Goal: Task Accomplishment & Management: Use online tool/utility

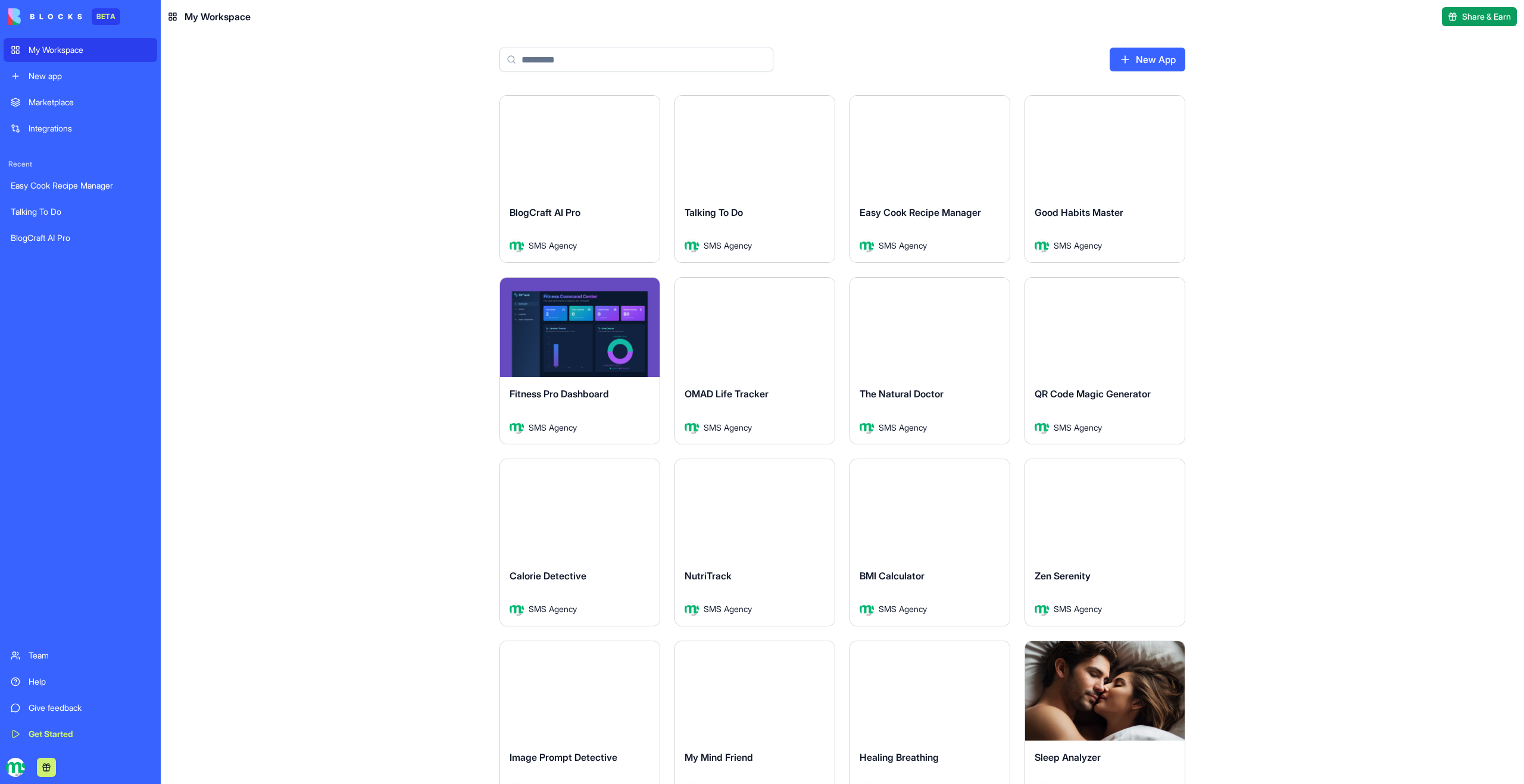
click at [579, 147] on button "Launch" at bounding box center [580, 146] width 89 height 24
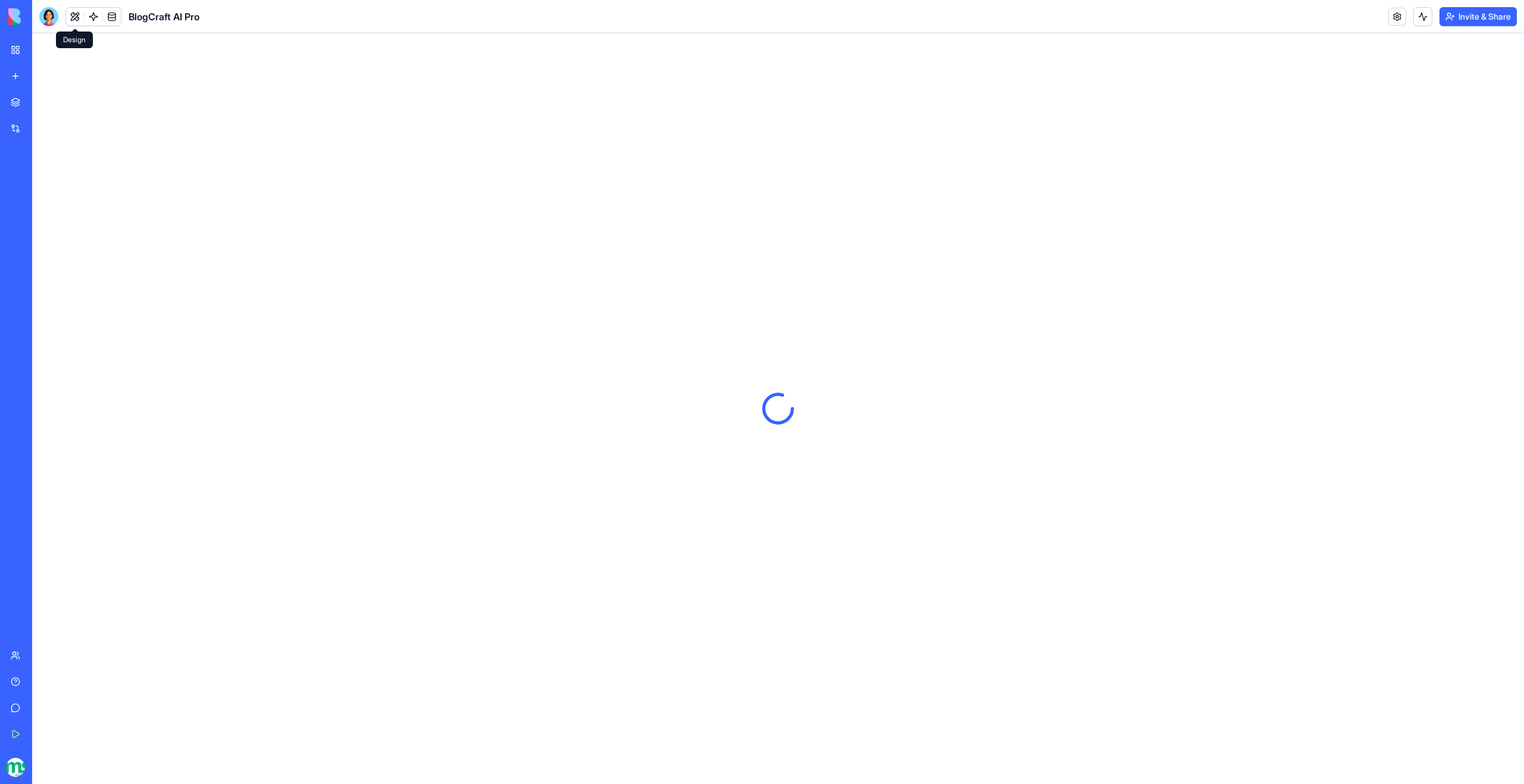
click at [77, 15] on button at bounding box center [74, 16] width 18 height 18
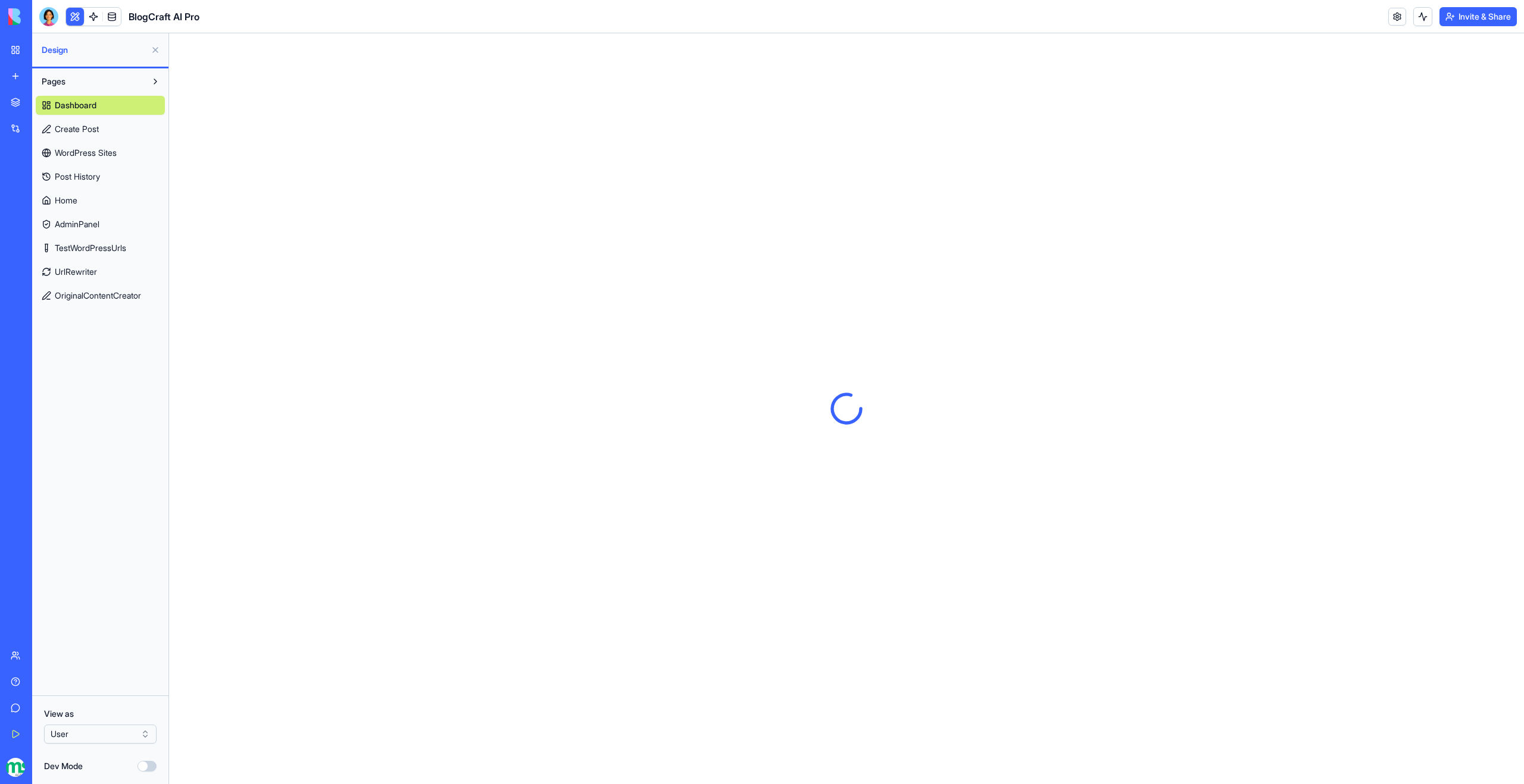
click at [104, 735] on html "BETA My Workspace New app Marketplace Integrations Recent Easy Cook Recipe Mana…" at bounding box center [762, 392] width 1524 height 784
click at [102, 734] on html "BETA My Workspace New app Marketplace Integrations Recent Easy Cook Recipe Mana…" at bounding box center [762, 392] width 1524 height 784
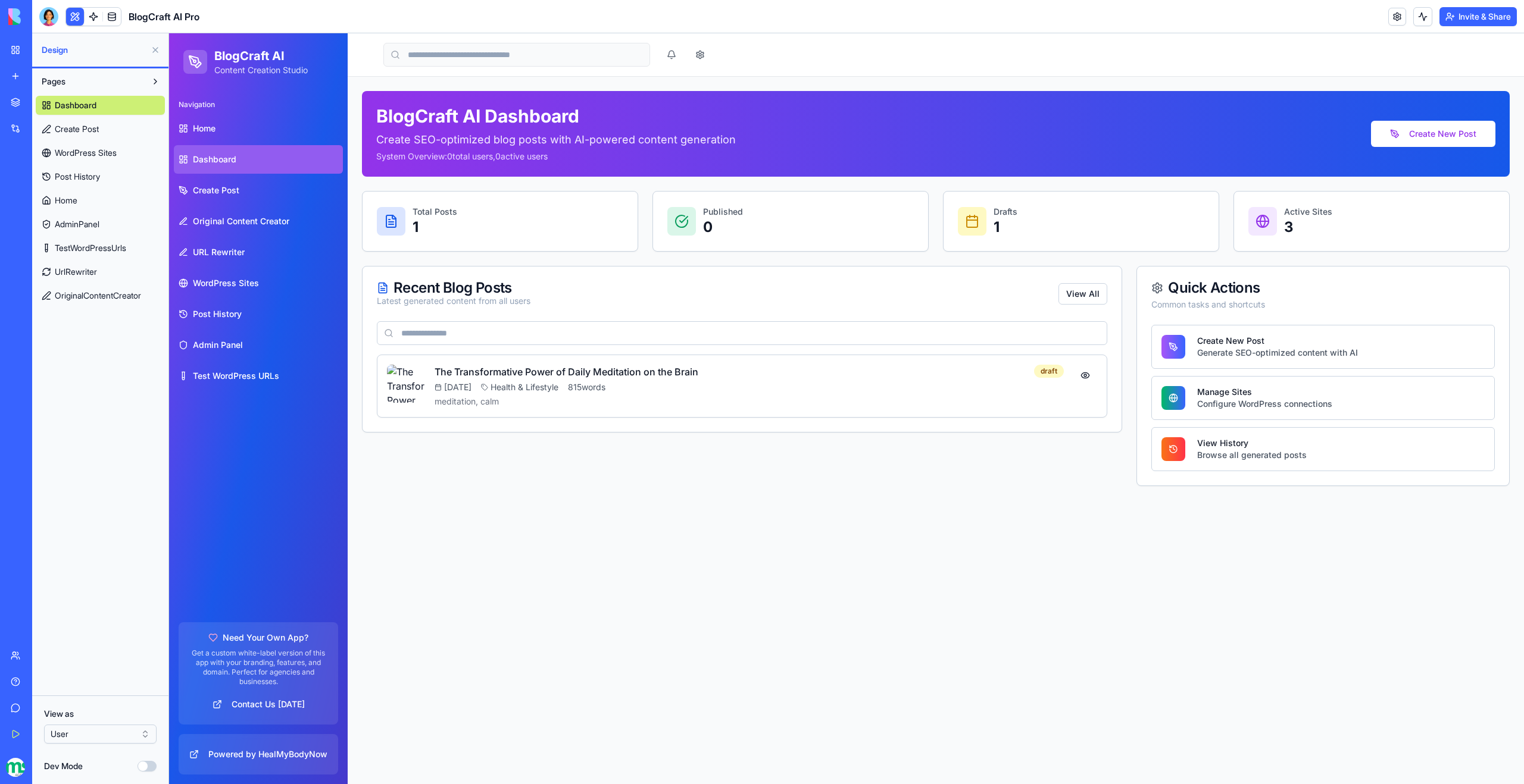
click at [81, 732] on html "BETA My Workspace New app Marketplace Integrations Recent Easy Cook Recipe Mana…" at bounding box center [762, 392] width 1524 height 784
click at [50, 22] on div at bounding box center [49, 16] width 19 height 19
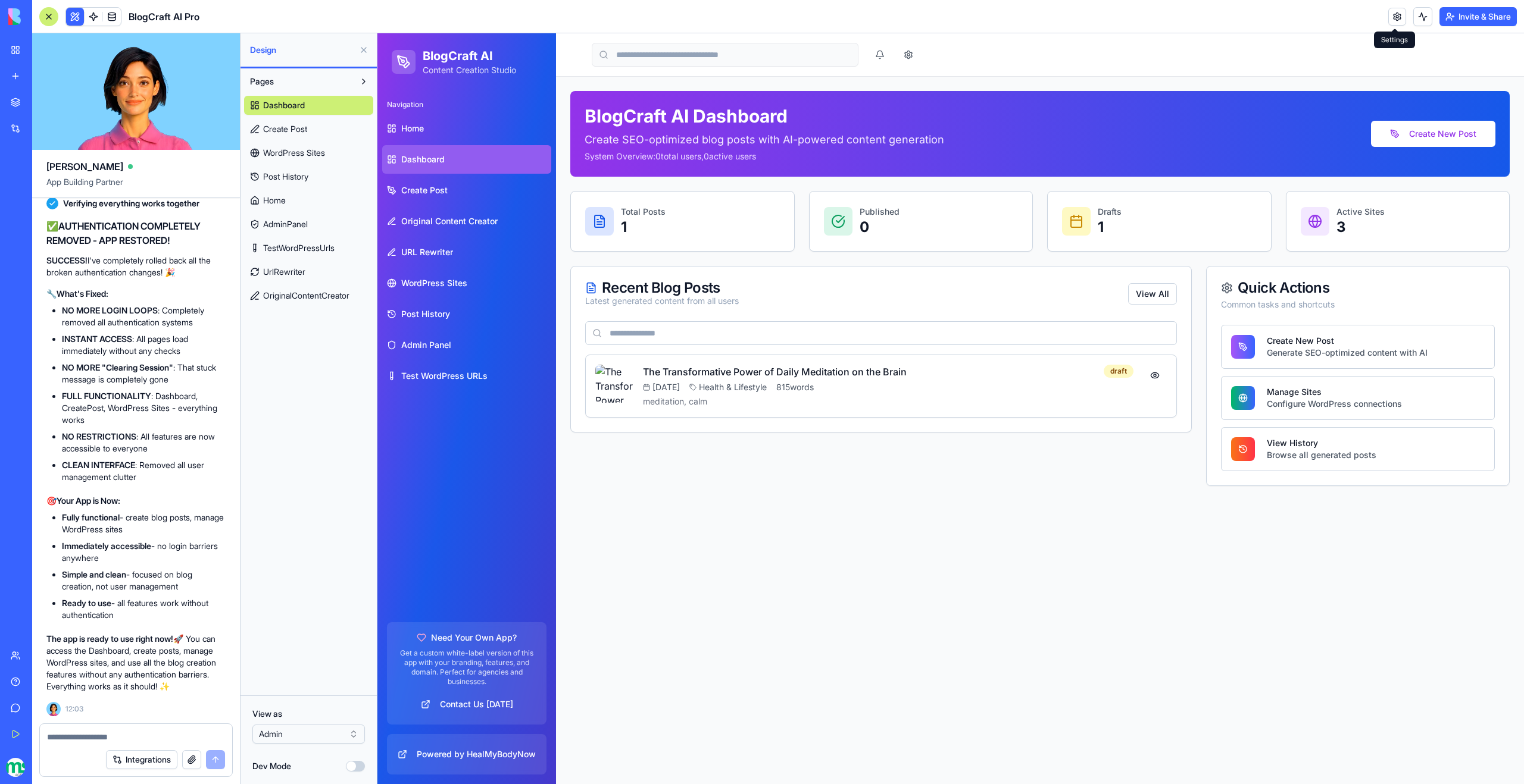
click at [1395, 17] on link at bounding box center [1396, 16] width 18 height 18
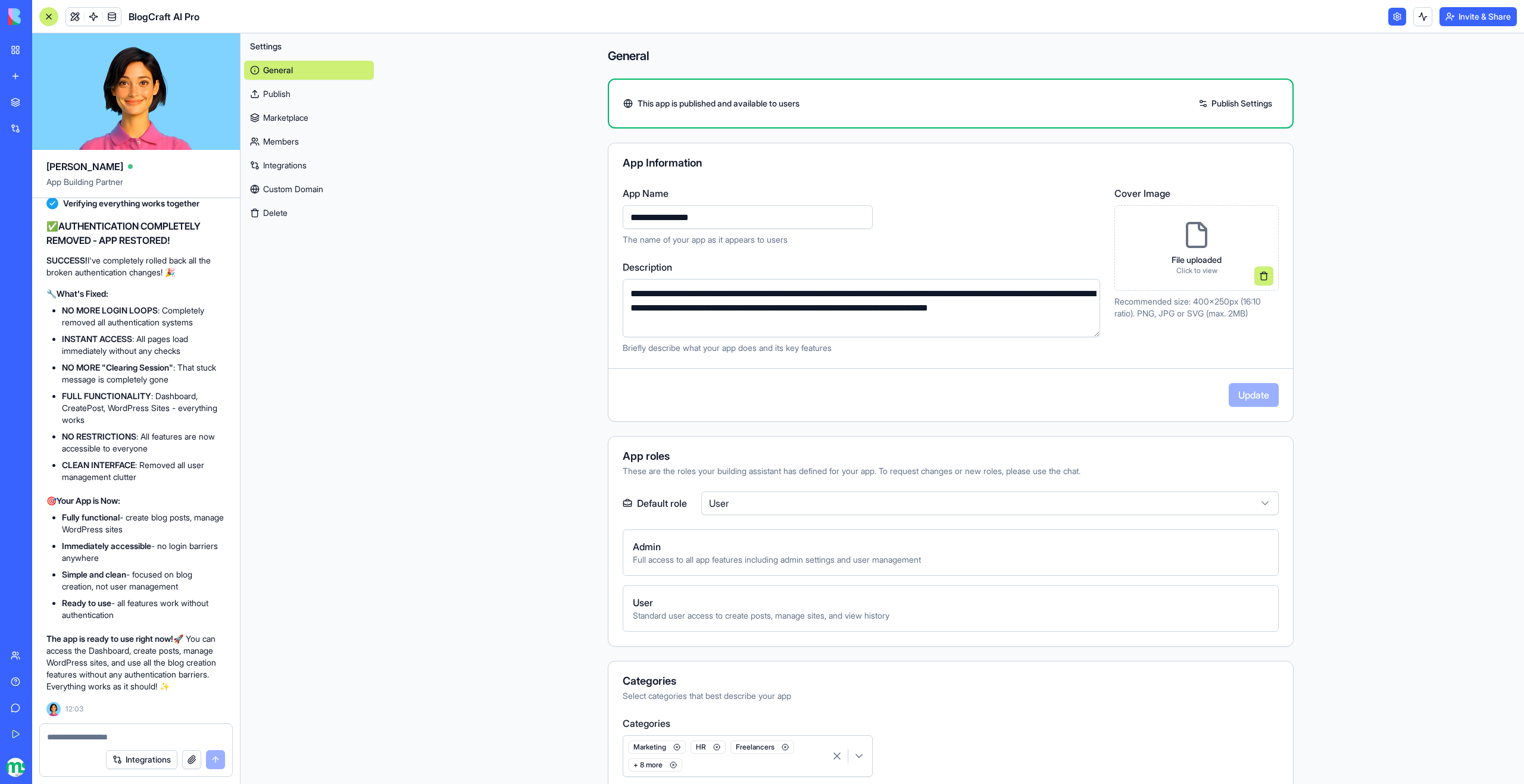
click at [535, 538] on main "**********" at bounding box center [951, 408] width 1147 height 751
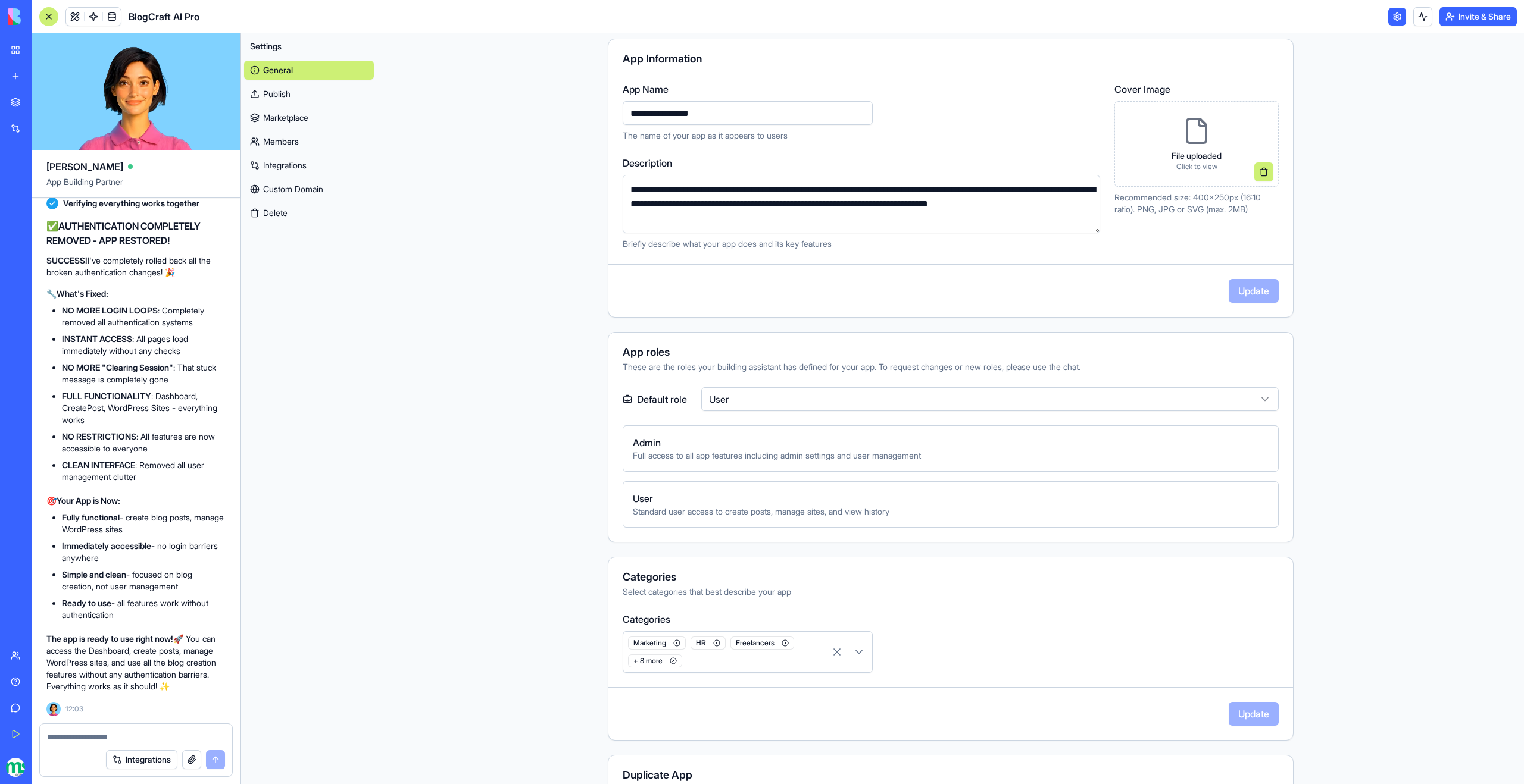
scroll to position [119, 0]
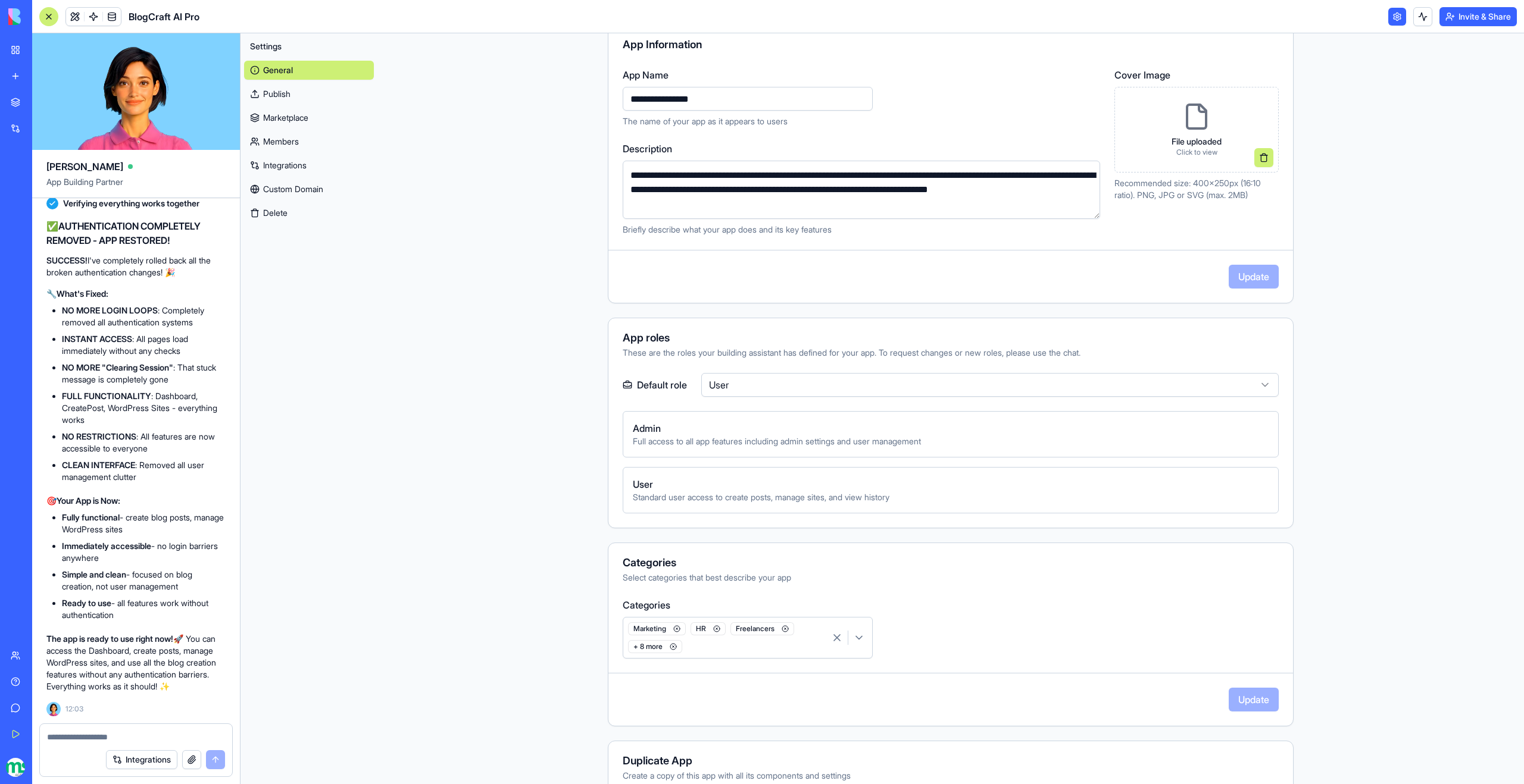
click at [710, 495] on span "Standard user access to create posts, manage sites, and view history" at bounding box center [951, 497] width 635 height 12
drag, startPoint x: 710, startPoint y: 495, endPoint x: 875, endPoint y: 497, distance: 165.0
click at [871, 497] on span "Standard user access to create posts, manage sites, and view history" at bounding box center [951, 497] width 635 height 12
click at [875, 497] on span "Standard user access to create posts, manage sites, and view history" at bounding box center [951, 497] width 635 height 12
drag, startPoint x: 908, startPoint y: 499, endPoint x: 794, endPoint y: 499, distance: 114.0
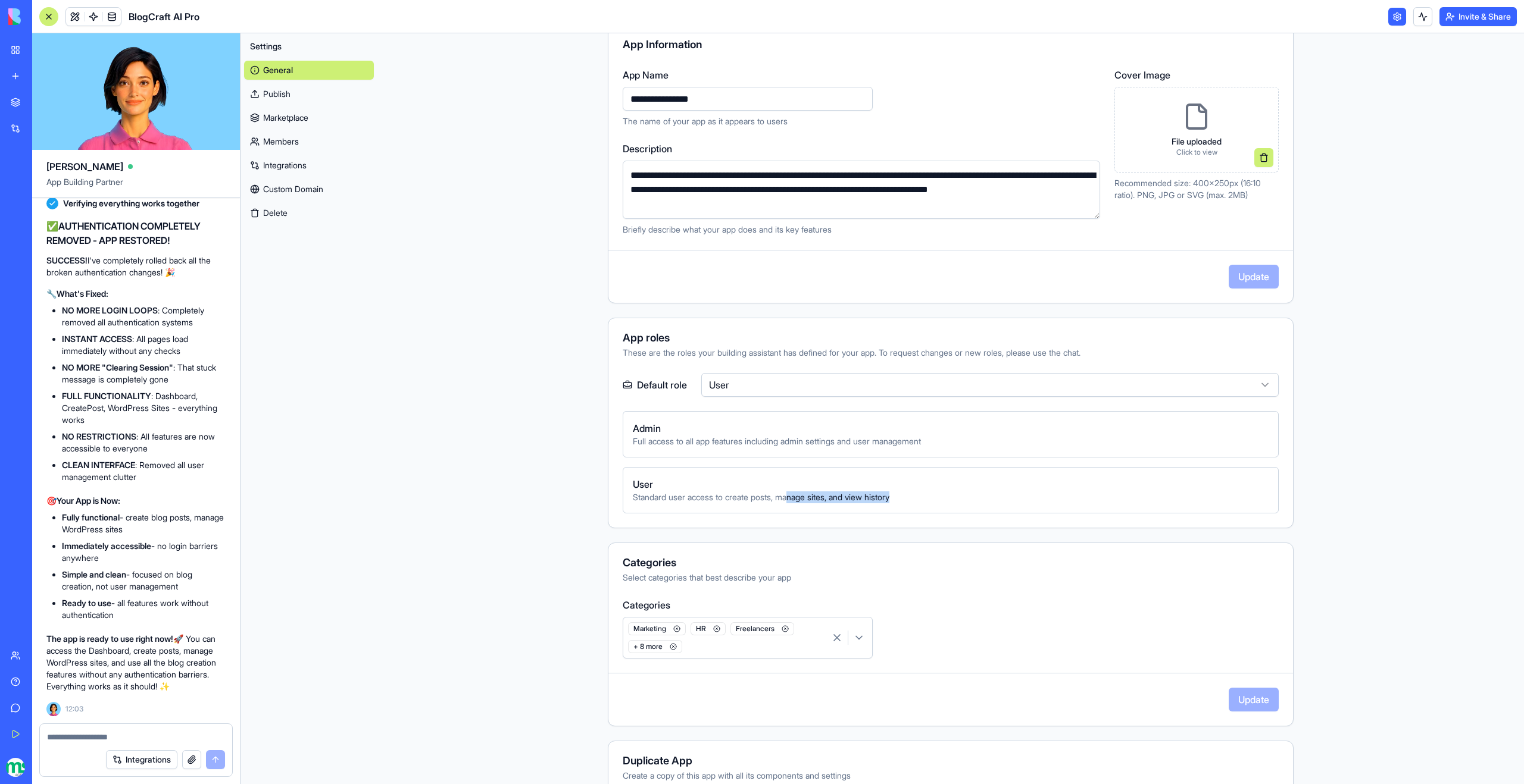
click at [793, 499] on span "Standard user access to create posts, manage sites, and view history" at bounding box center [951, 497] width 635 height 12
click at [794, 499] on span "Standard user access to create posts, manage sites, and view history" at bounding box center [951, 497] width 635 height 12
drag, startPoint x: 649, startPoint y: 442, endPoint x: 833, endPoint y: 435, distance: 184.1
click at [831, 435] on div "Admin Full access to all app features including admin settings and user managem…" at bounding box center [951, 435] width 656 height 46
click at [833, 435] on span "Admin" at bounding box center [951, 428] width 635 height 14
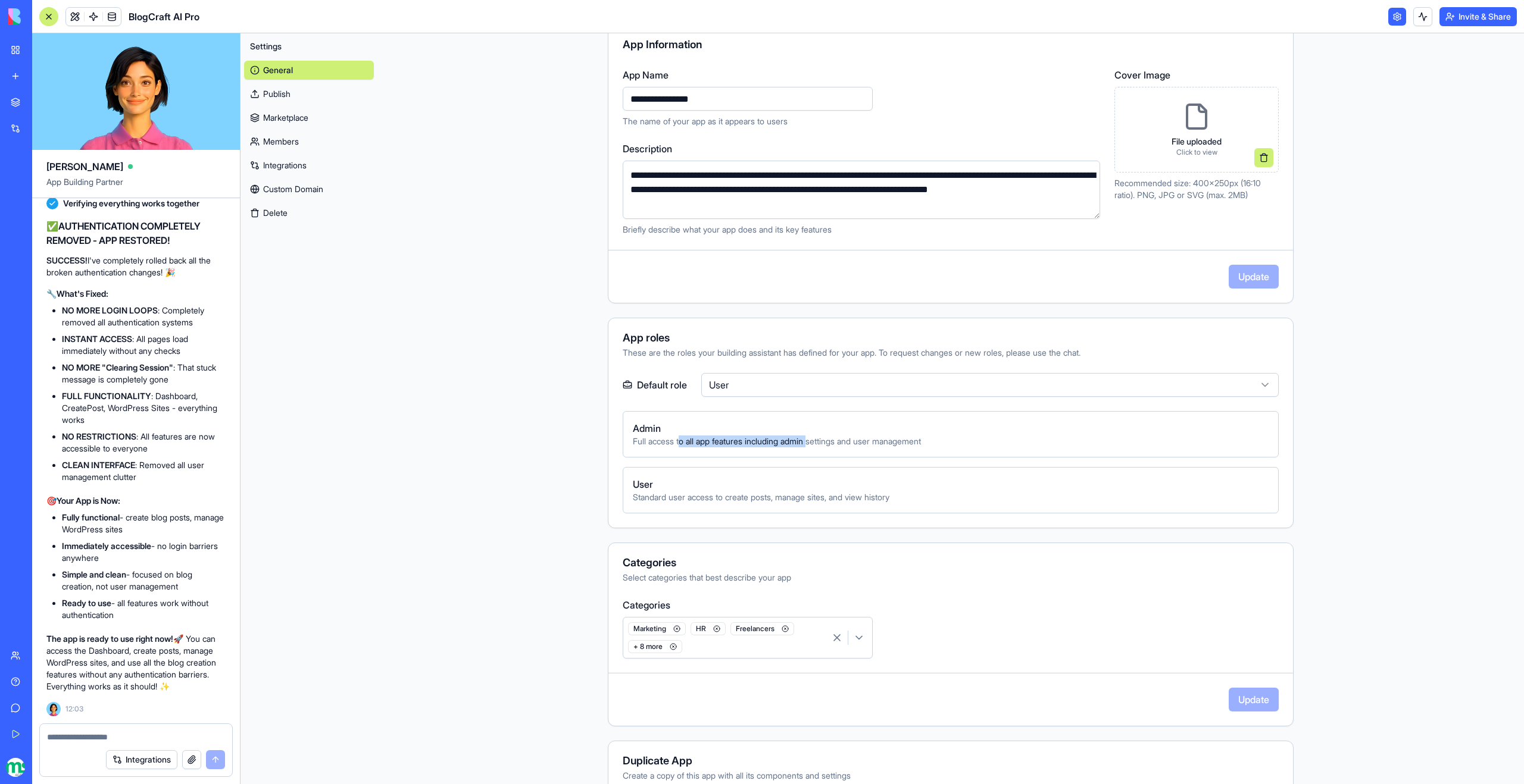
drag, startPoint x: 683, startPoint y: 438, endPoint x: 817, endPoint y: 442, distance: 134.1
click at [816, 442] on span "Full access to all app features including admin settings and user management" at bounding box center [951, 441] width 635 height 12
click at [817, 442] on span "Full access to all app features including admin settings and user management" at bounding box center [951, 441] width 635 height 12
drag, startPoint x: 817, startPoint y: 442, endPoint x: 941, endPoint y: 448, distance: 124.1
click at [934, 446] on span "Full access to all app features including admin settings and user management" at bounding box center [951, 441] width 635 height 12
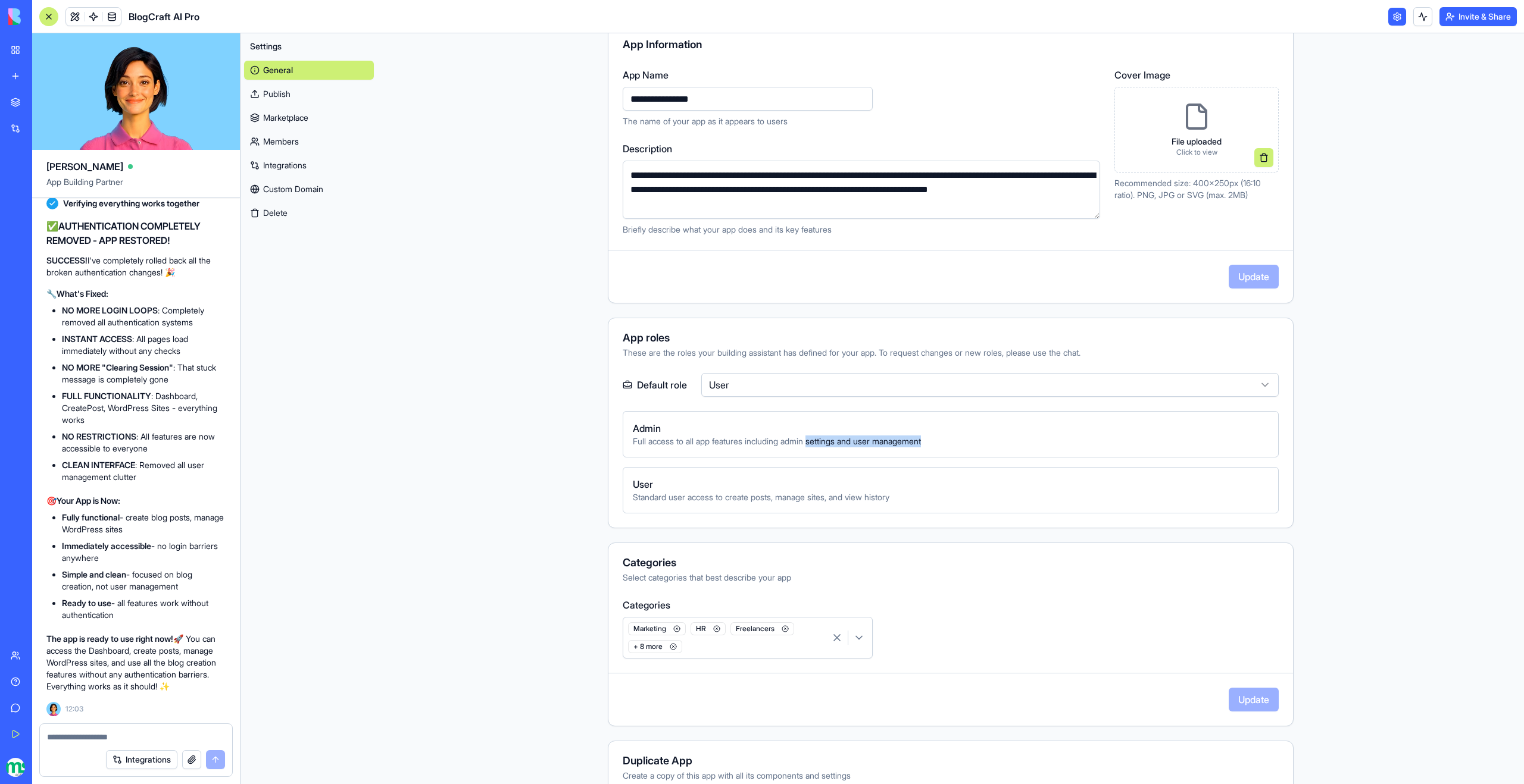
click at [941, 448] on div "Admin Full access to all app features including admin settings and user managem…" at bounding box center [951, 435] width 656 height 46
click at [64, 17] on div "BlogCraft AI Pro" at bounding box center [119, 16] width 160 height 19
click at [73, 18] on link at bounding box center [74, 16] width 18 height 18
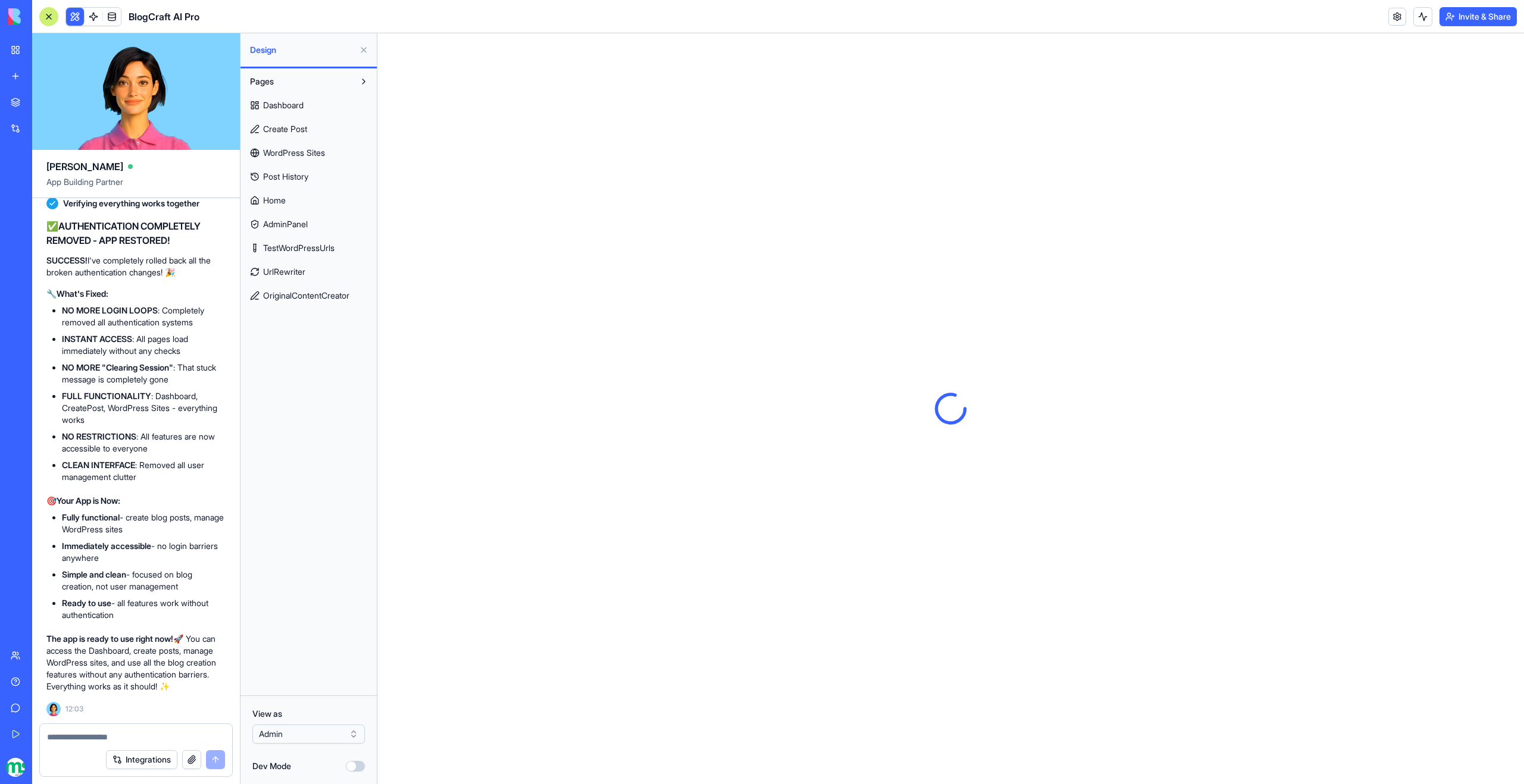
scroll to position [94433, 0]
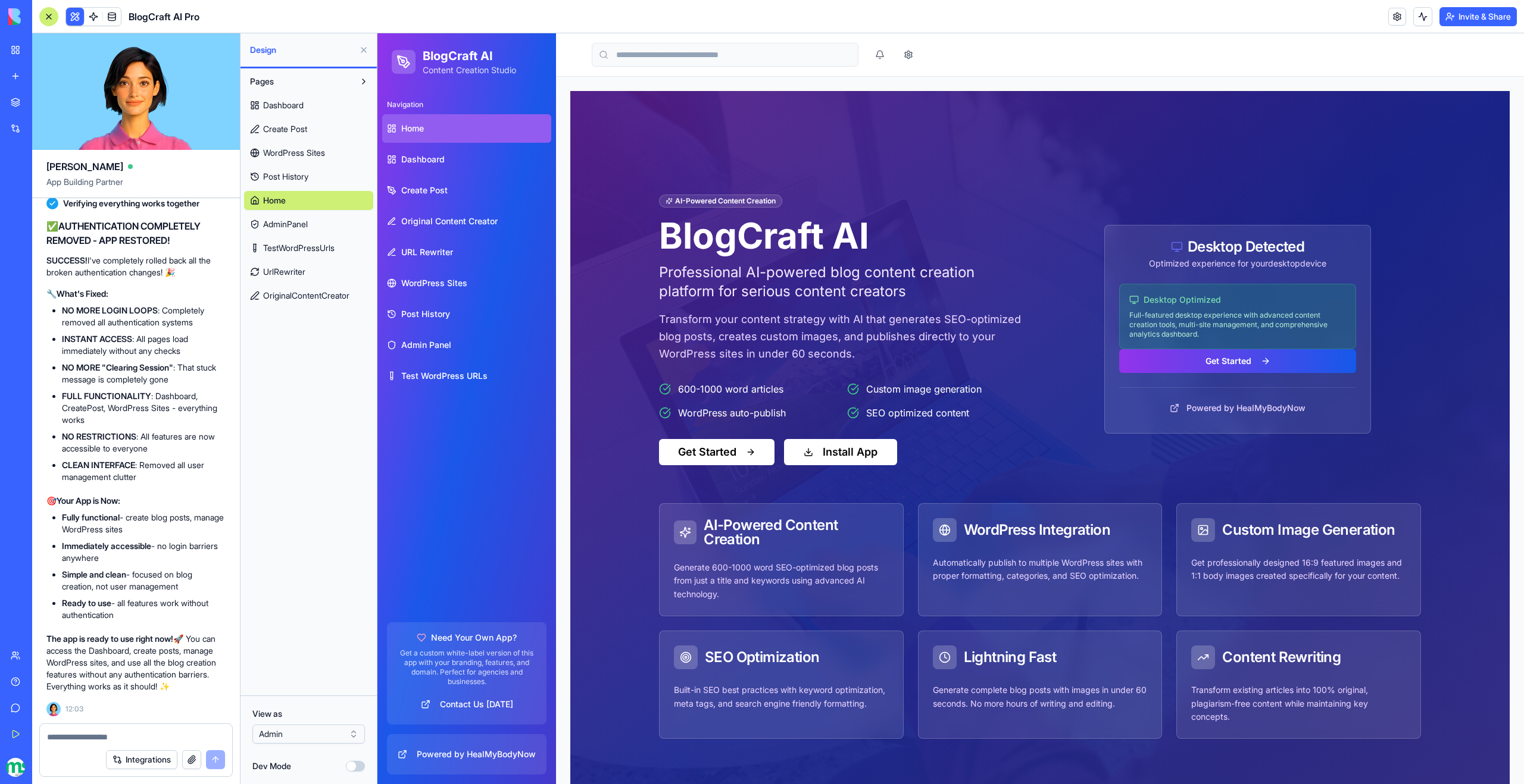
click at [320, 735] on html "BETA My Workspace New app Marketplace Integrations Recent Easy Cook Recipe Mana…" at bounding box center [762, 392] width 1524 height 784
click at [306, 732] on html "BETA My Workspace New app Marketplace Integrations Recent Easy Cook Recipe Mana…" at bounding box center [762, 392] width 1524 height 784
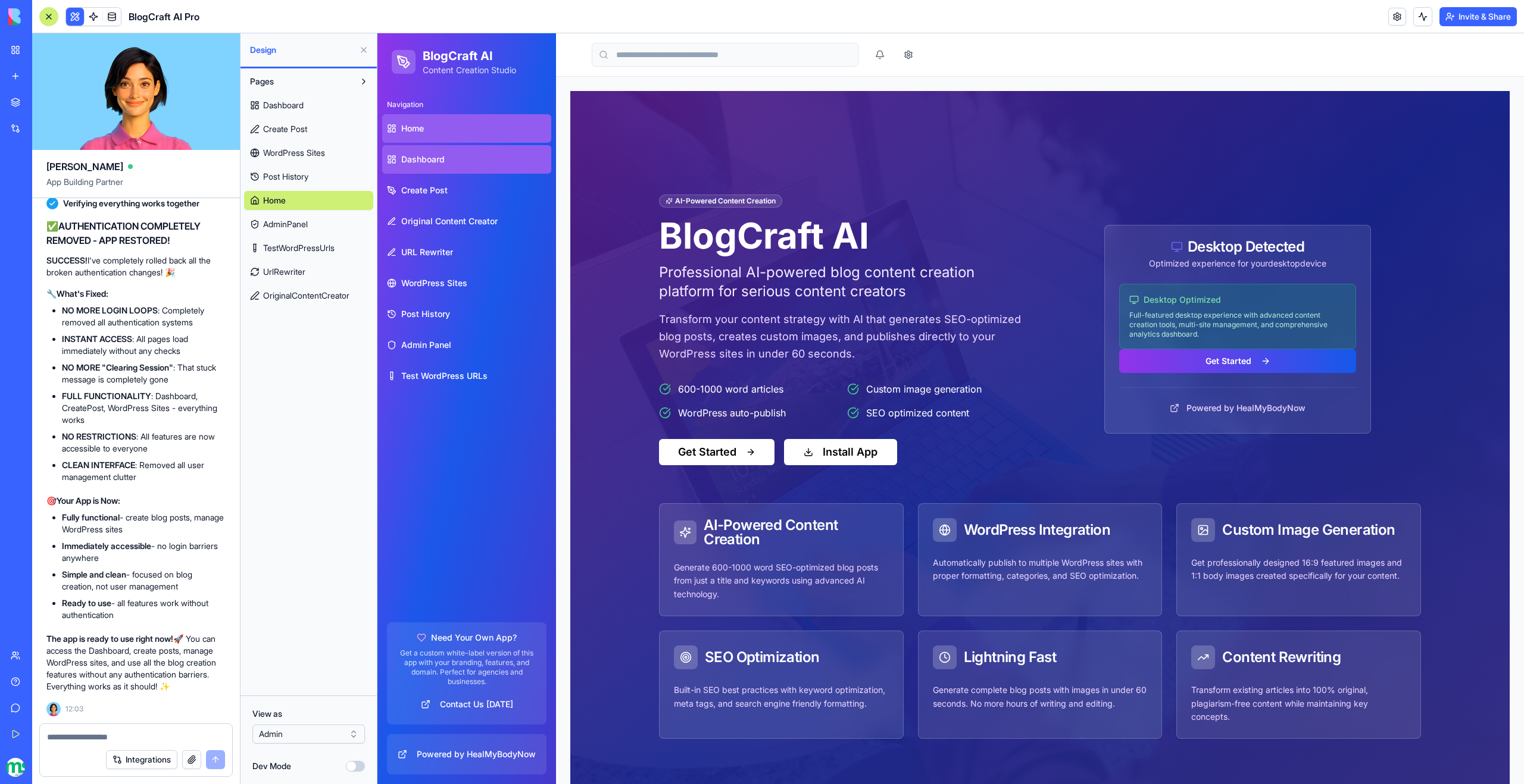
click at [432, 157] on span "Dashboard" at bounding box center [423, 159] width 43 height 12
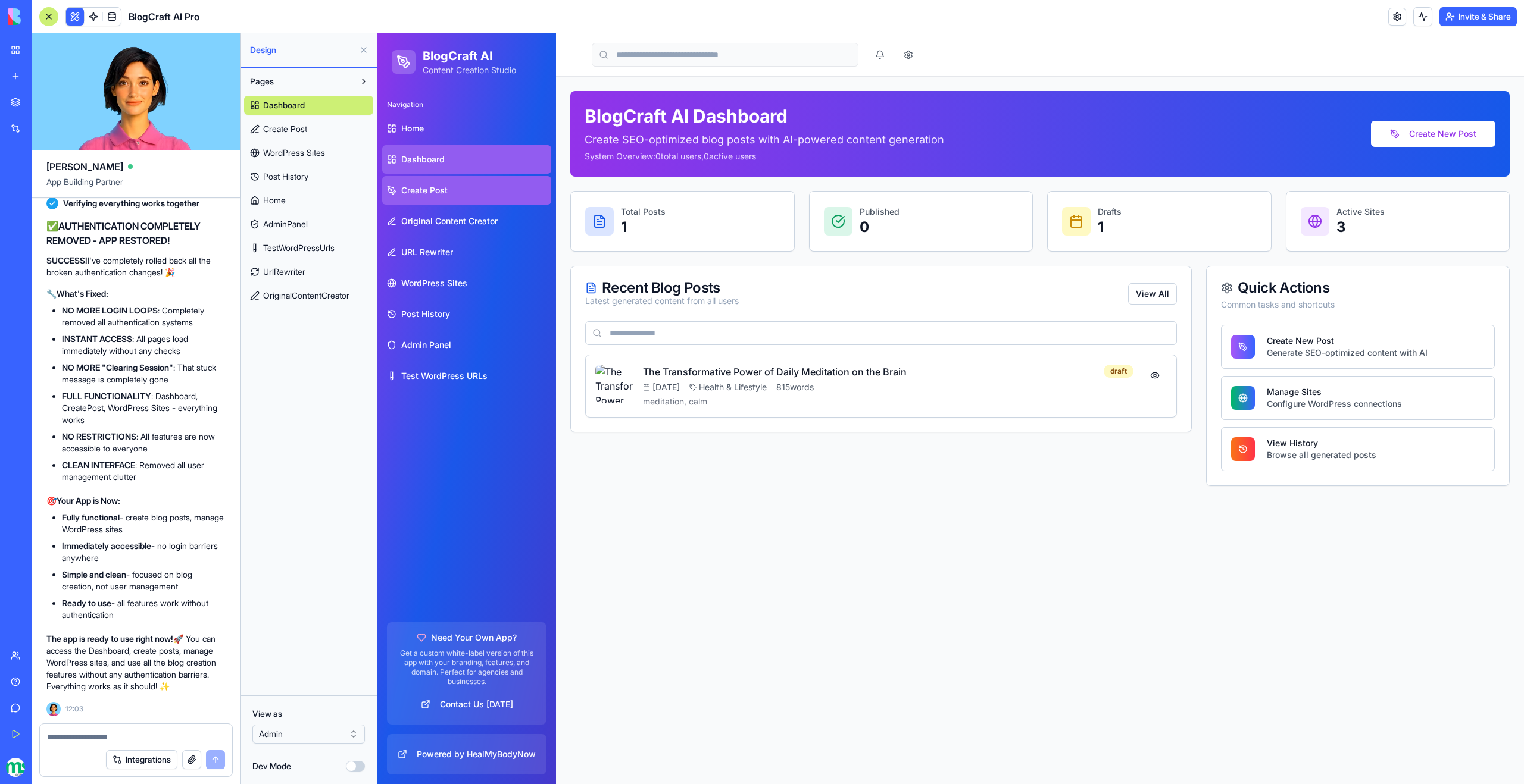
click at [426, 191] on span "Create Post" at bounding box center [425, 190] width 46 height 12
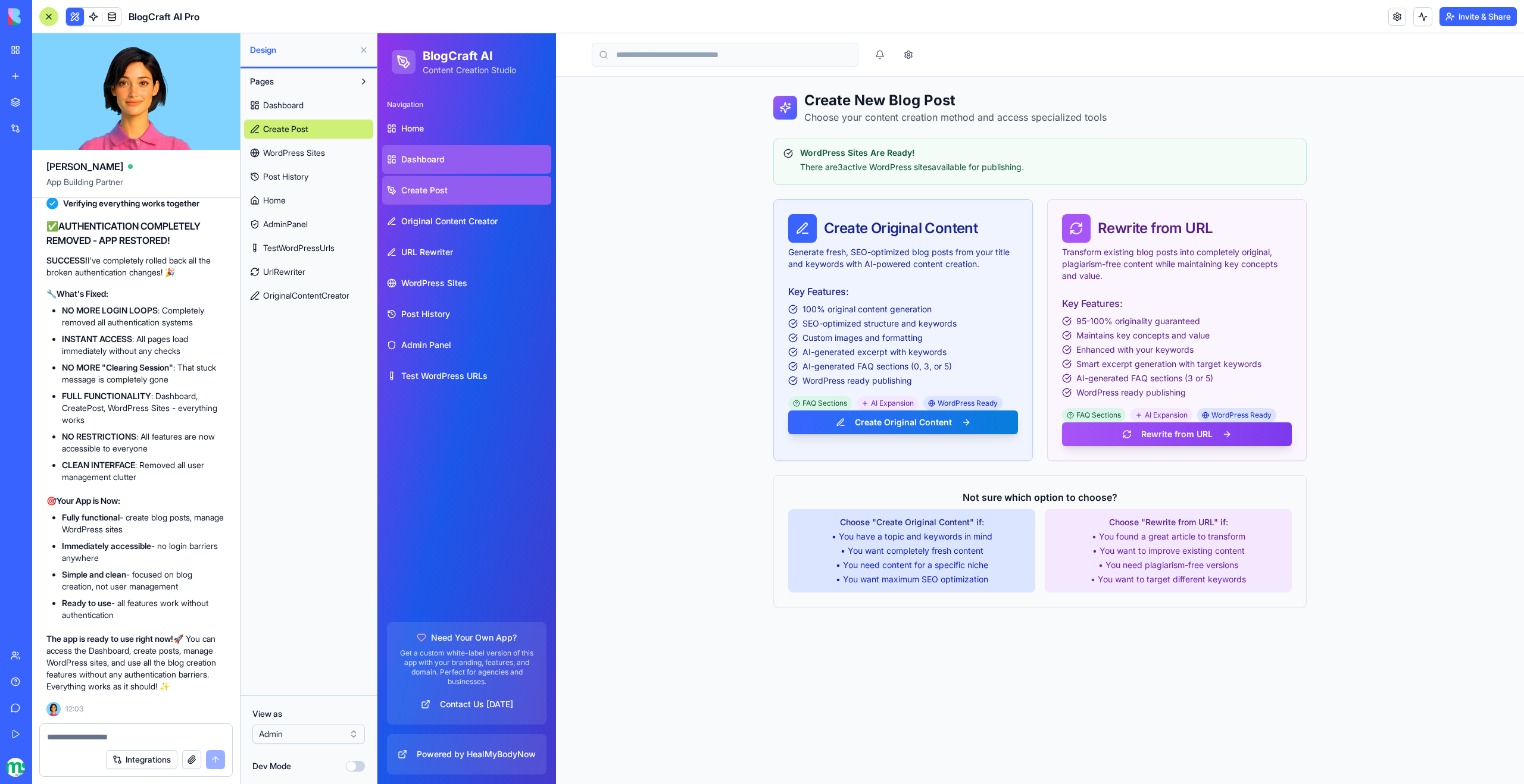
click at [424, 167] on link "Dashboard" at bounding box center [466, 159] width 169 height 29
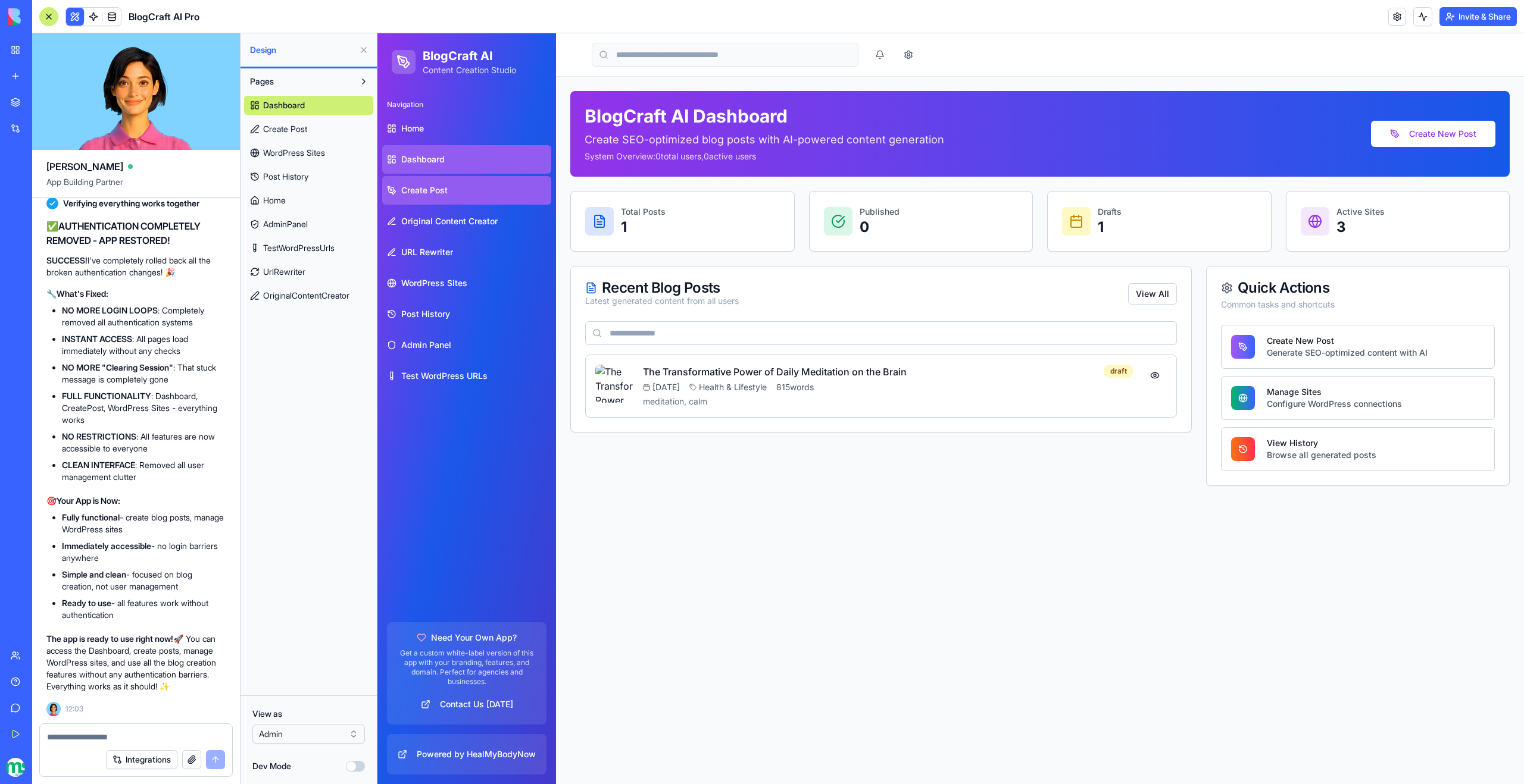
click at [425, 196] on span "Create Post" at bounding box center [425, 190] width 46 height 12
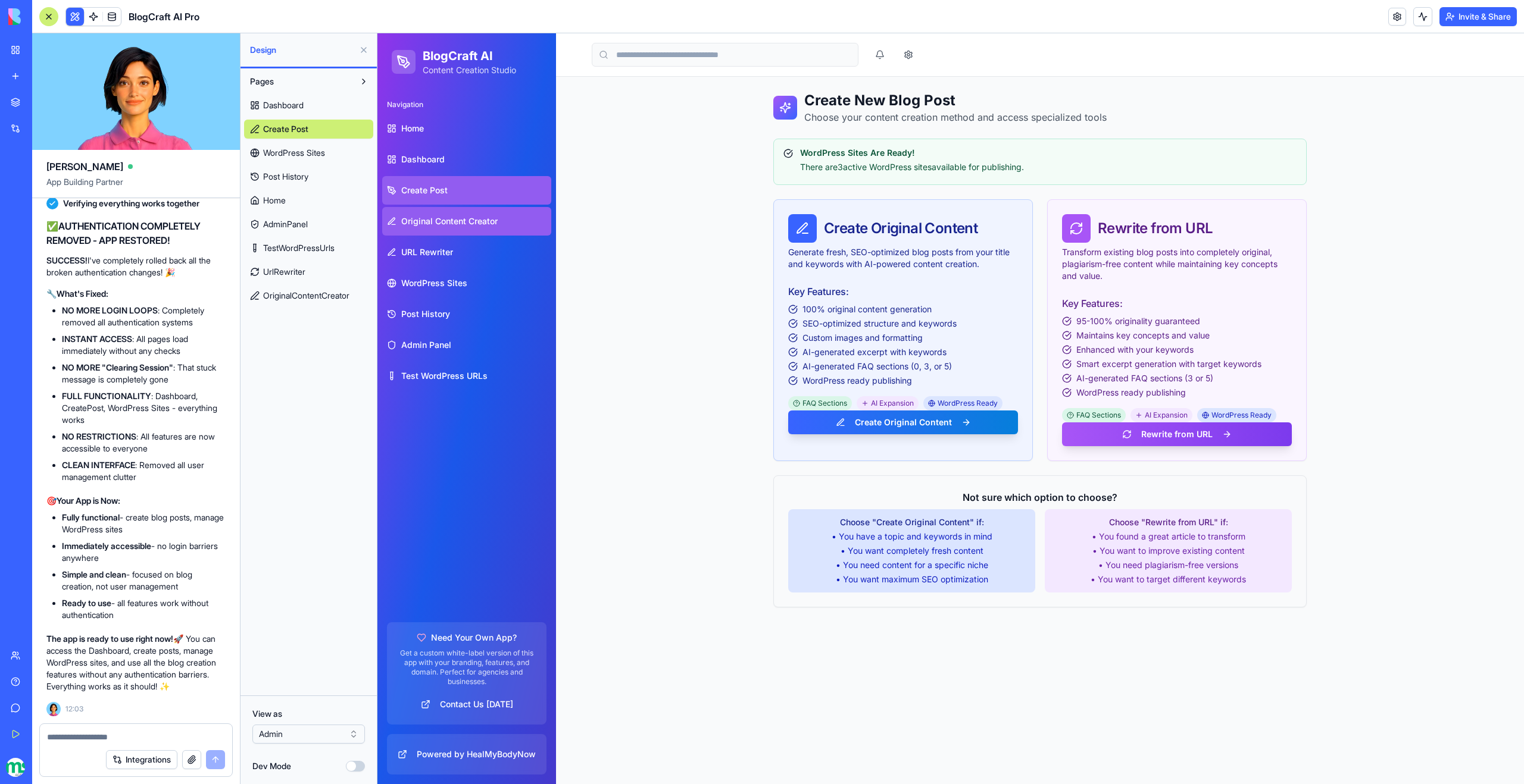
click at [430, 222] on span "Original Content Creator" at bounding box center [449, 221] width 96 height 12
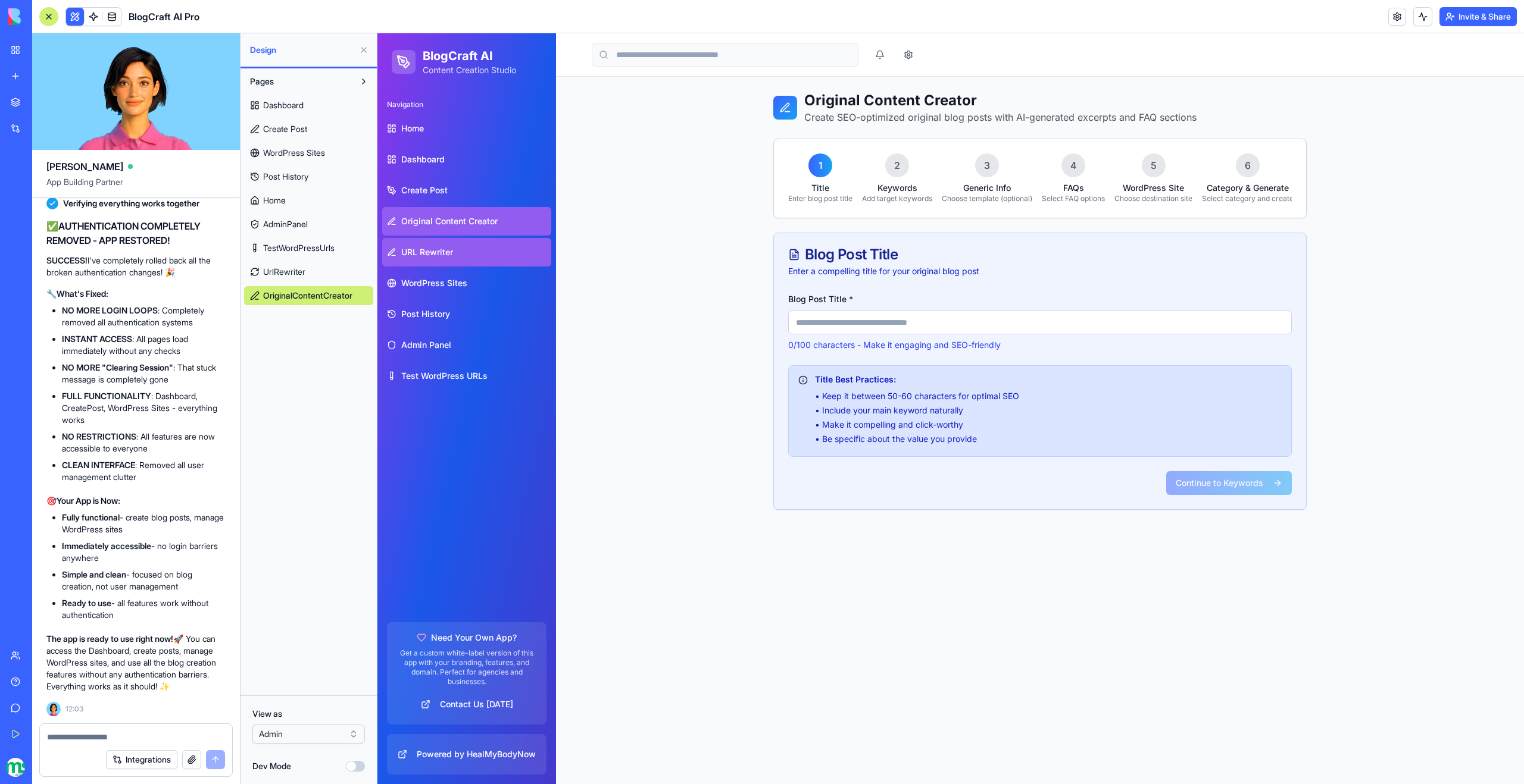
click at [432, 253] on span "URL Rewriter" at bounding box center [427, 252] width 52 height 12
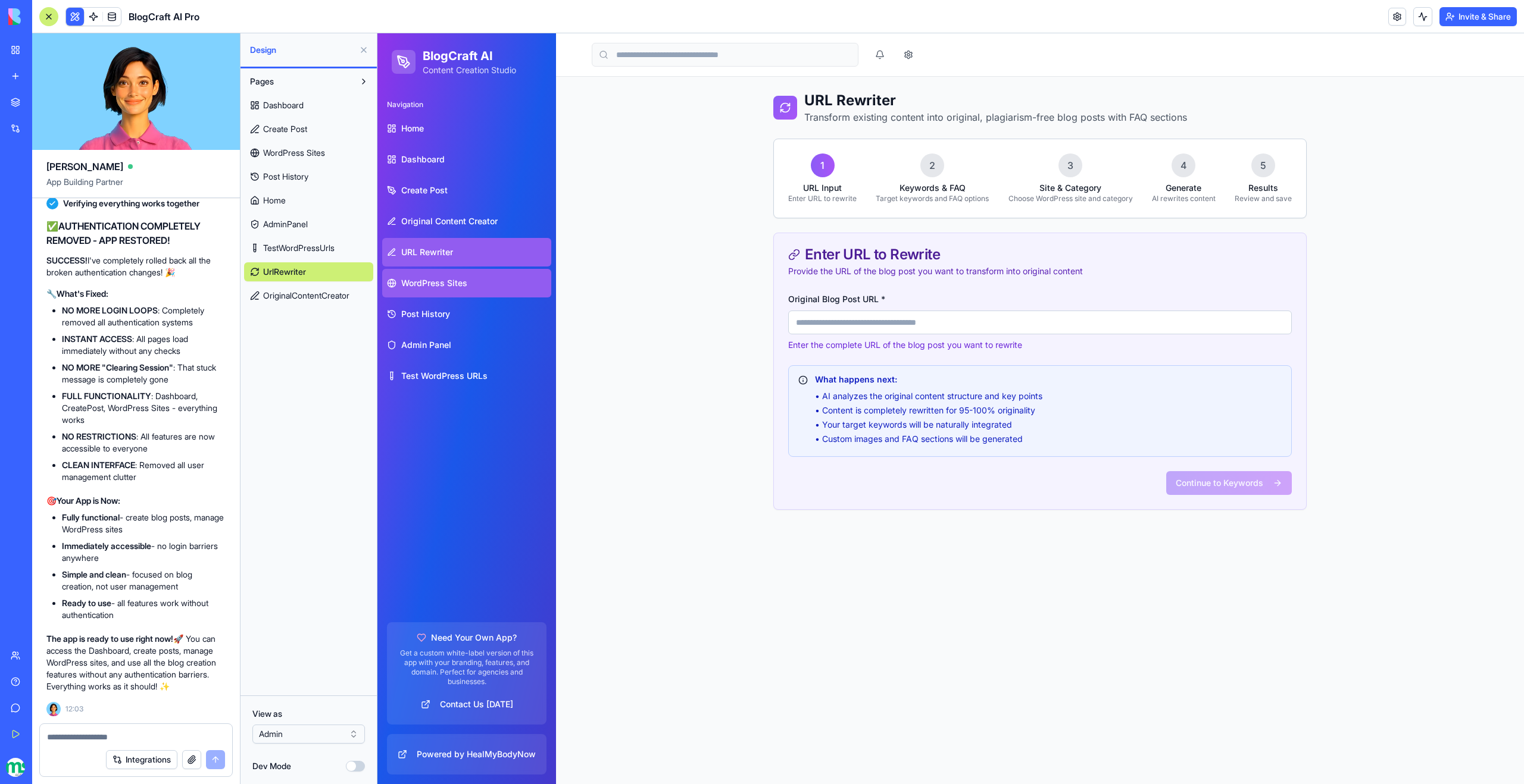
click at [435, 282] on span "WordPress Sites" at bounding box center [434, 283] width 66 height 12
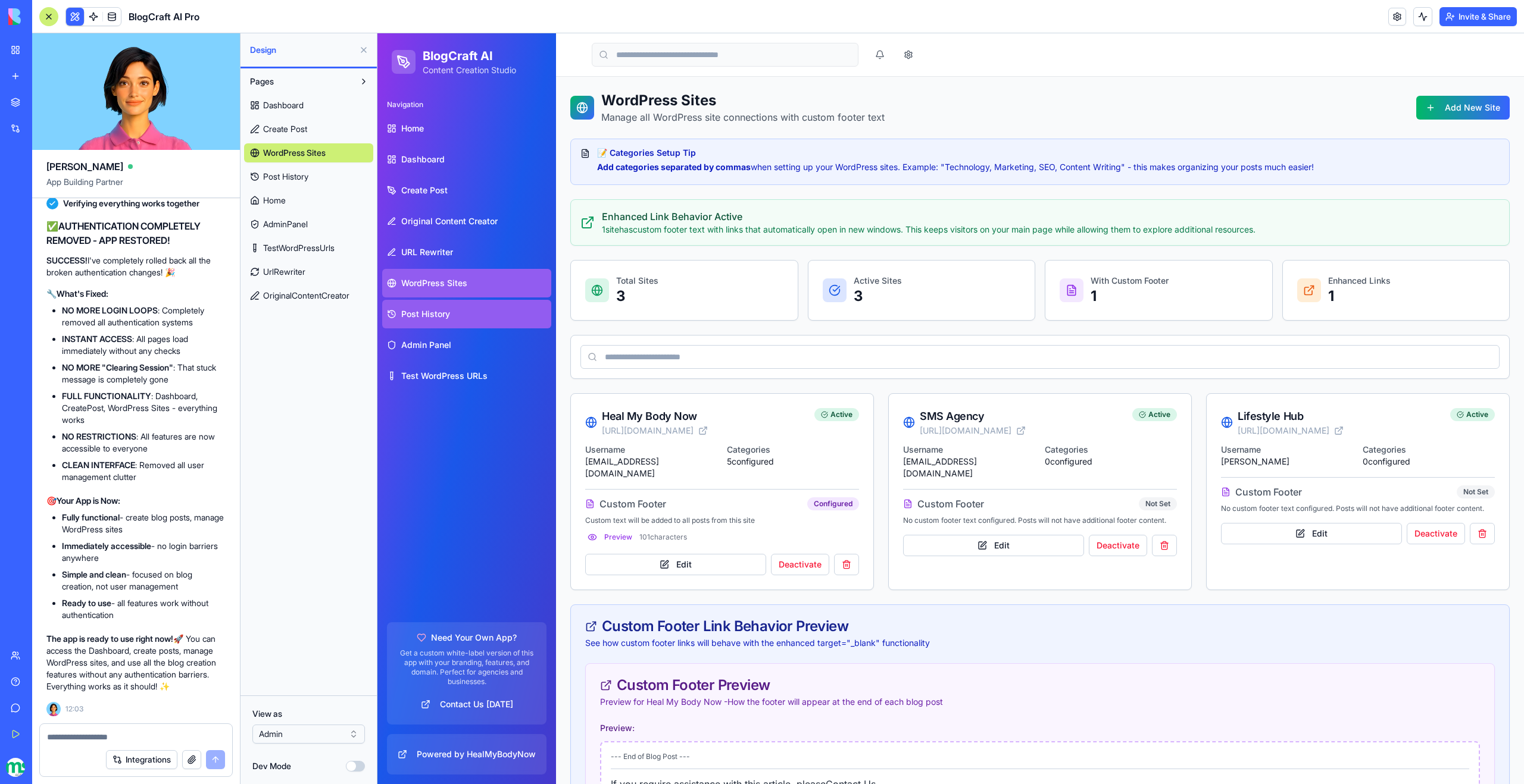
click at [439, 315] on span "Post History" at bounding box center [425, 314] width 49 height 12
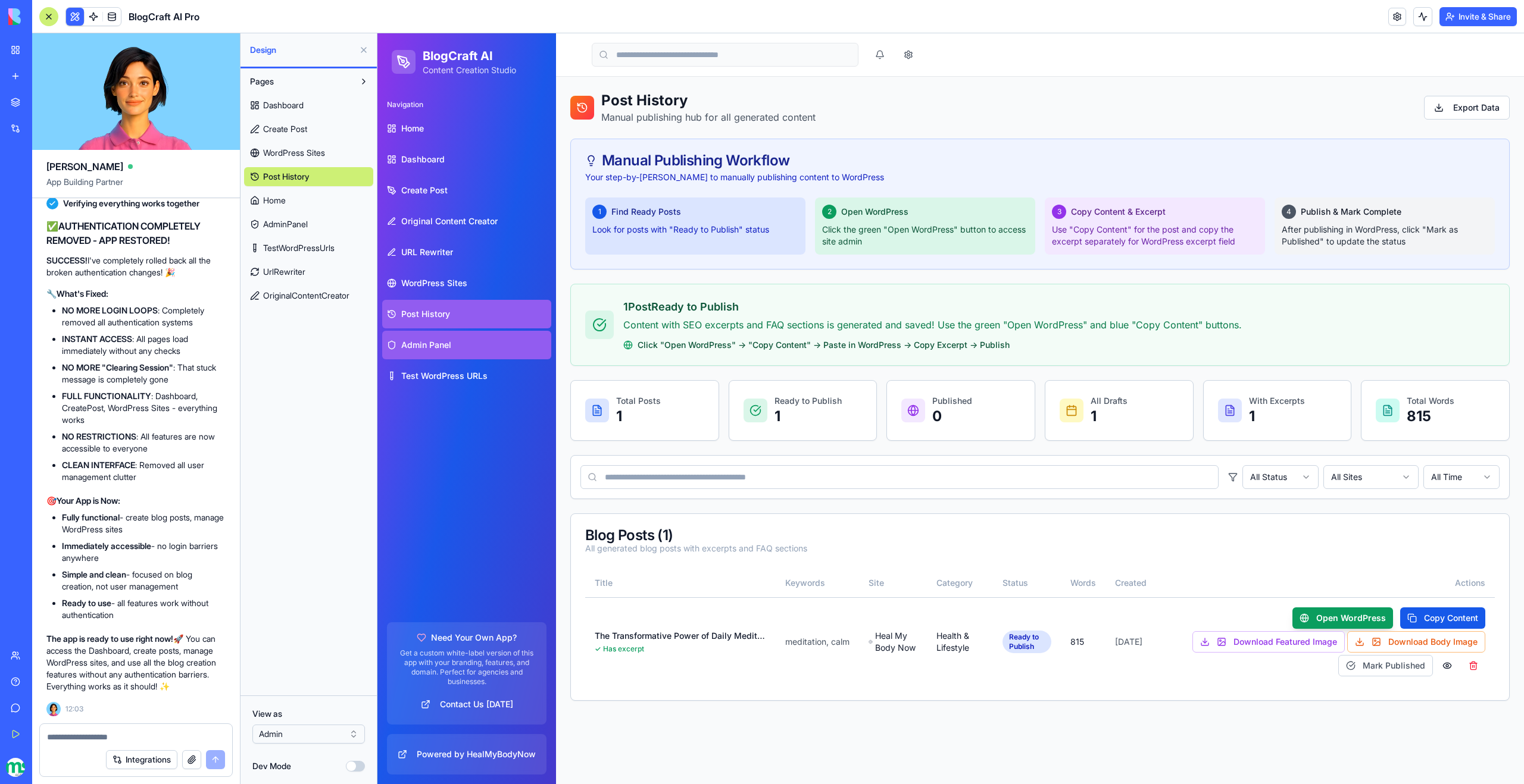
click at [456, 349] on link "Admin Panel" at bounding box center [466, 345] width 169 height 29
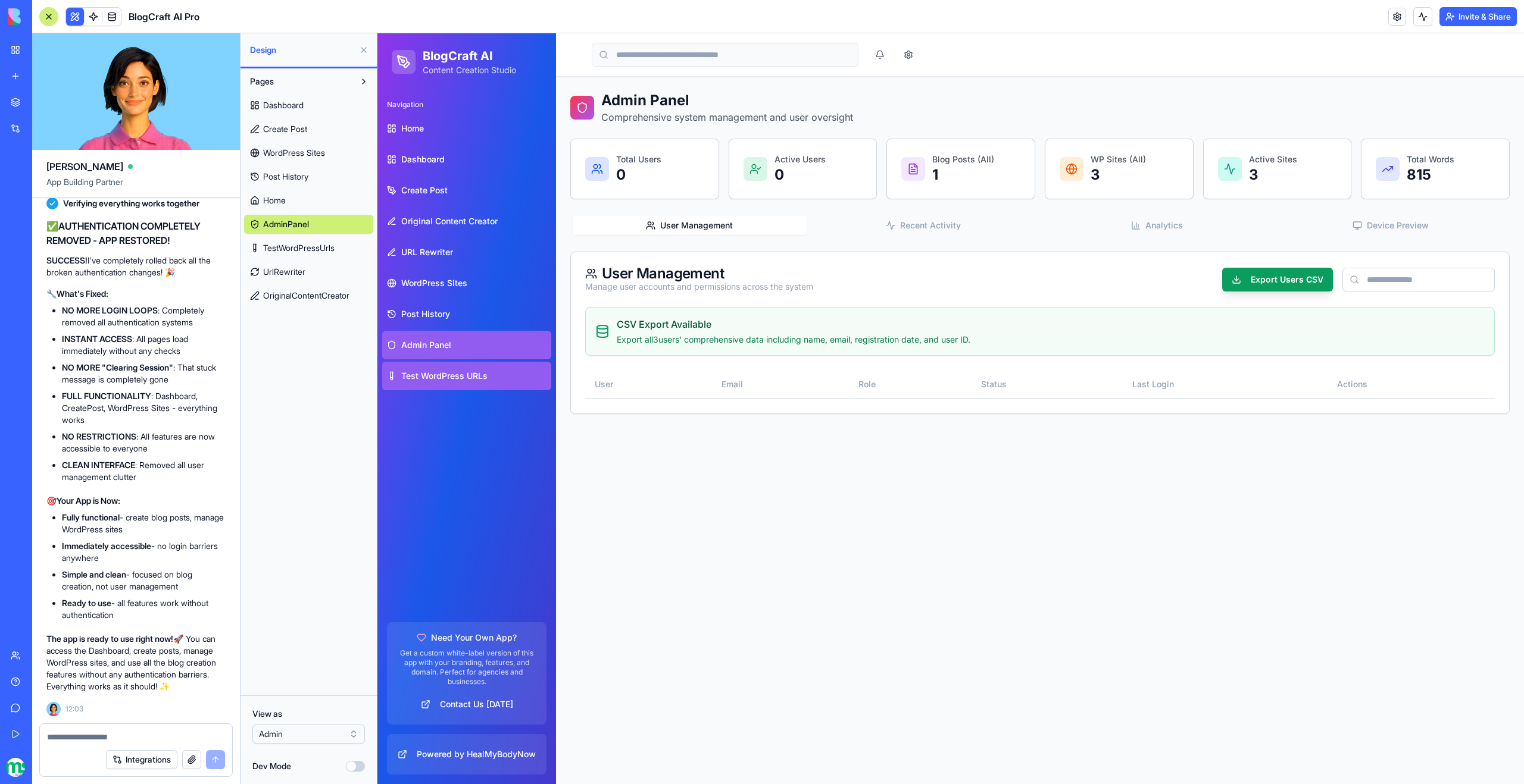
click at [463, 374] on span "Test WordPress URLs" at bounding box center [444, 376] width 86 height 12
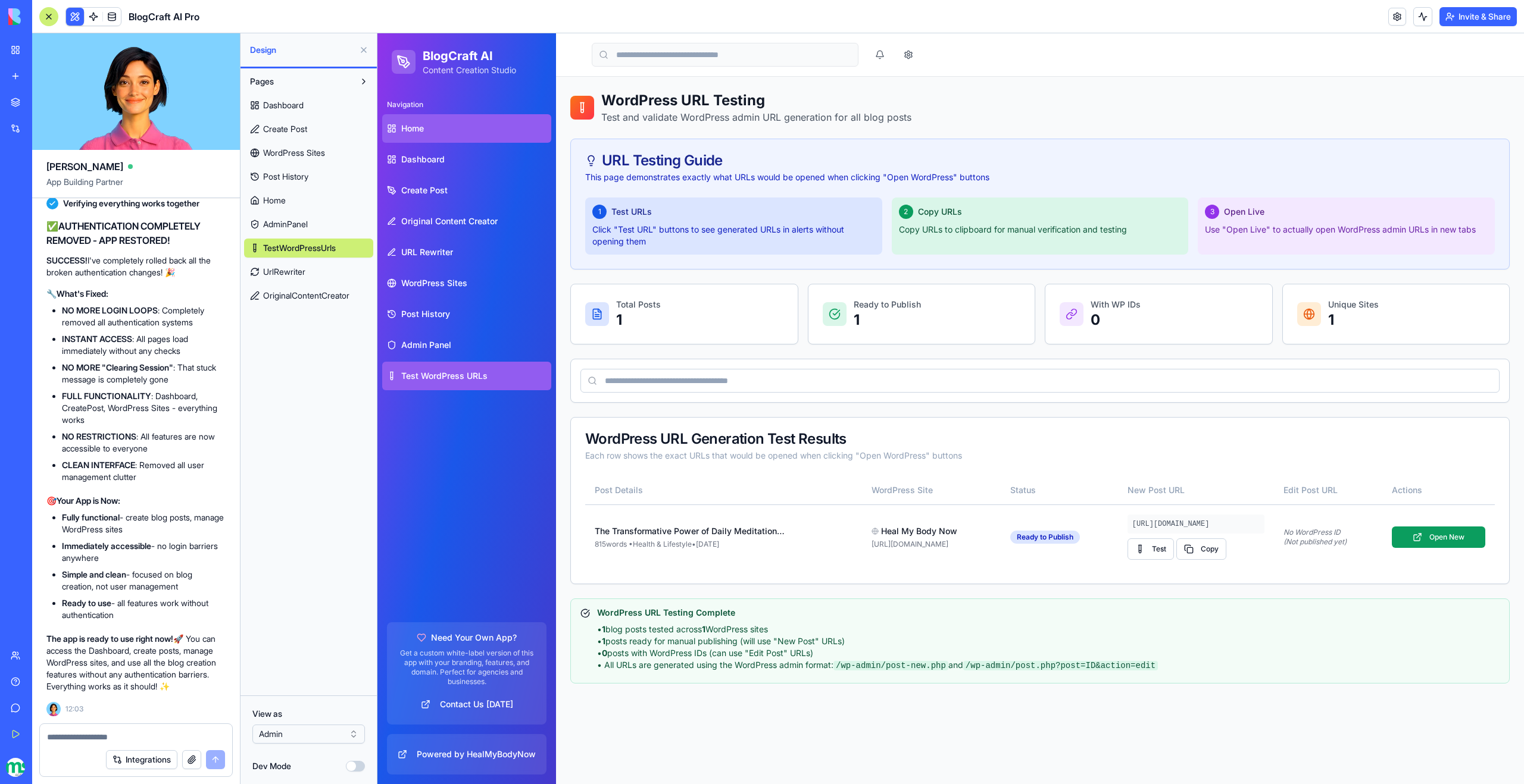
click at [432, 119] on link "Home" at bounding box center [466, 128] width 169 height 29
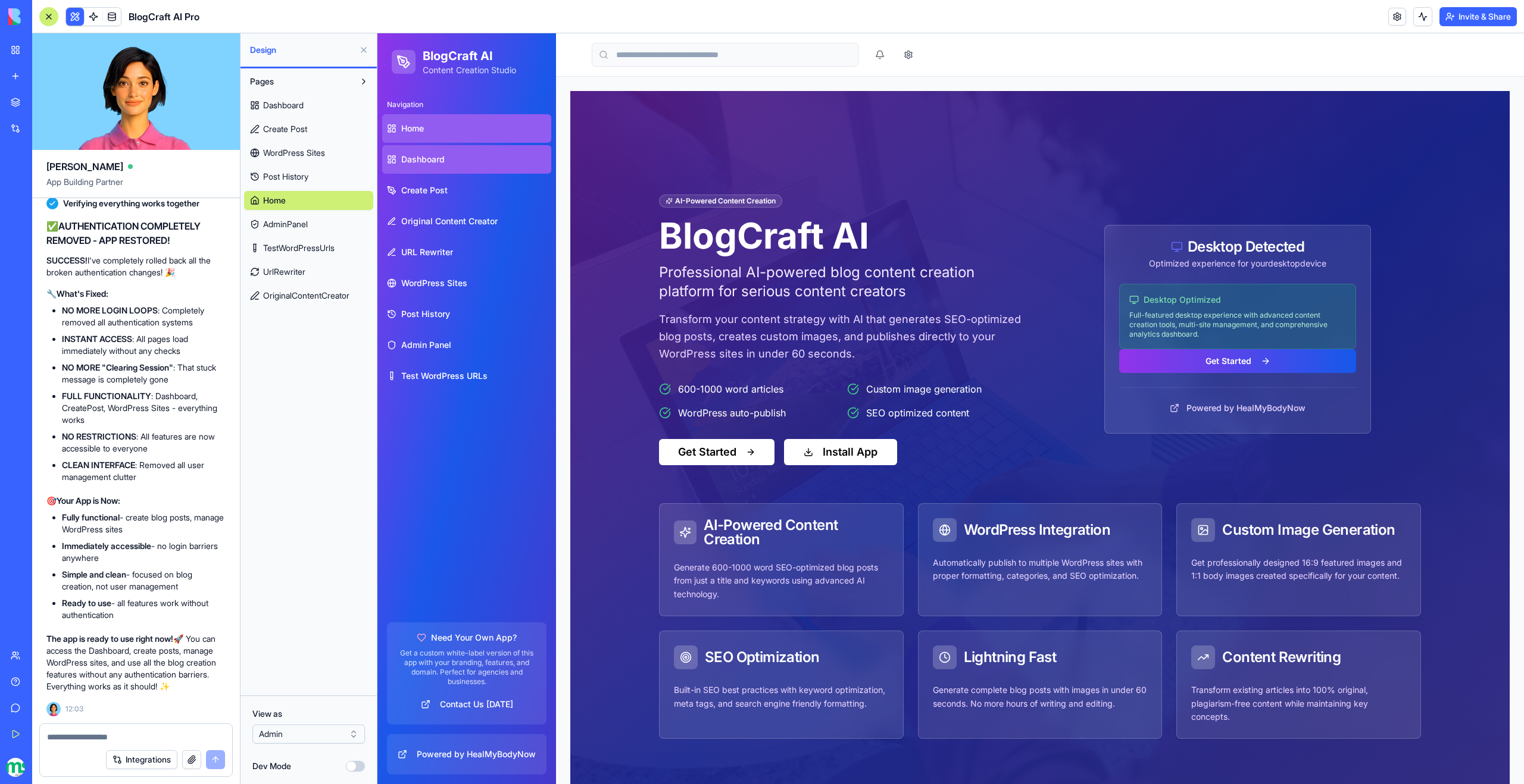
click at [427, 156] on span "Dashboard" at bounding box center [423, 159] width 43 height 12
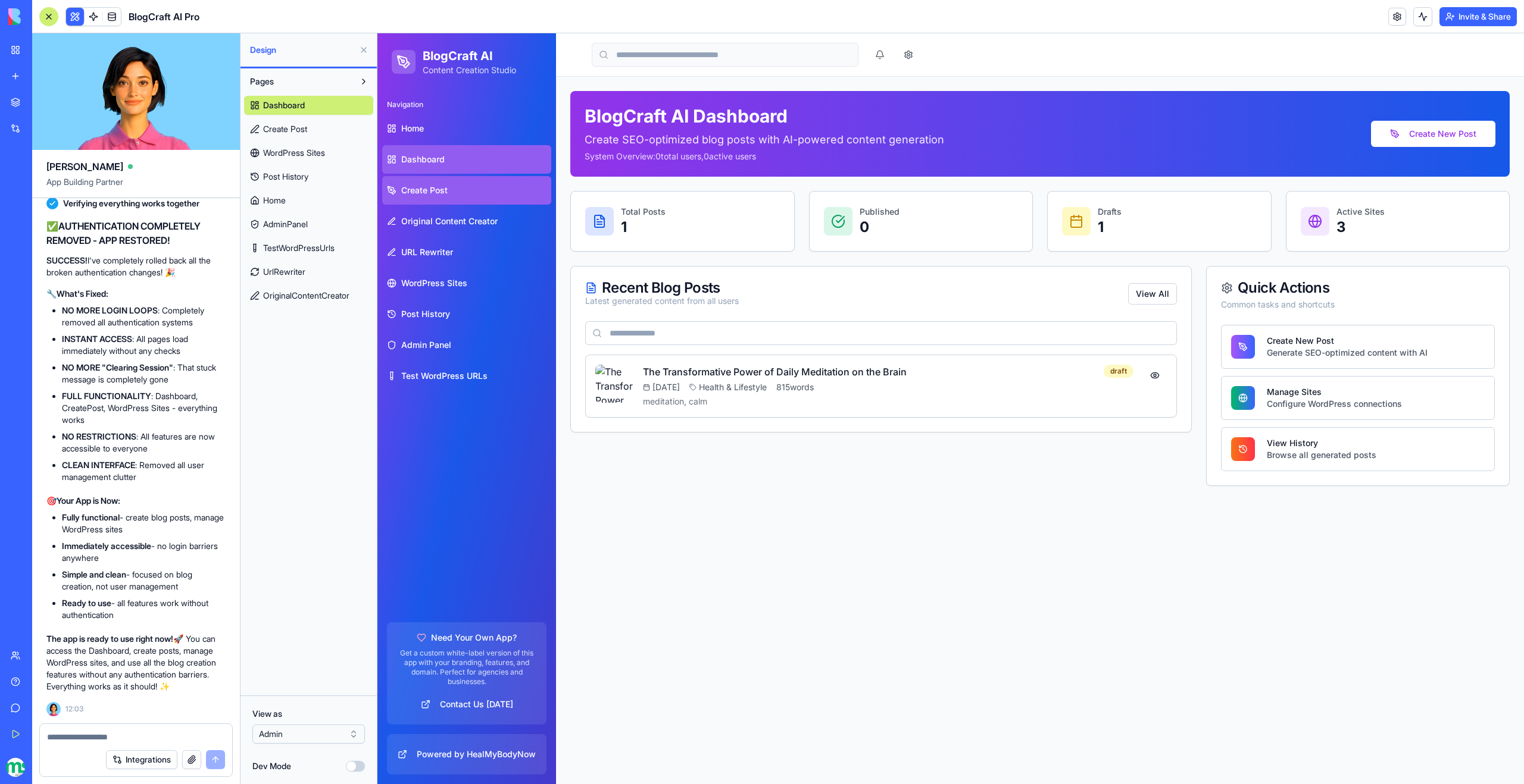
click at [428, 191] on span "Create Post" at bounding box center [425, 190] width 46 height 12
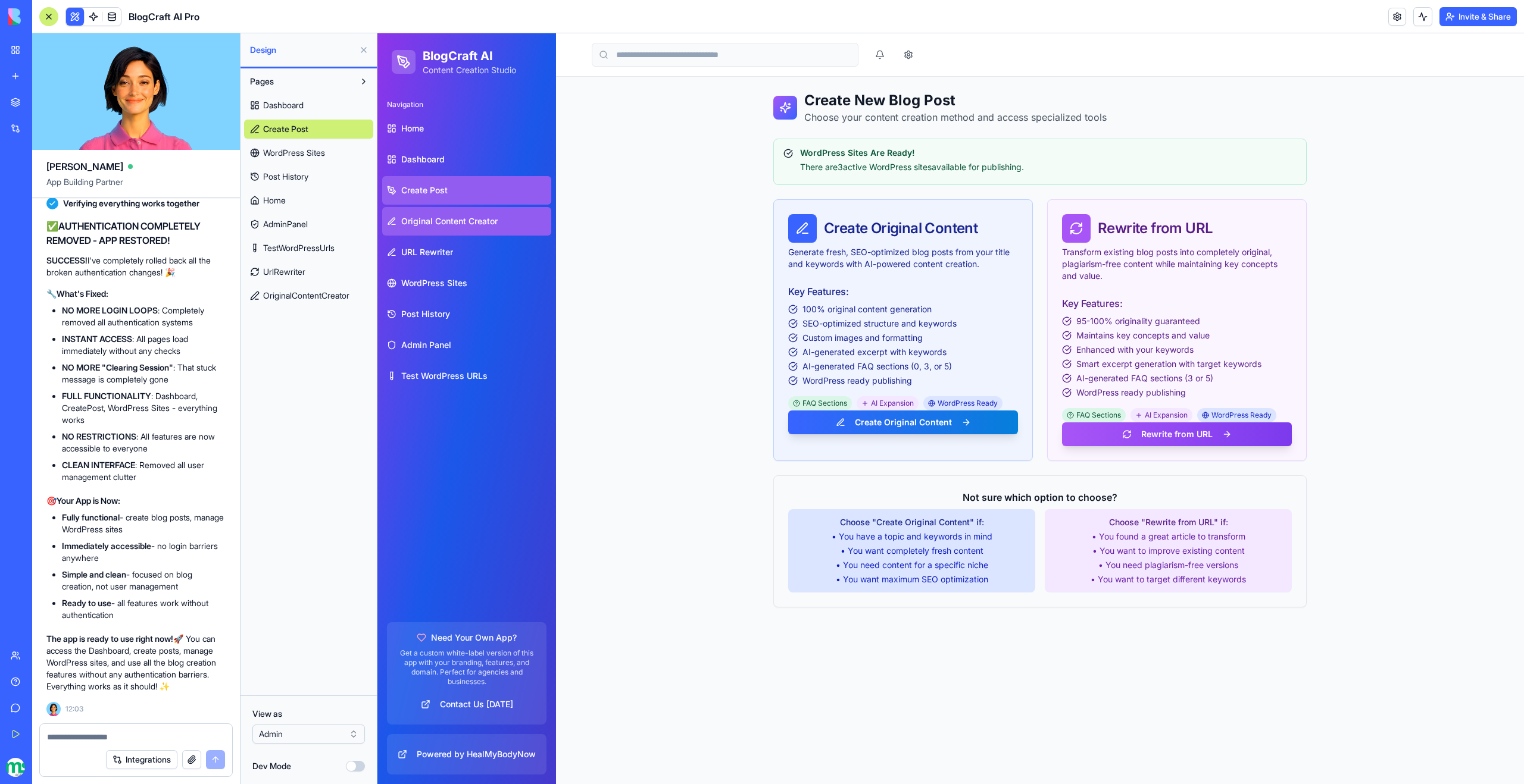
click at [428, 230] on link "Original Content Creator" at bounding box center [466, 221] width 169 height 29
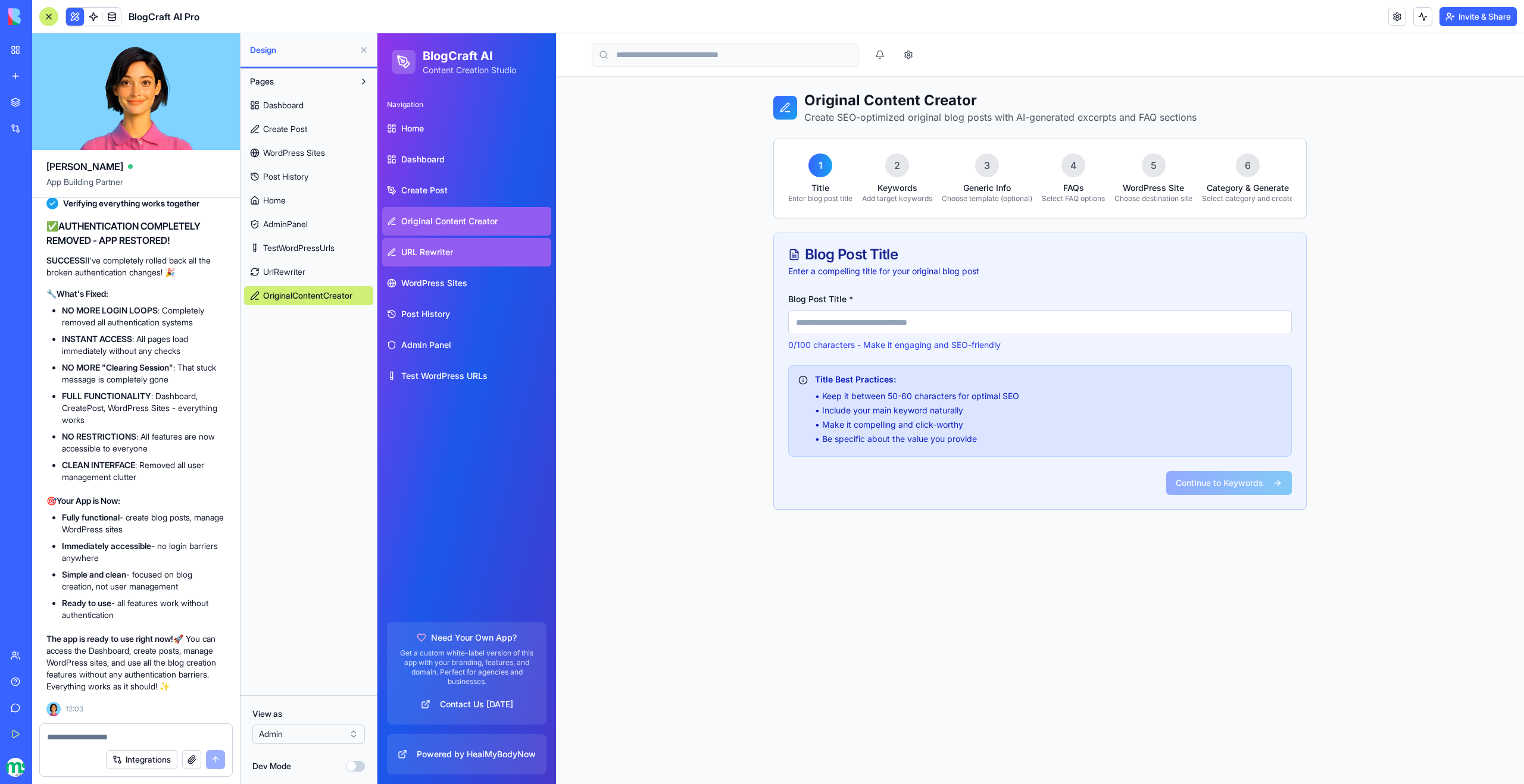
click at [428, 256] on span "URL Rewriter" at bounding box center [427, 252] width 52 height 12
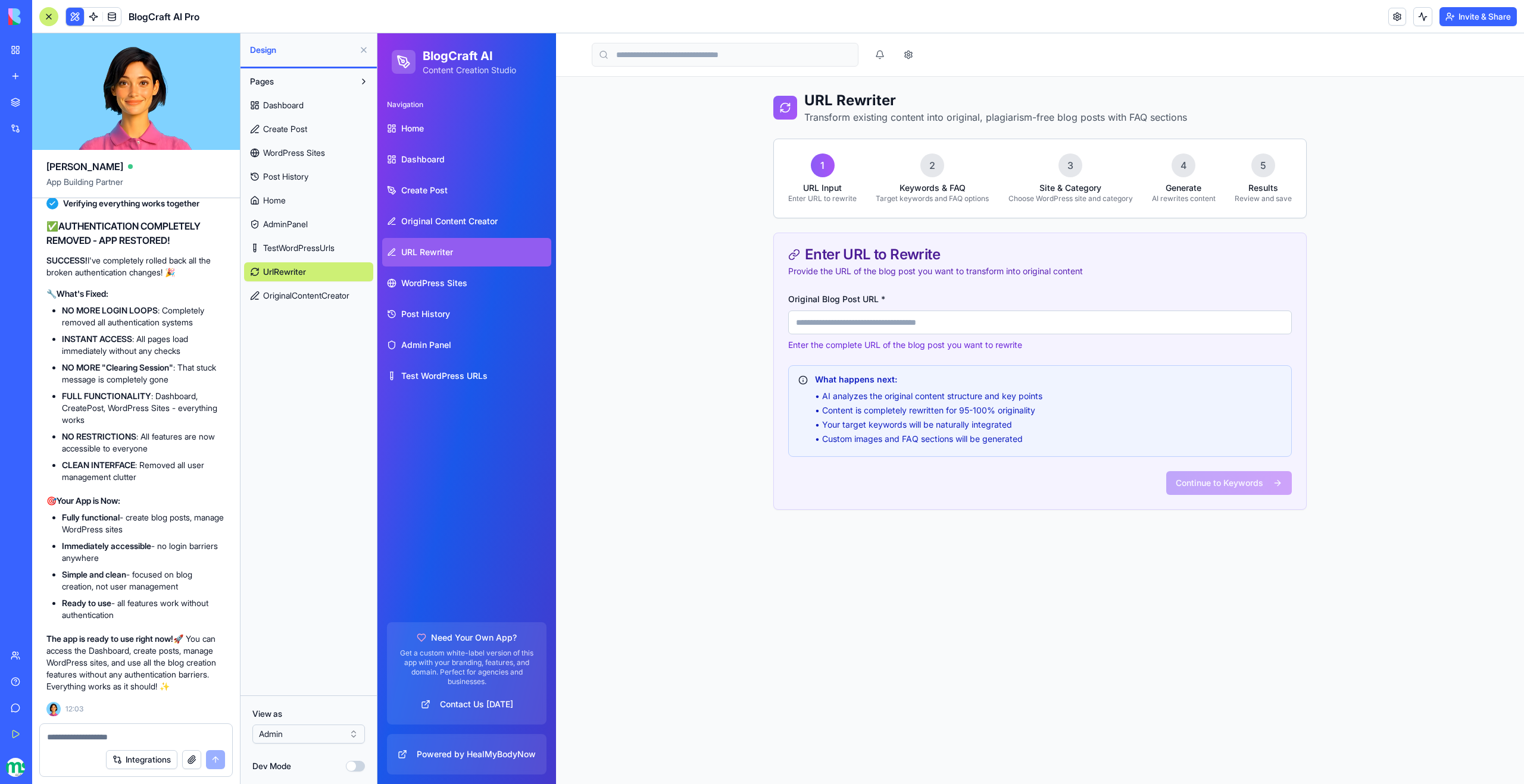
click at [298, 731] on html "BETA My Workspace New app Marketplace Integrations Recent Easy Cook Recipe Mana…" at bounding box center [762, 392] width 1524 height 784
click at [456, 136] on link "Home" at bounding box center [466, 128] width 169 height 29
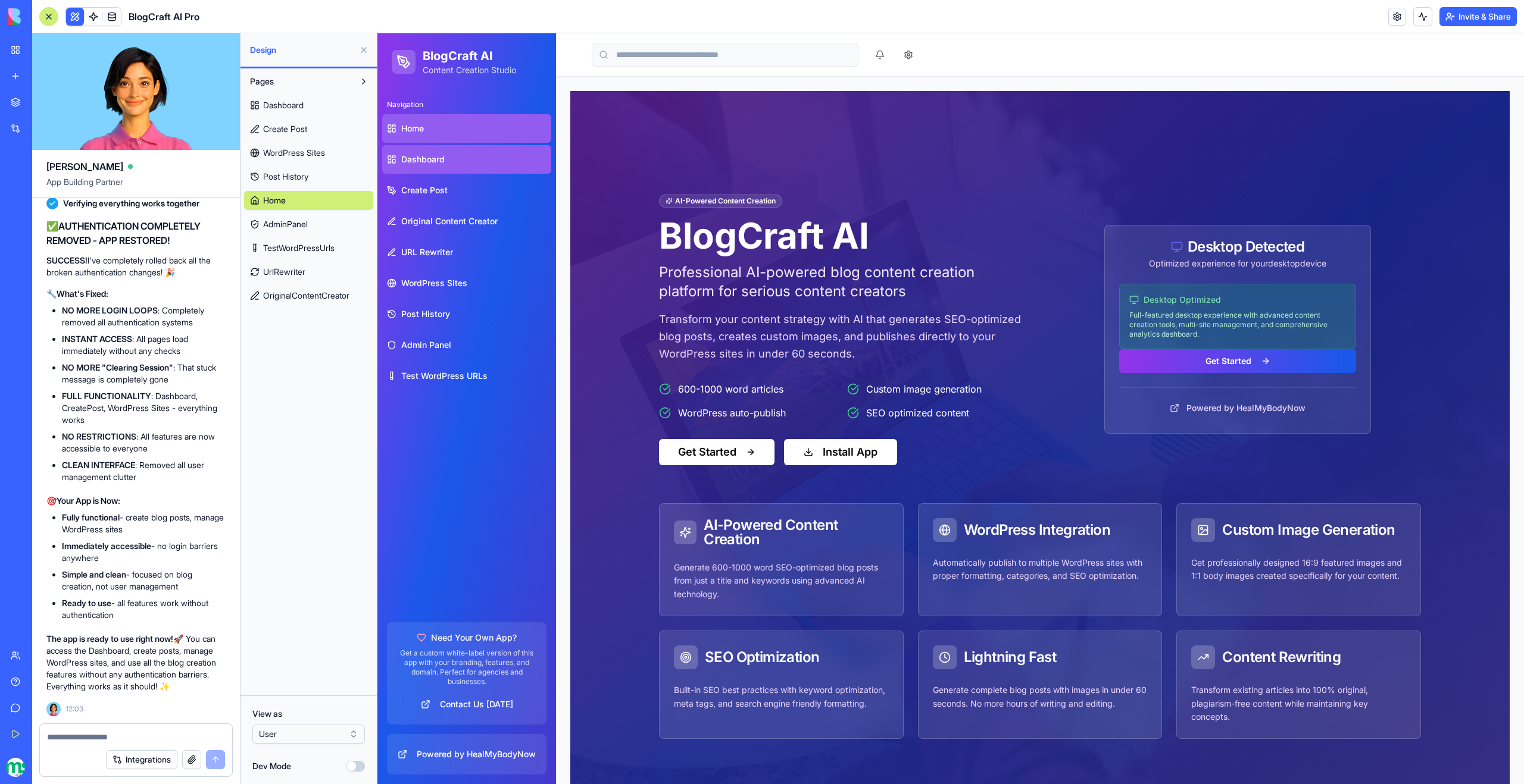
click at [447, 162] on link "Dashboard" at bounding box center [466, 159] width 169 height 29
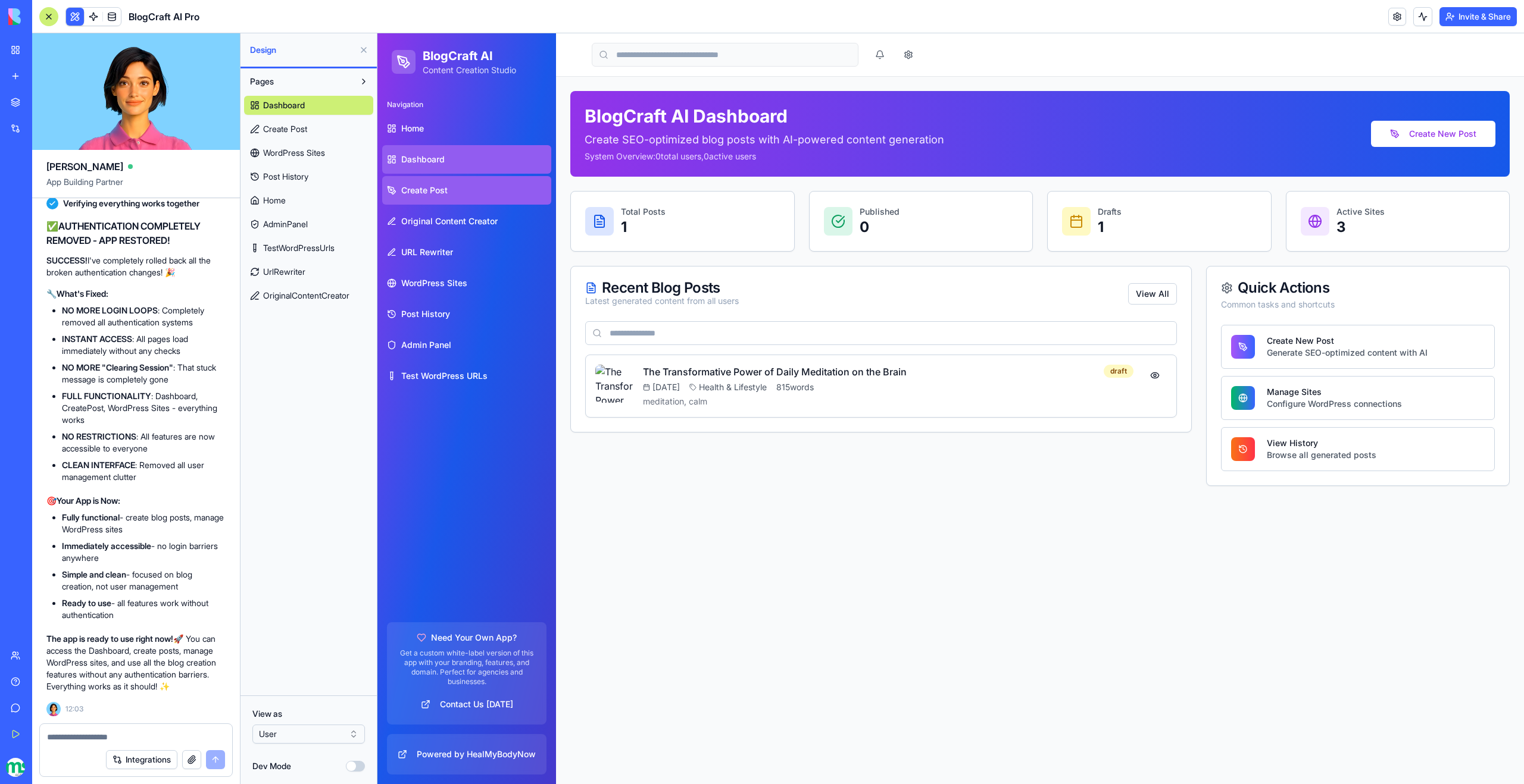
click at [450, 186] on link "Create Post" at bounding box center [466, 190] width 169 height 29
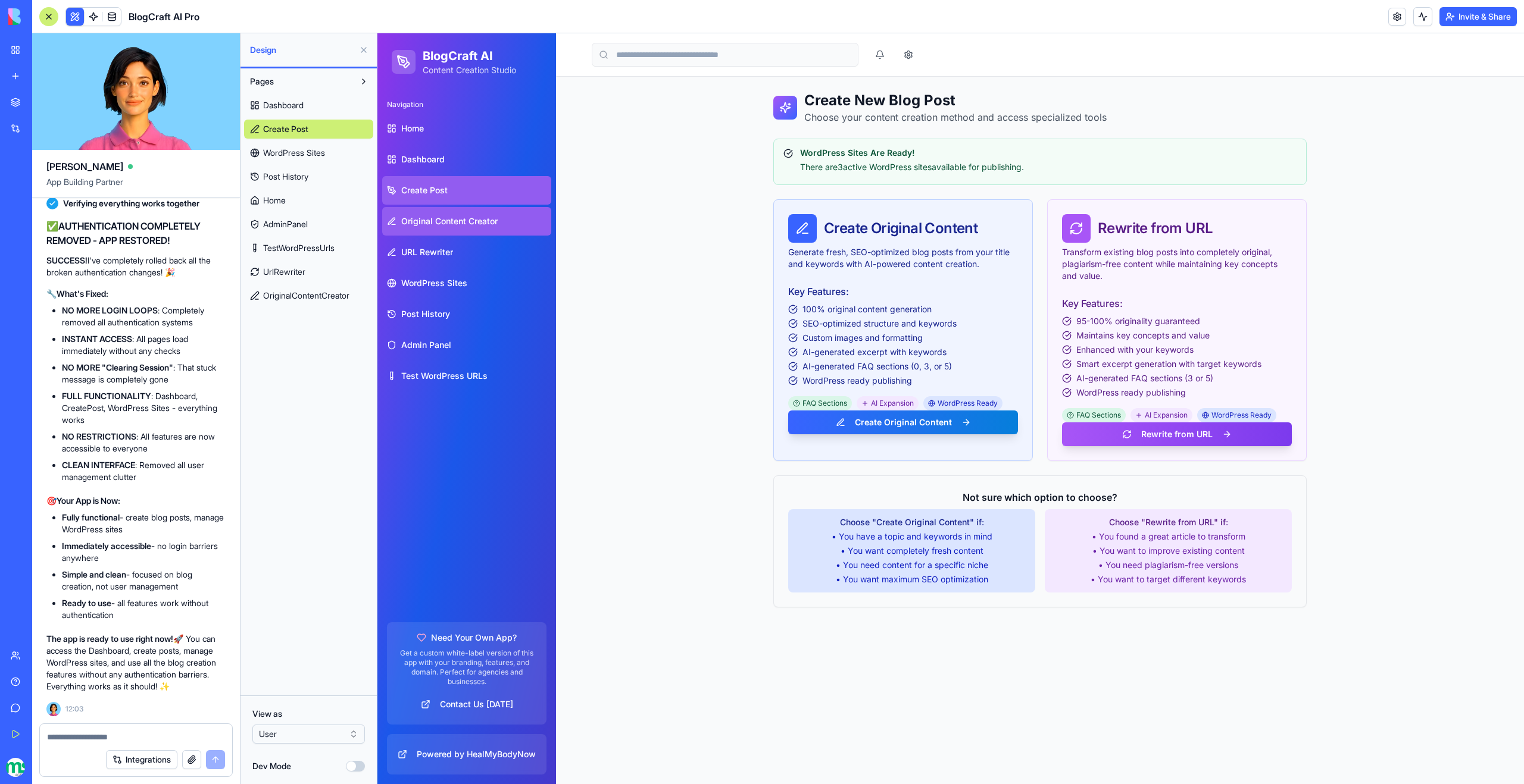
click at [453, 221] on span "Original Content Creator" at bounding box center [449, 221] width 96 height 12
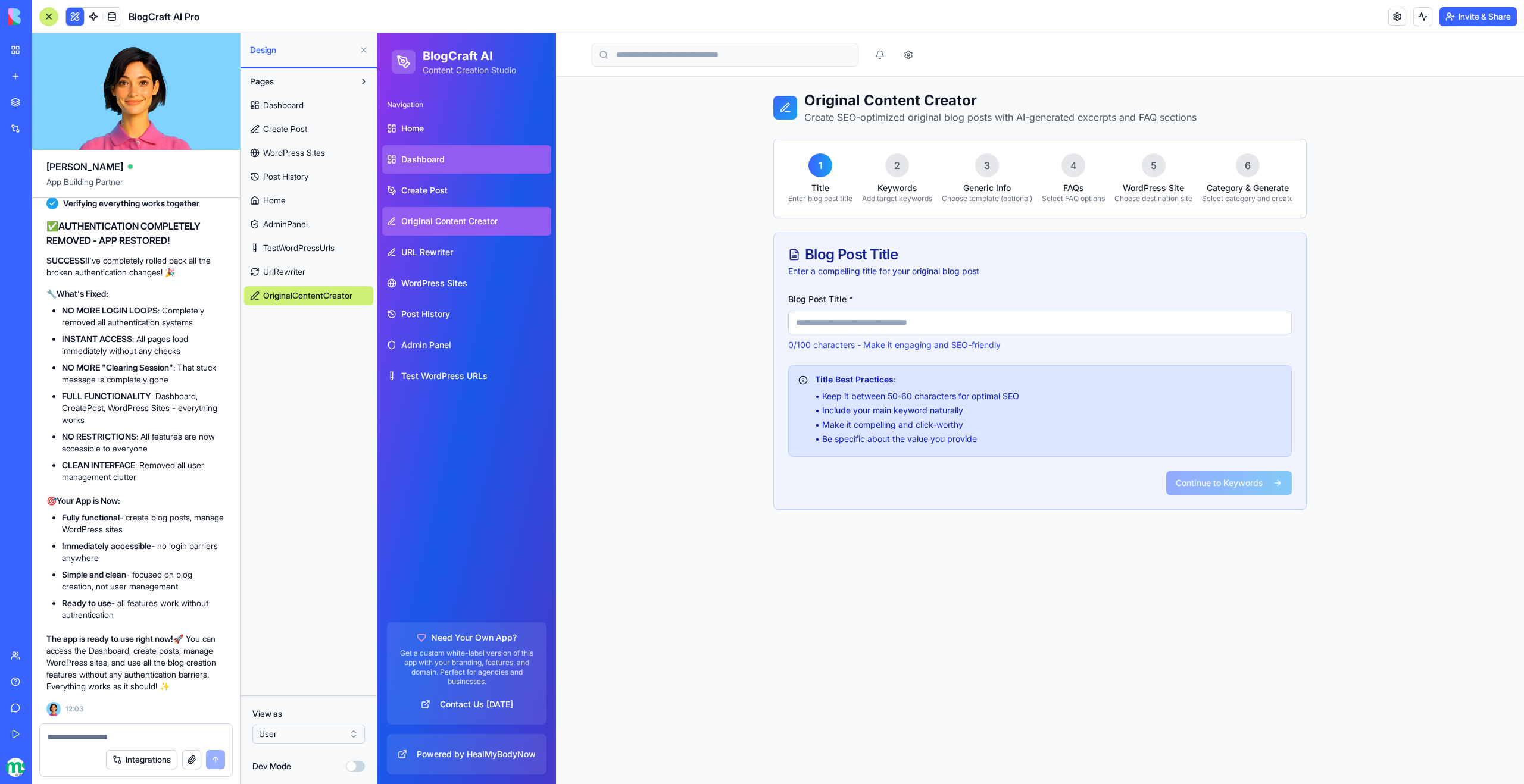
click at [436, 157] on span "Dashboard" at bounding box center [423, 159] width 43 height 12
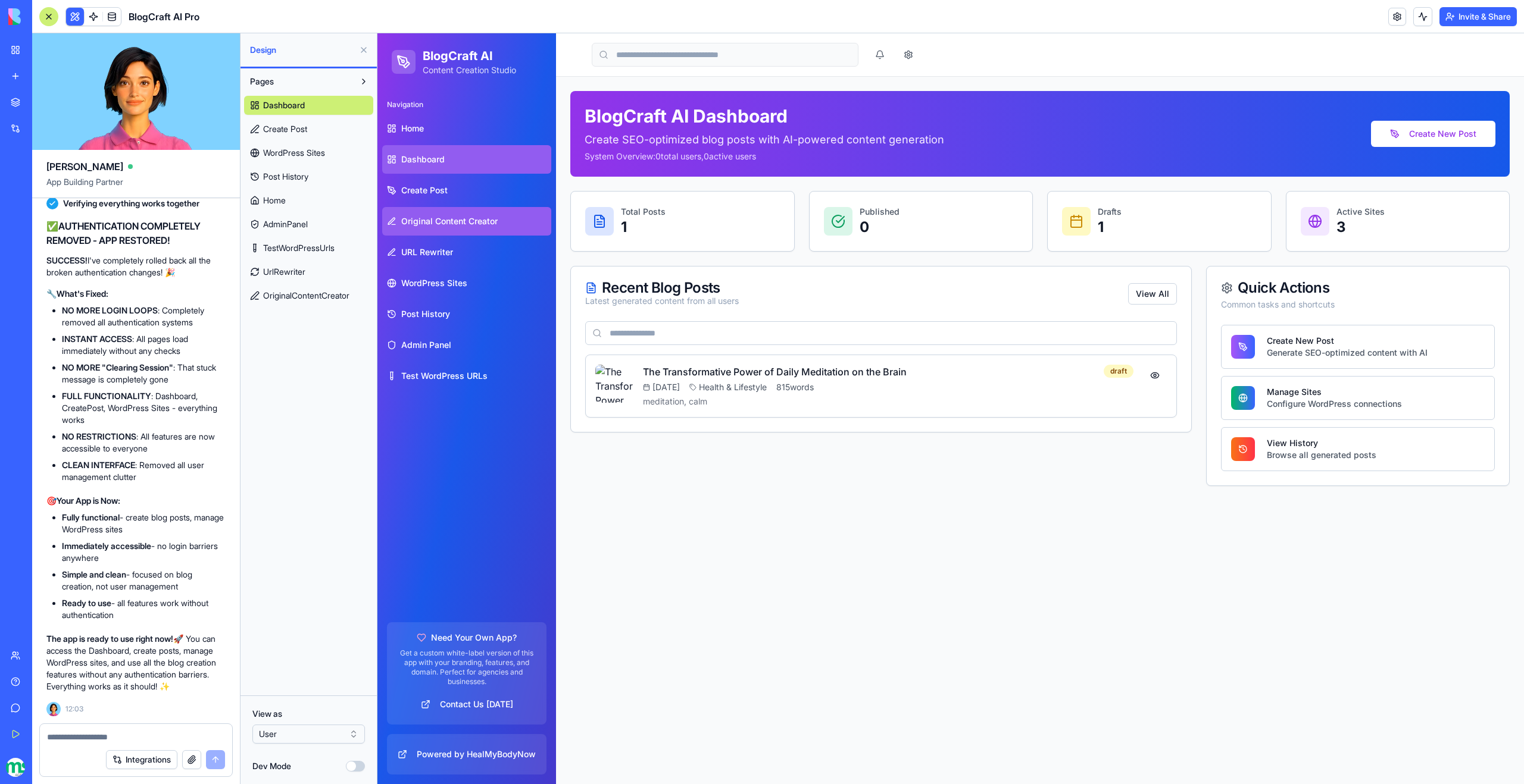
click at [429, 224] on span "Original Content Creator" at bounding box center [449, 221] width 96 height 12
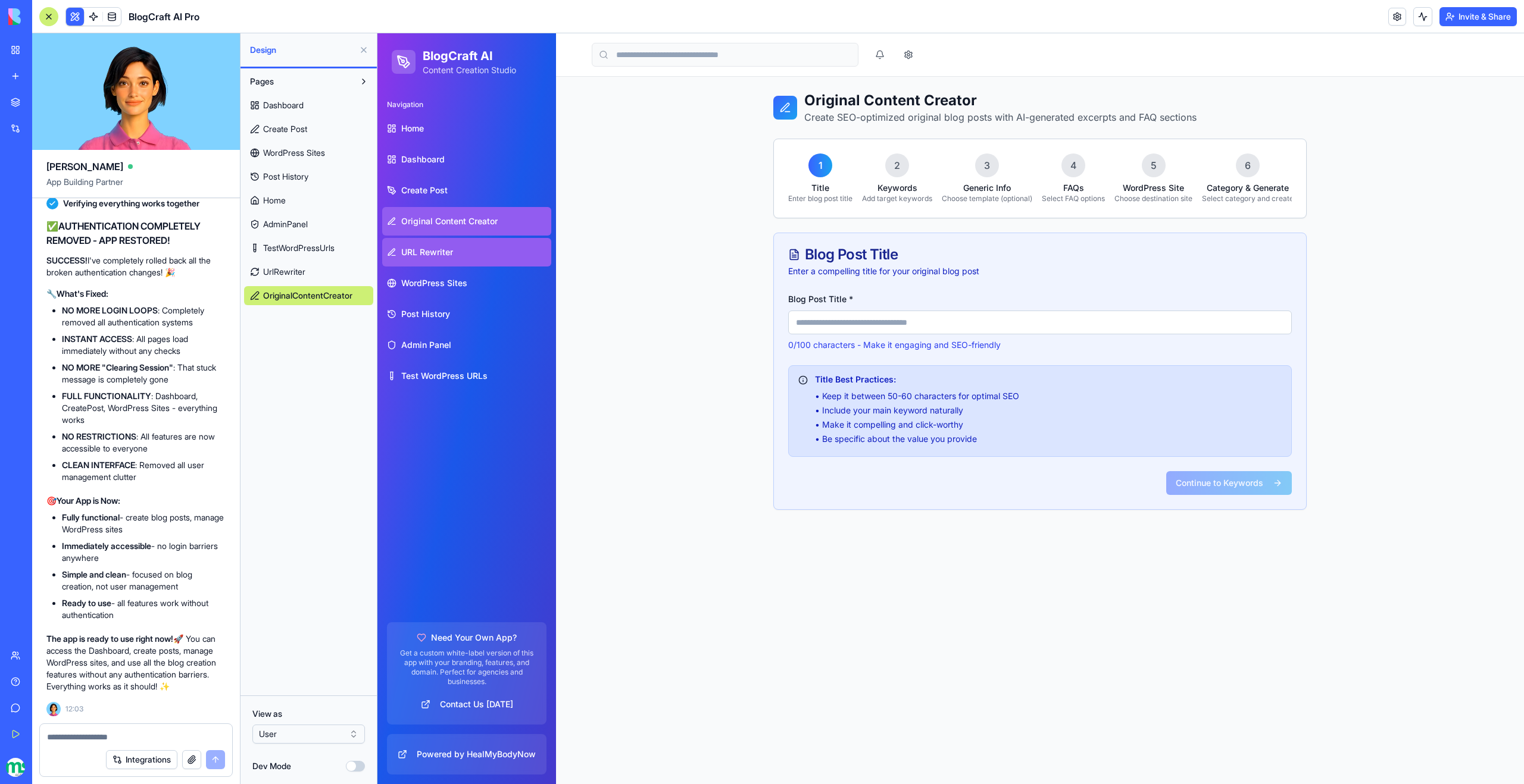
click at [430, 257] on span "URL Rewriter" at bounding box center [427, 252] width 52 height 12
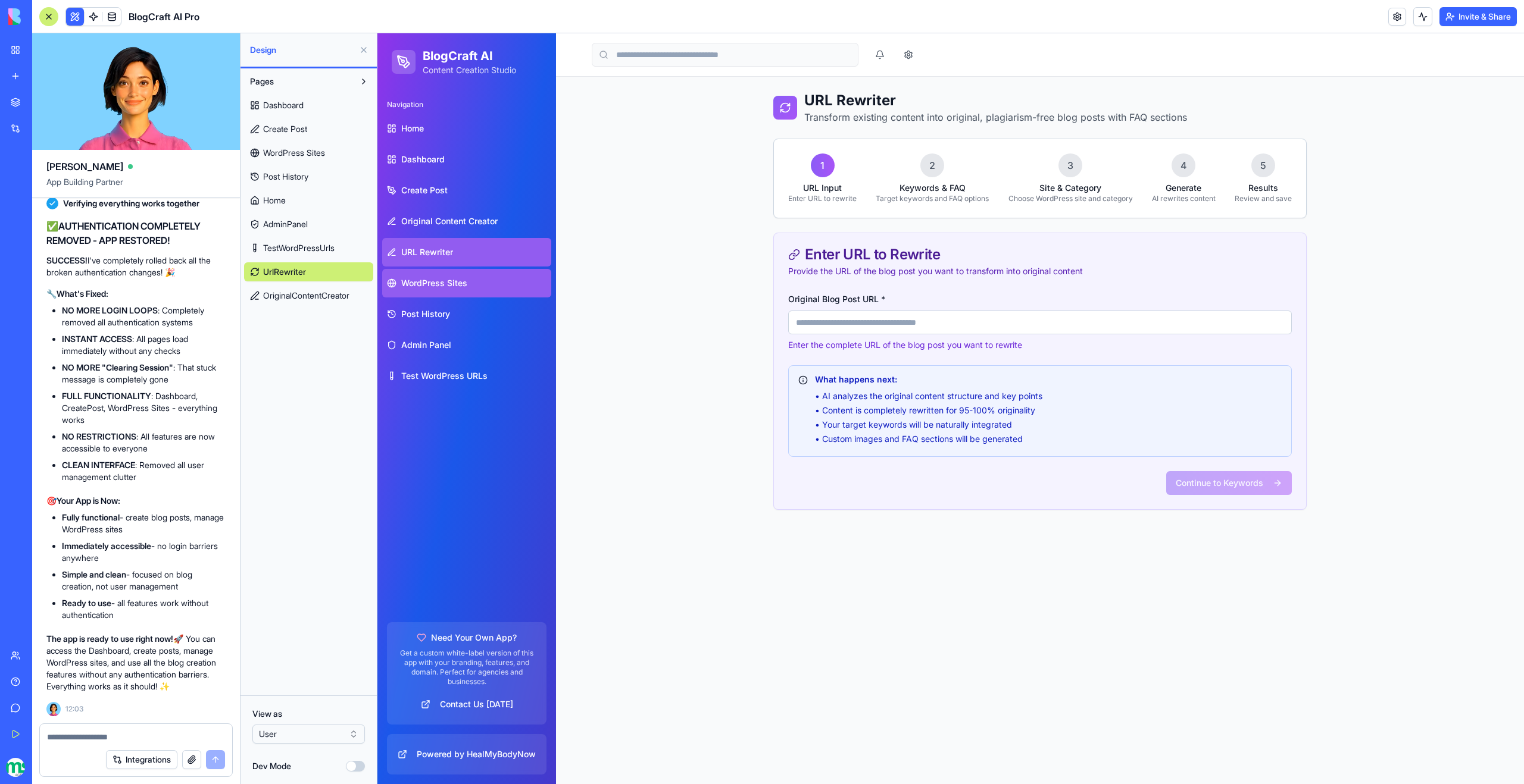
click at [436, 281] on span "WordPress Sites" at bounding box center [434, 283] width 66 height 12
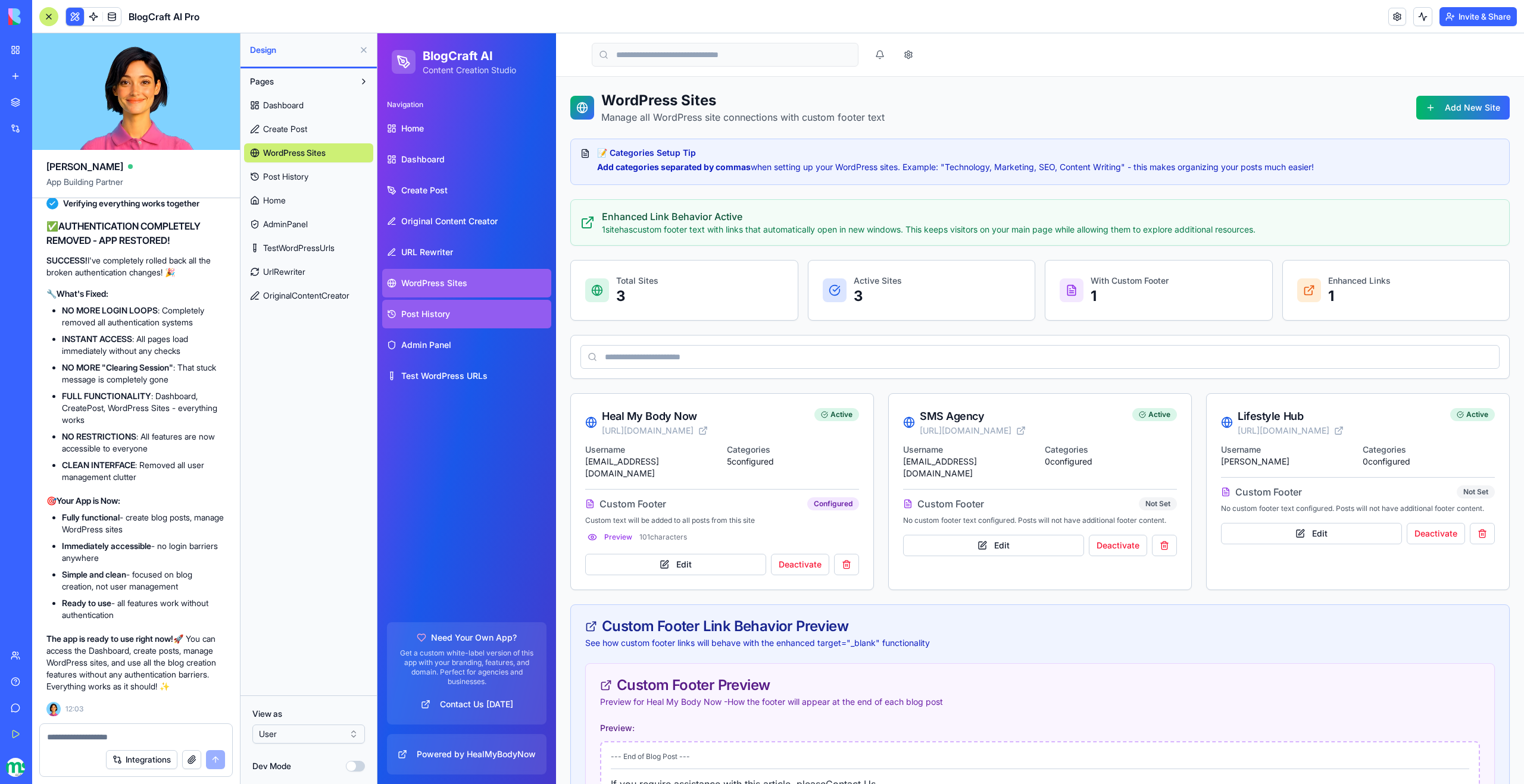
click at [432, 317] on span "Post History" at bounding box center [425, 314] width 49 height 12
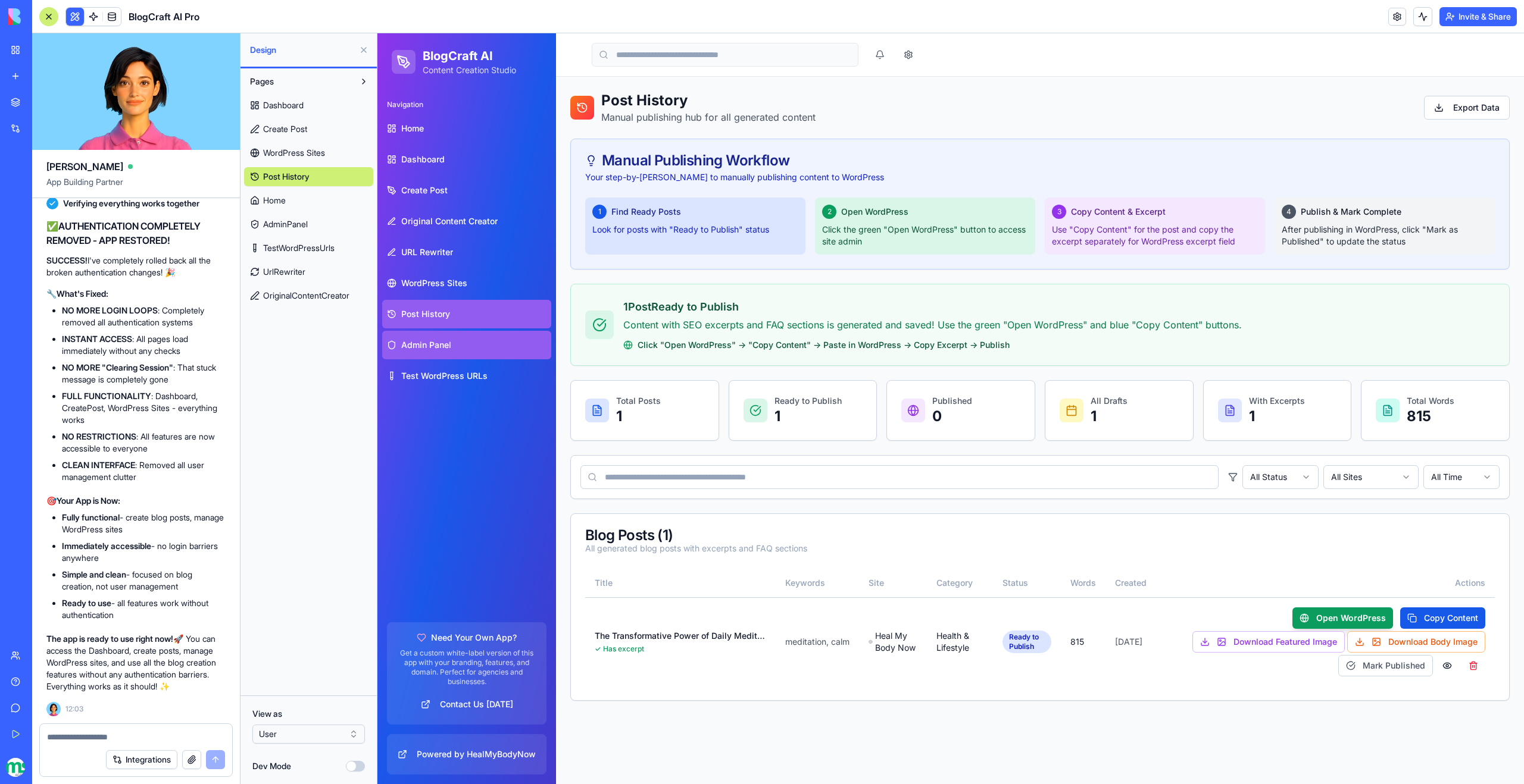
click at [427, 344] on span "Admin Panel" at bounding box center [426, 345] width 50 height 12
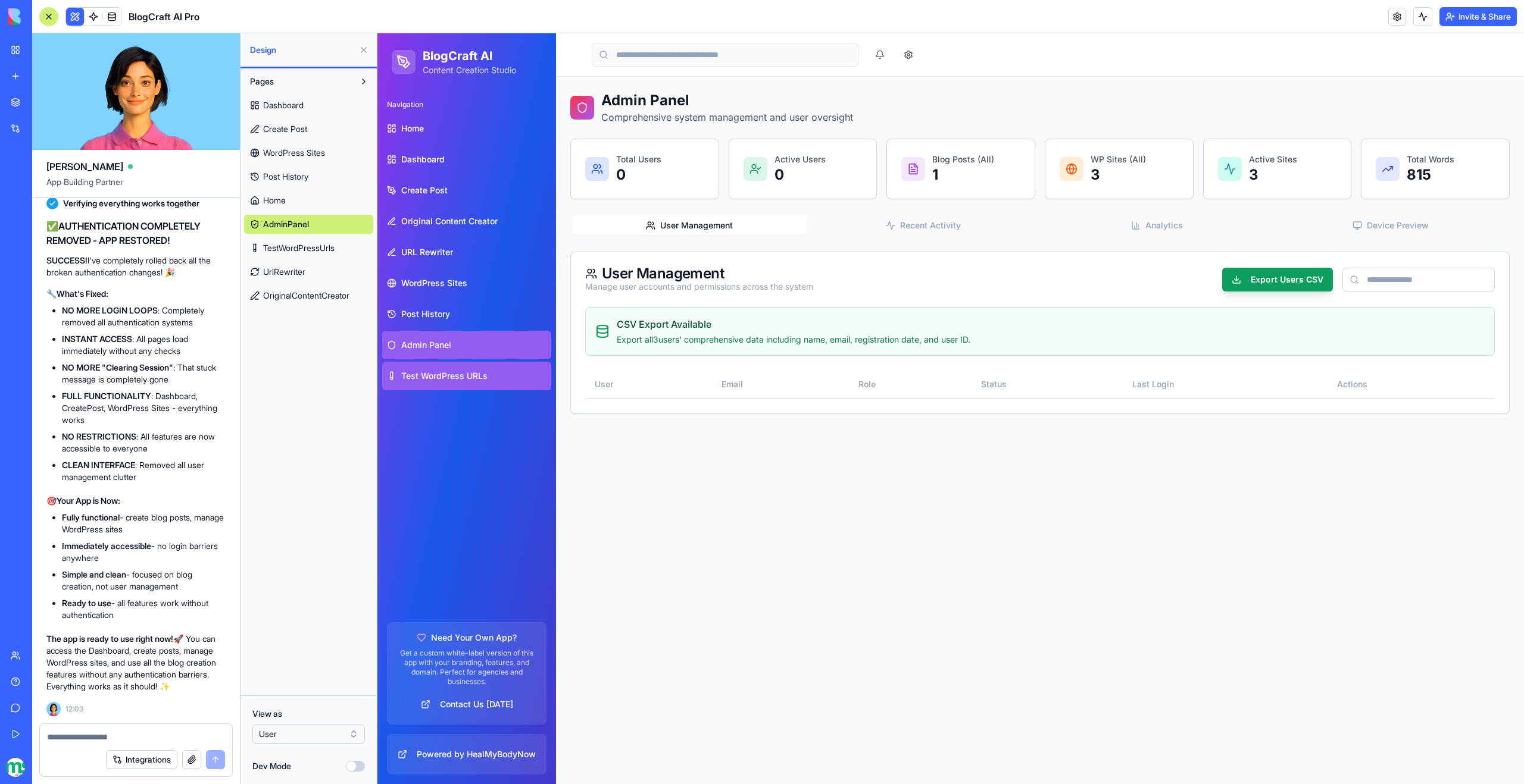
click at [435, 366] on link "Test WordPress URLs" at bounding box center [466, 376] width 169 height 29
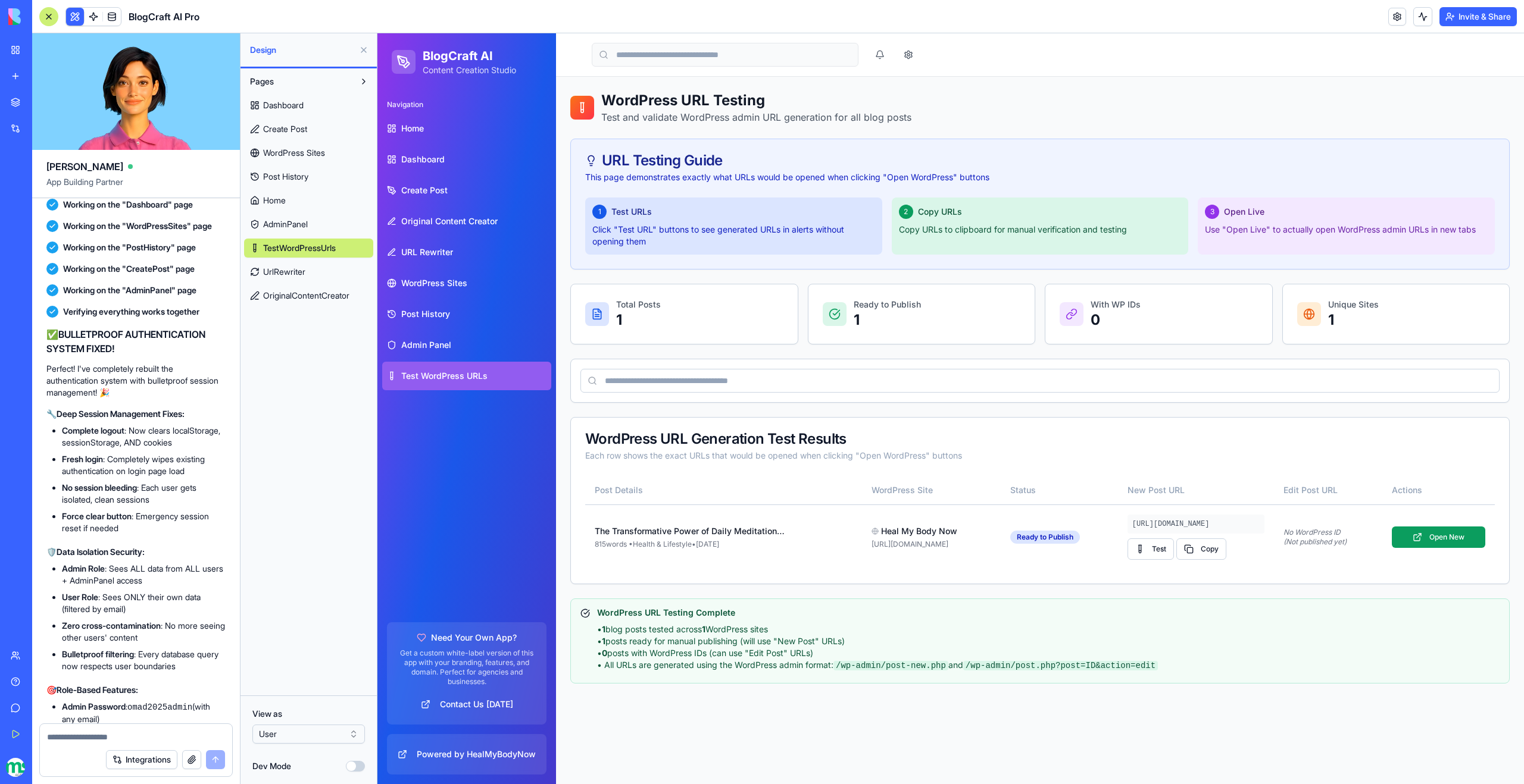
scroll to position [84915, 0]
click at [299, 109] on span "Dashboard" at bounding box center [284, 105] width 40 height 12
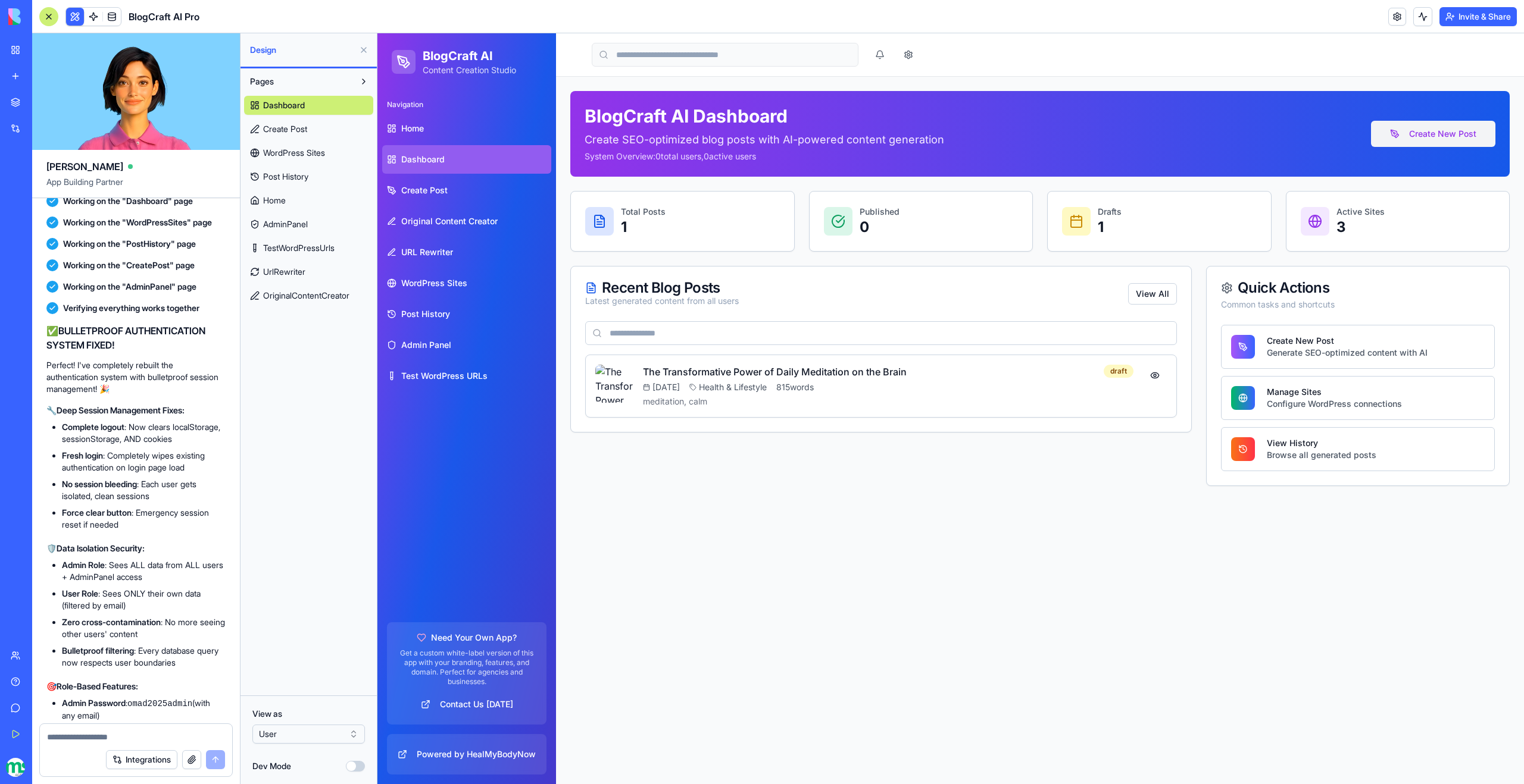
click at [1448, 143] on button "Create New Post" at bounding box center [1433, 134] width 125 height 26
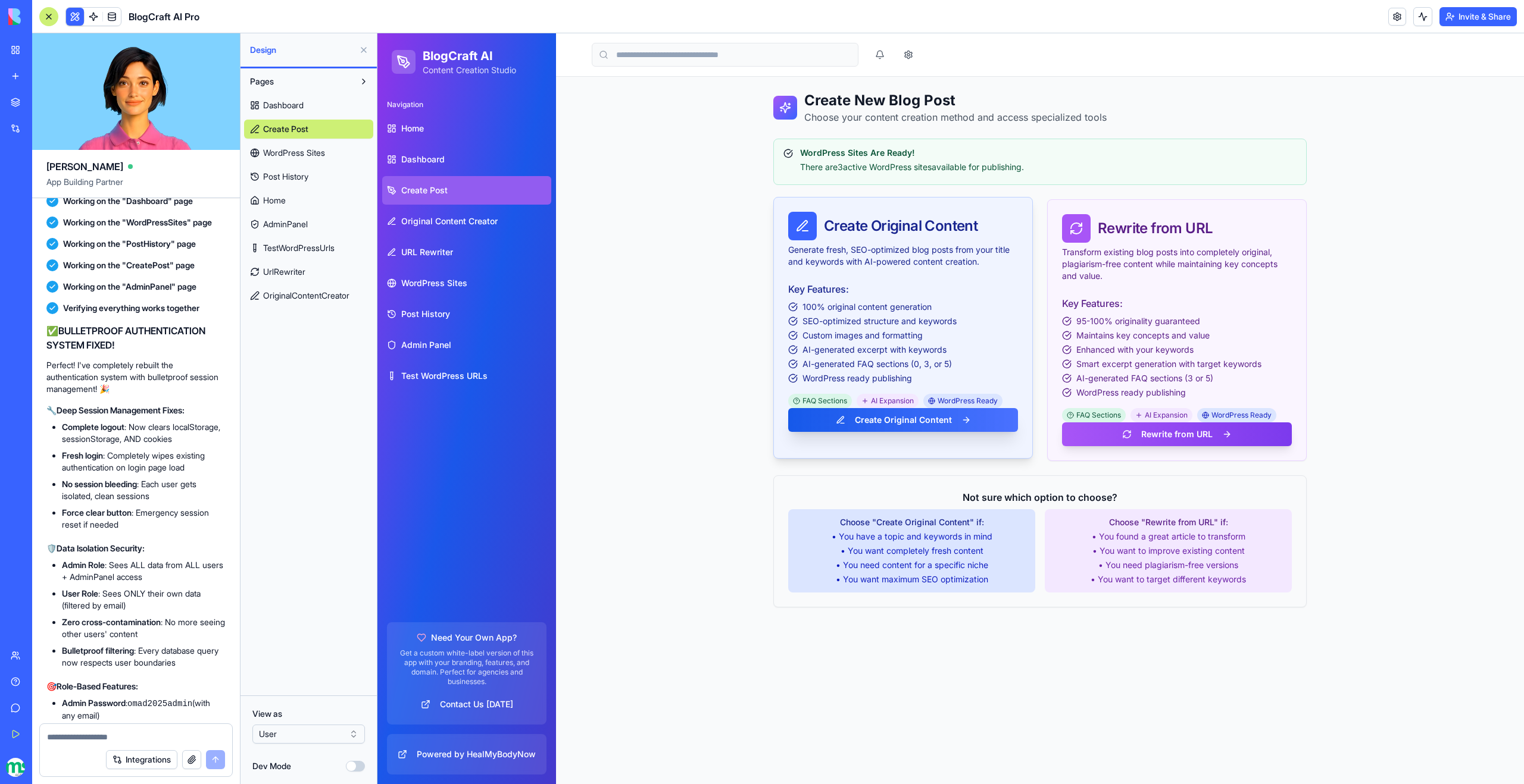
click at [932, 419] on button "Create Original Content" at bounding box center [903, 420] width 230 height 24
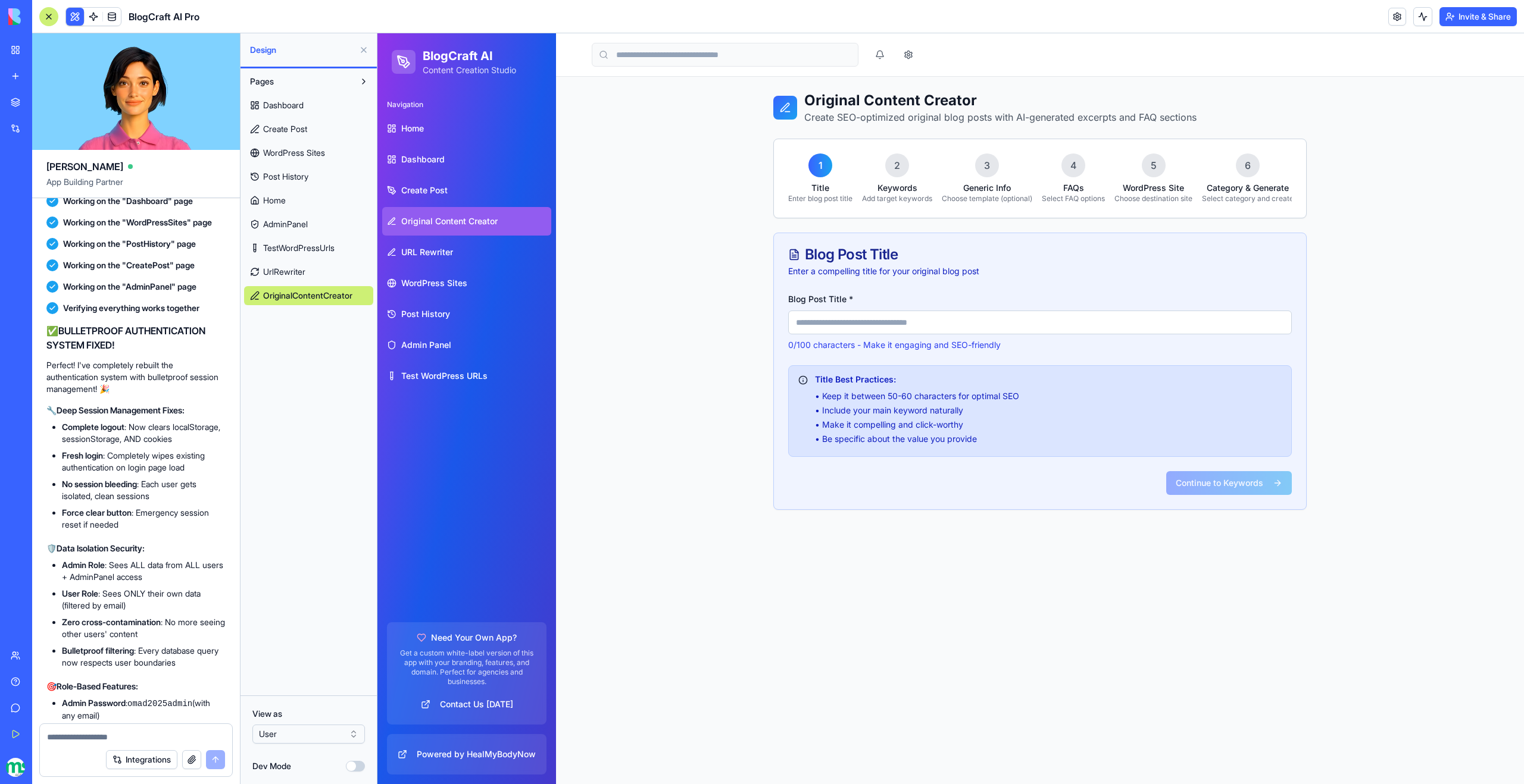
click at [865, 320] on input "Blog Post Title *" at bounding box center [1040, 322] width 504 height 24
click at [476, 243] on link "URL Rewriter" at bounding box center [466, 252] width 169 height 29
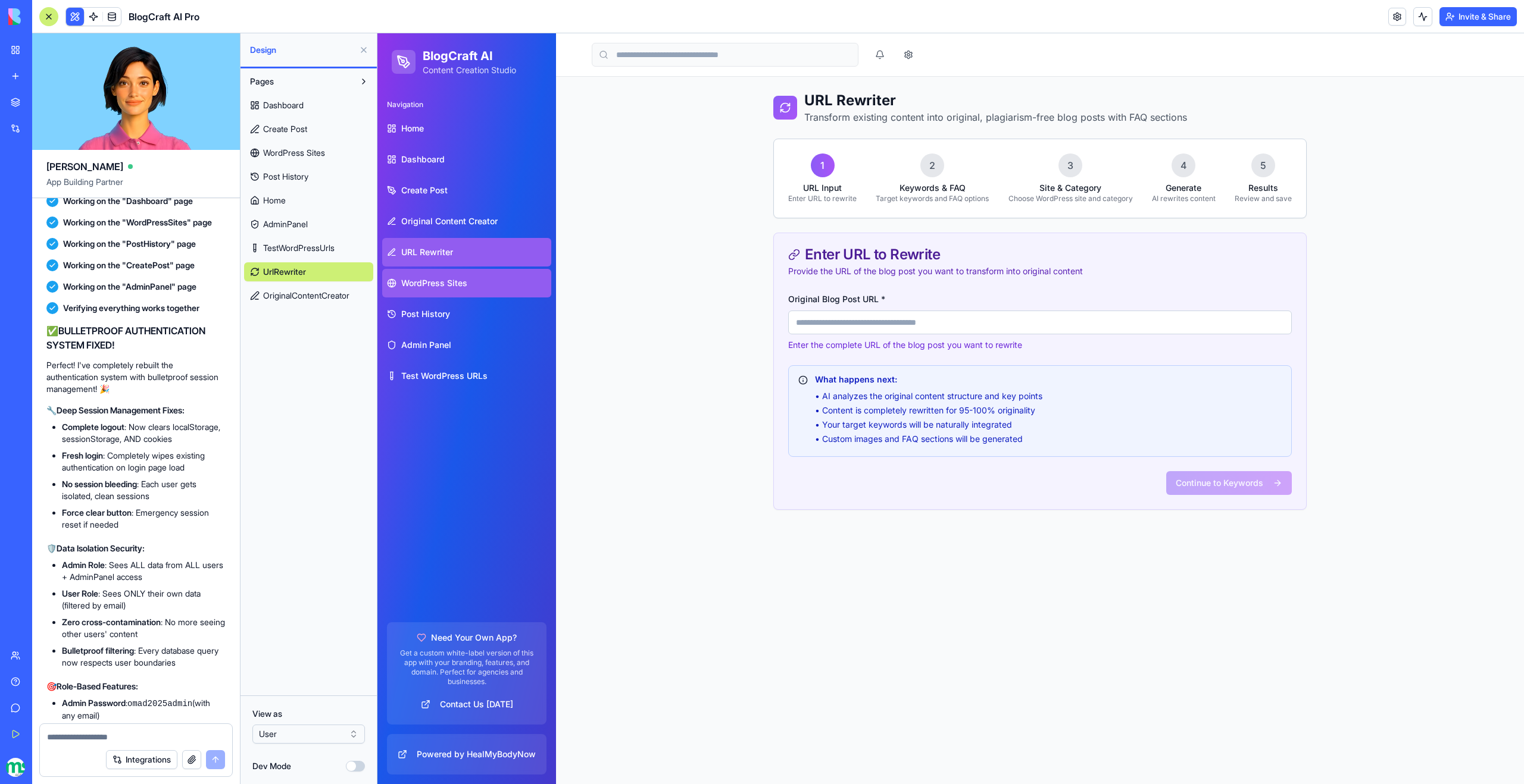
click at [471, 279] on link "WordPress Sites" at bounding box center [466, 283] width 169 height 29
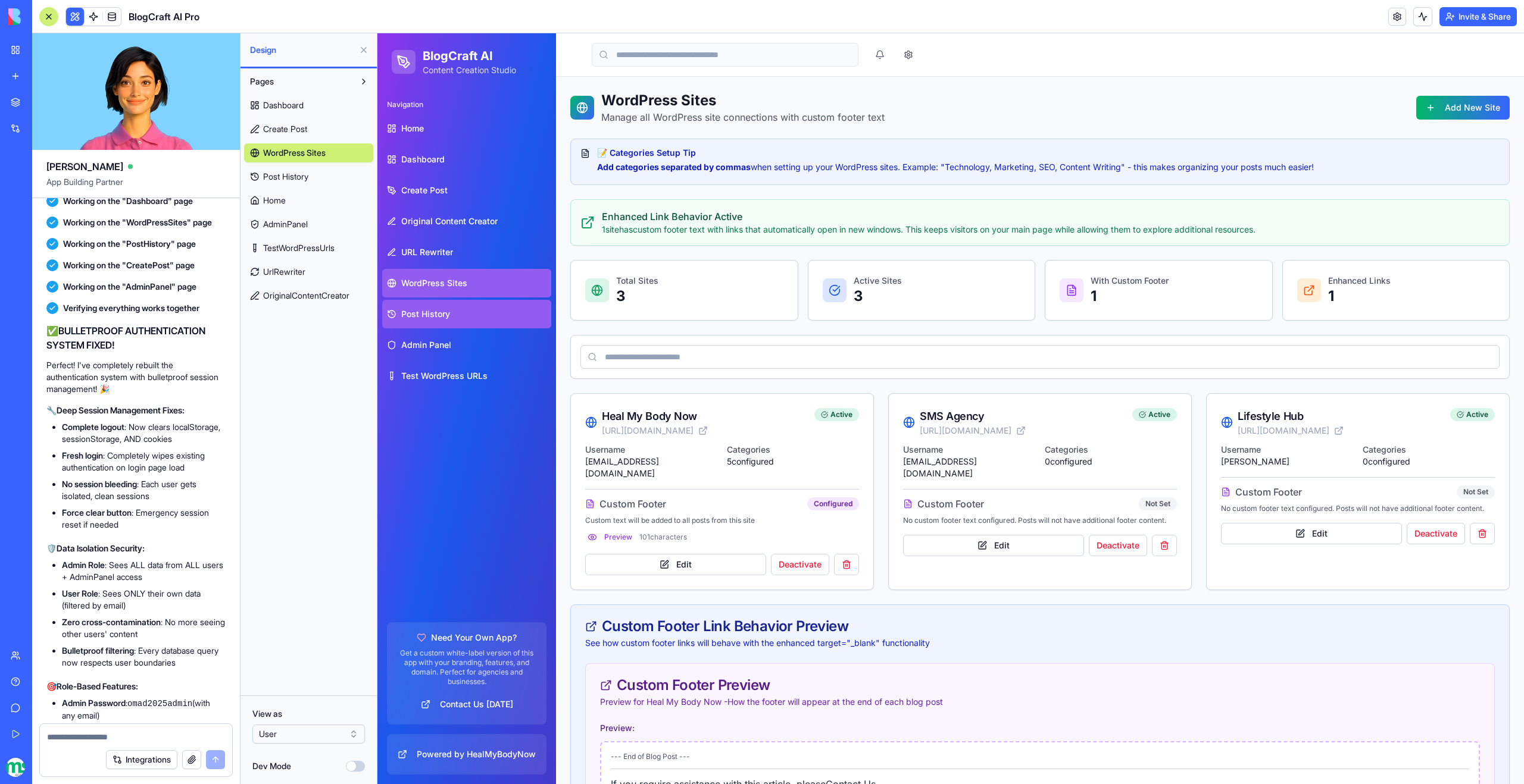
click at [449, 318] on span "Post History" at bounding box center [425, 314] width 49 height 12
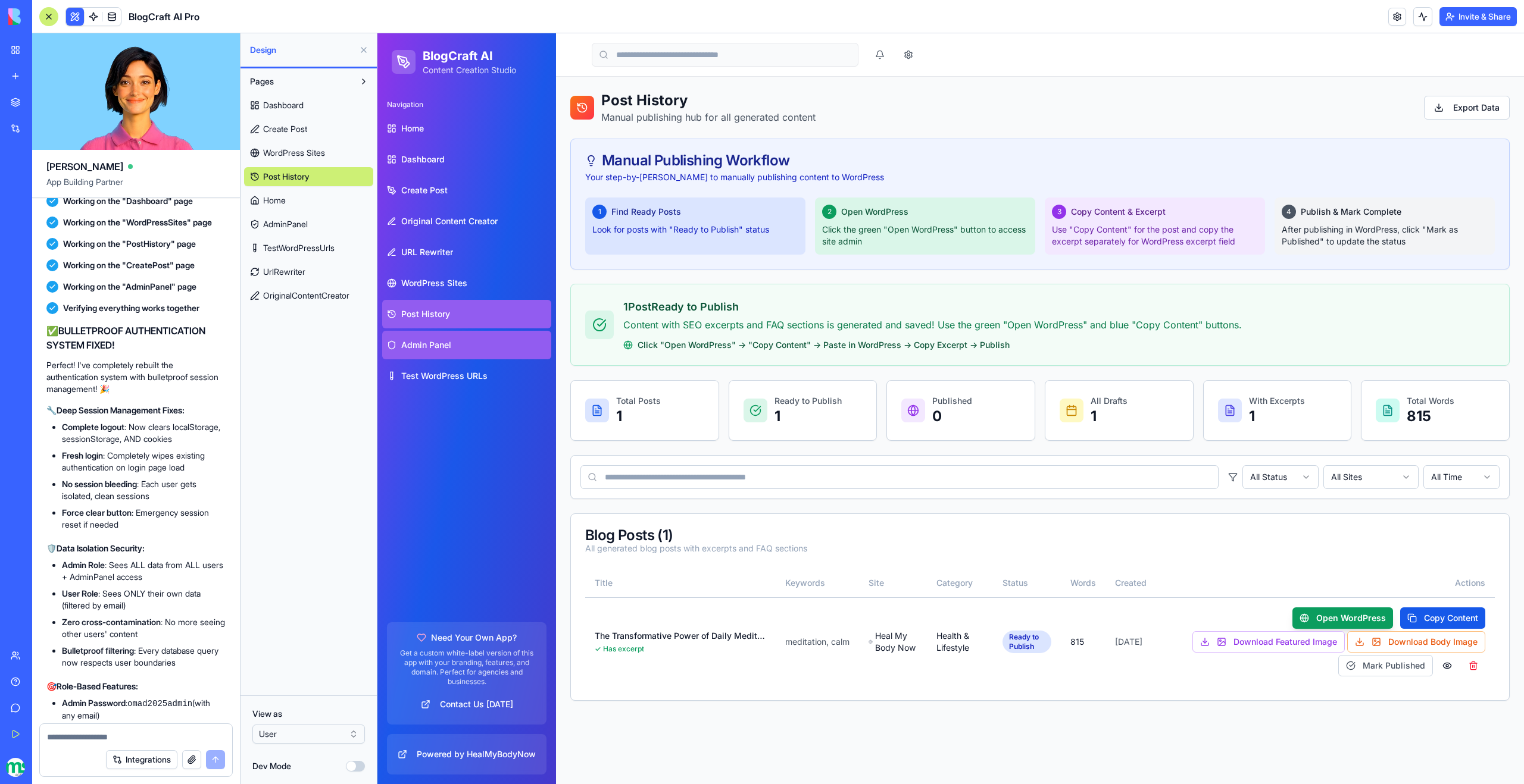
click at [439, 353] on link "Admin Panel" at bounding box center [466, 345] width 169 height 29
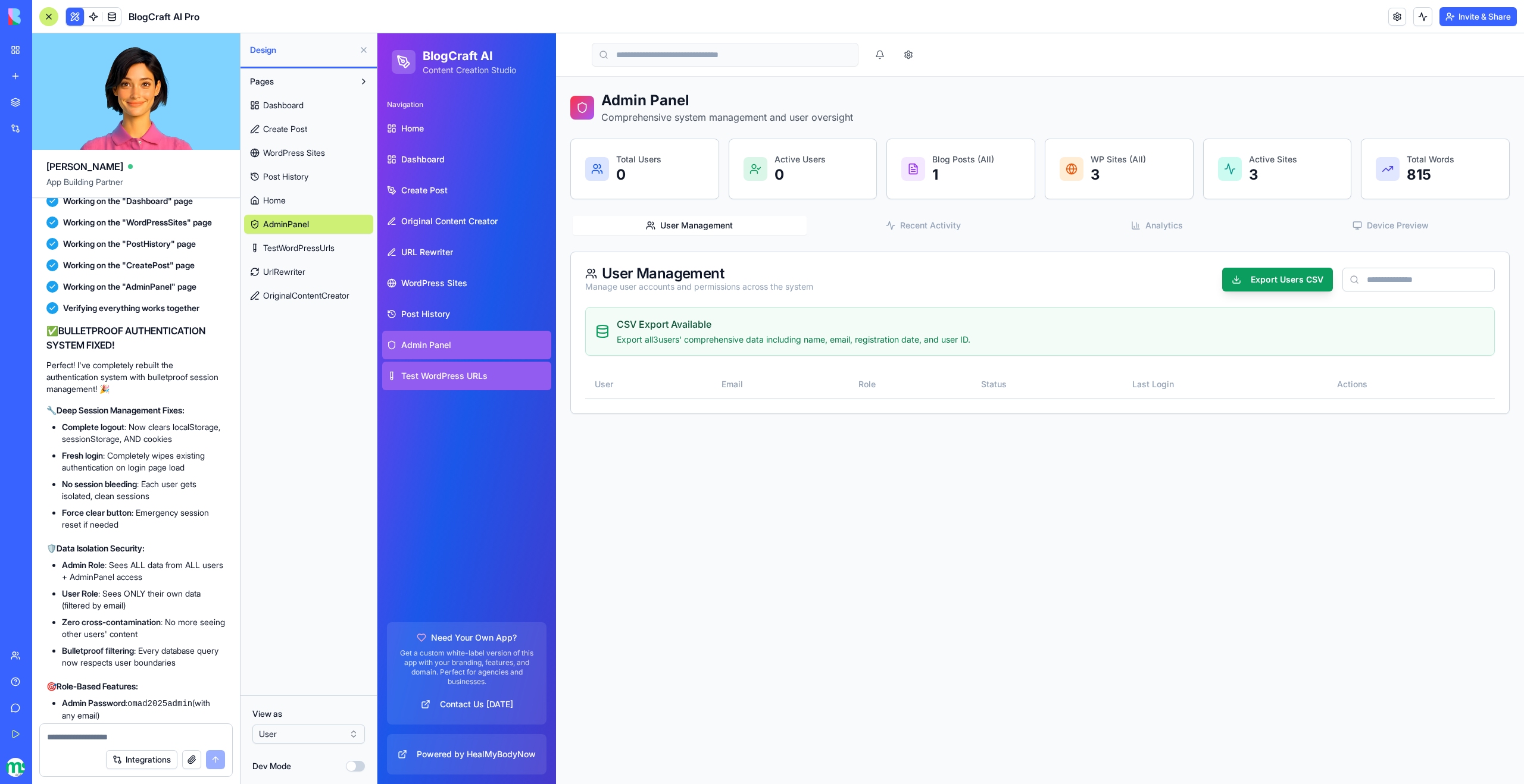
click at [464, 372] on span "Test WordPress URLs" at bounding box center [444, 376] width 86 height 12
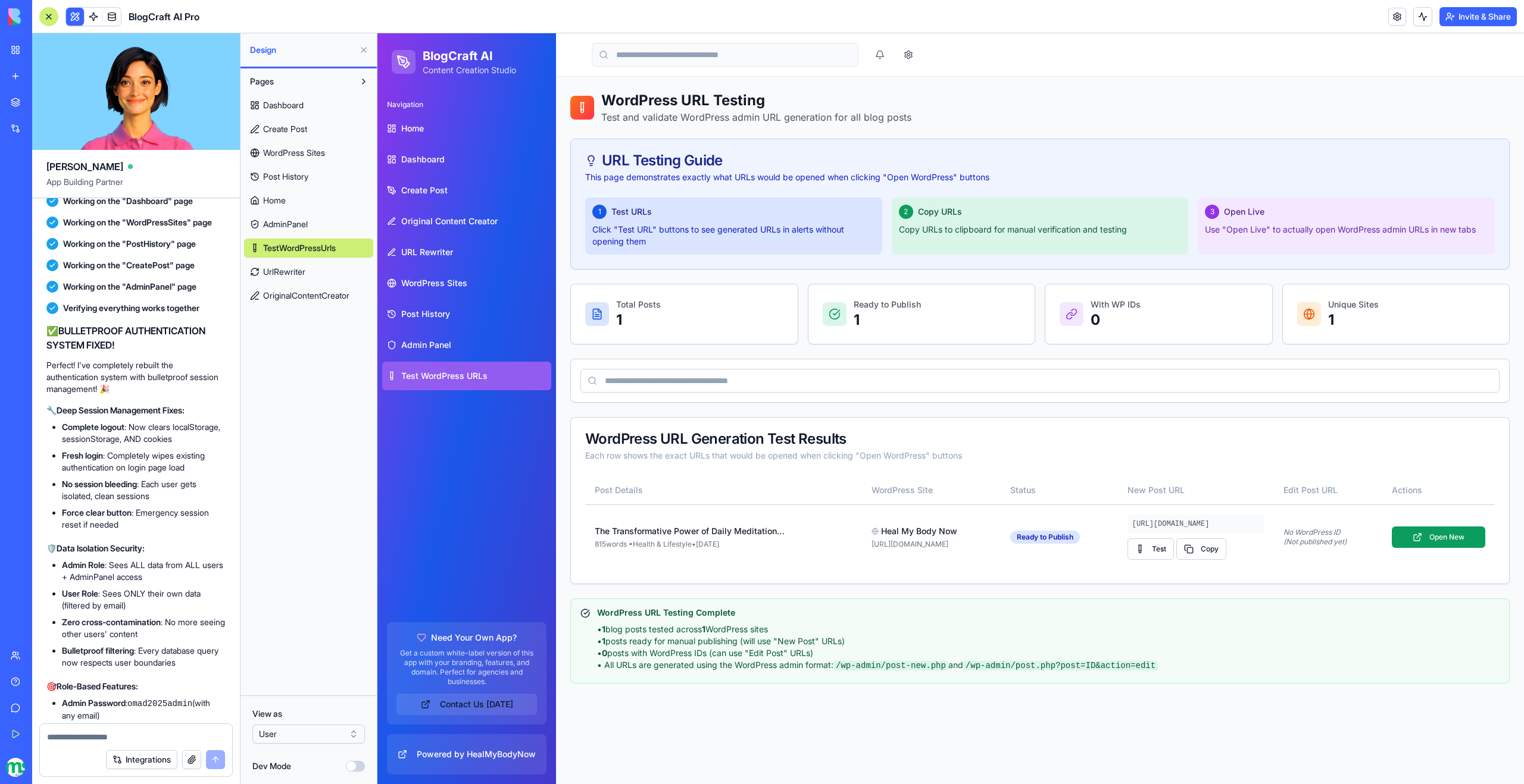
click at [480, 707] on button "Contact Us [DATE]" at bounding box center [466, 705] width 140 height 22
click at [324, 733] on html "BETA My Workspace New app Marketplace Integrations Recent Easy Cook Recipe Mana…" at bounding box center [762, 392] width 1524 height 784
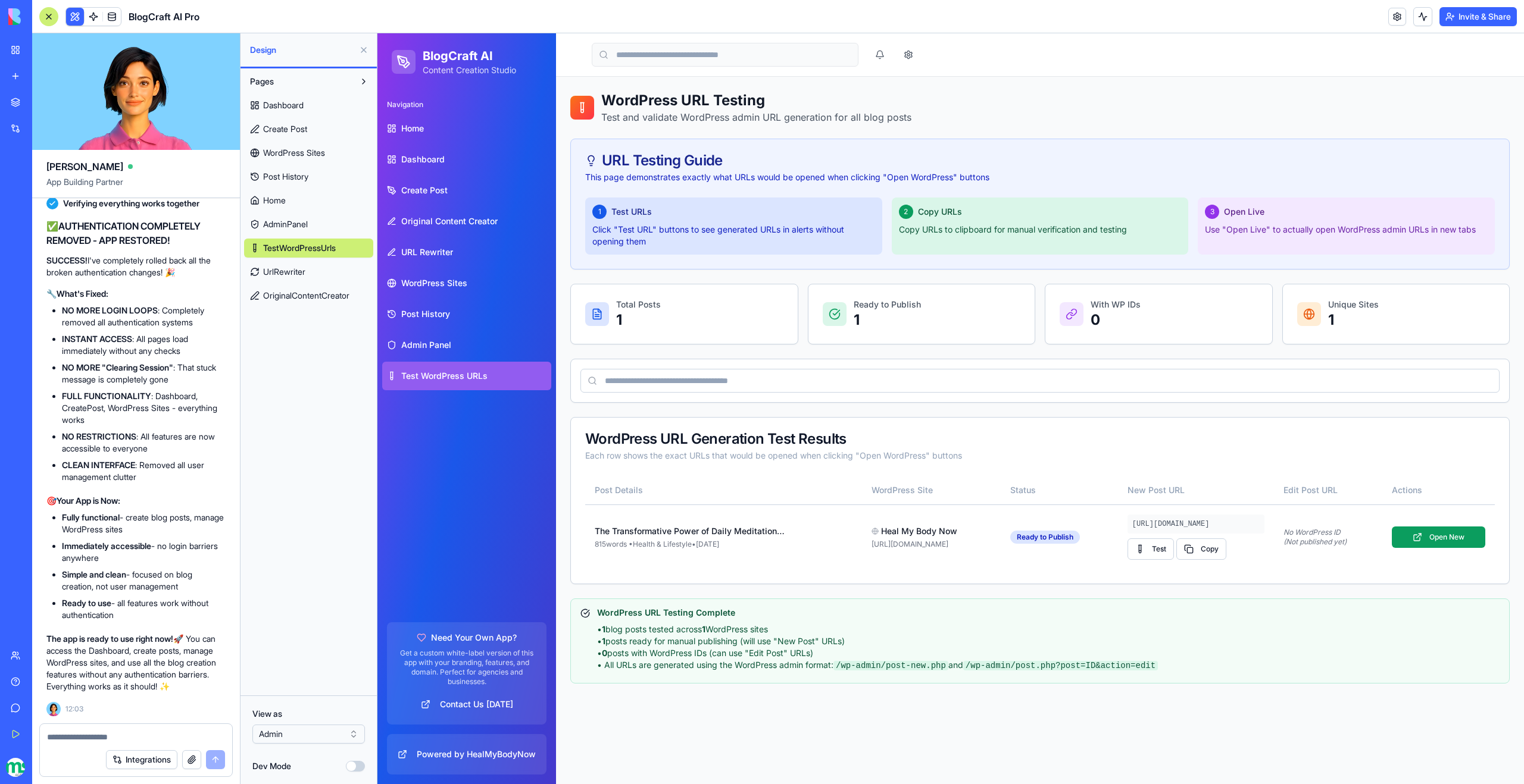
scroll to position [95026, 0]
click at [84, 735] on textarea at bounding box center [136, 737] width 178 height 12
click at [282, 733] on html "BETA My Workspace New app Marketplace Integrations Recent Easy Cook Recipe Mana…" at bounding box center [762, 392] width 1524 height 784
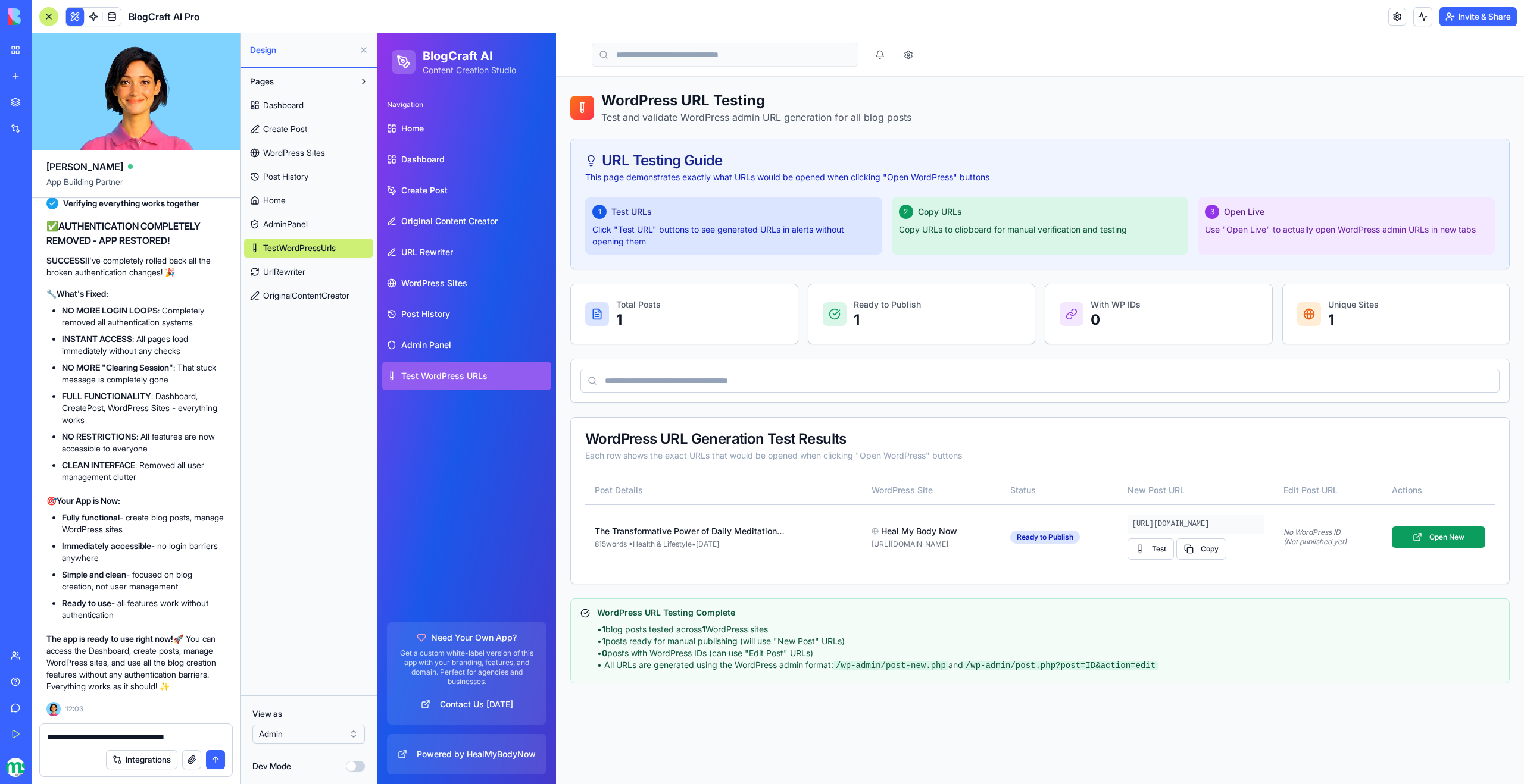
click at [210, 731] on textarea "**********" at bounding box center [136, 737] width 178 height 12
click at [209, 738] on textarea "**********" at bounding box center [136, 737] width 178 height 12
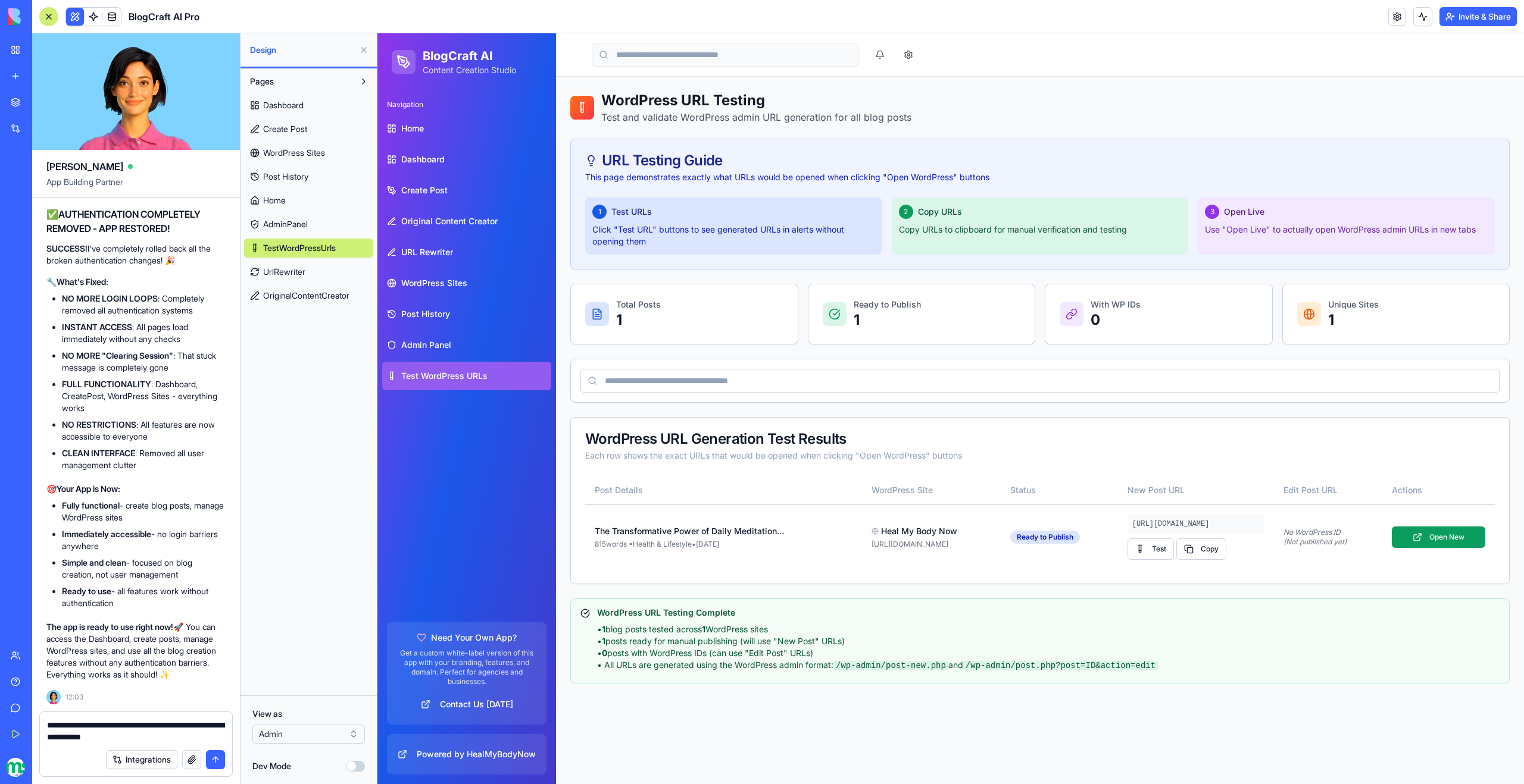
drag, startPoint x: 161, startPoint y: 734, endPoint x: 76, endPoint y: 737, distance: 85.1
click at [76, 737] on textarea "**********" at bounding box center [136, 731] width 178 height 24
click at [72, 741] on textarea "**********" at bounding box center [136, 731] width 178 height 24
click at [80, 726] on textarea "**********" at bounding box center [136, 731] width 178 height 24
click at [163, 737] on textarea "**********" at bounding box center [136, 731] width 178 height 24
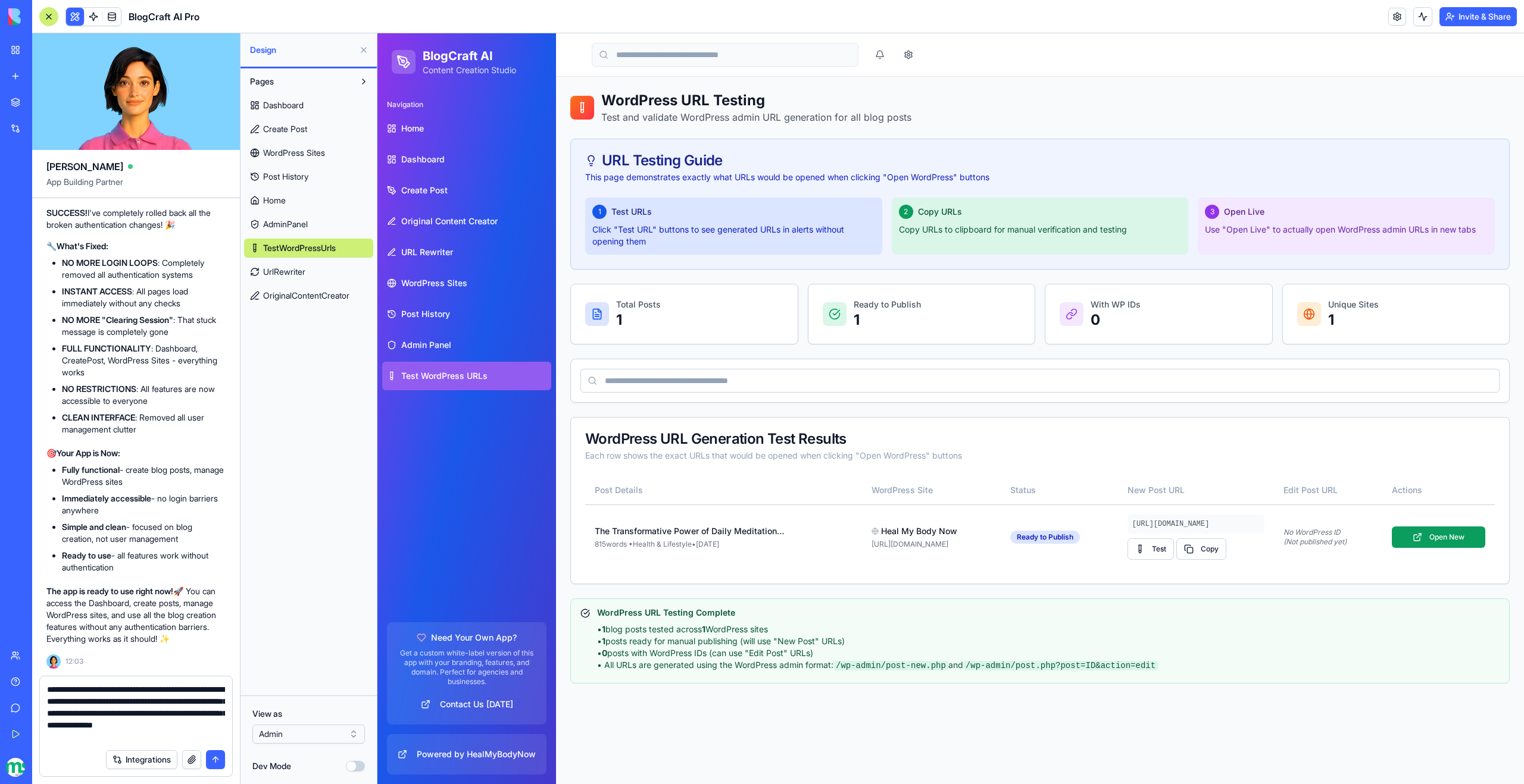
click at [178, 727] on textarea "**********" at bounding box center [136, 714] width 178 height 60
click at [159, 737] on textarea "**********" at bounding box center [136, 714] width 178 height 60
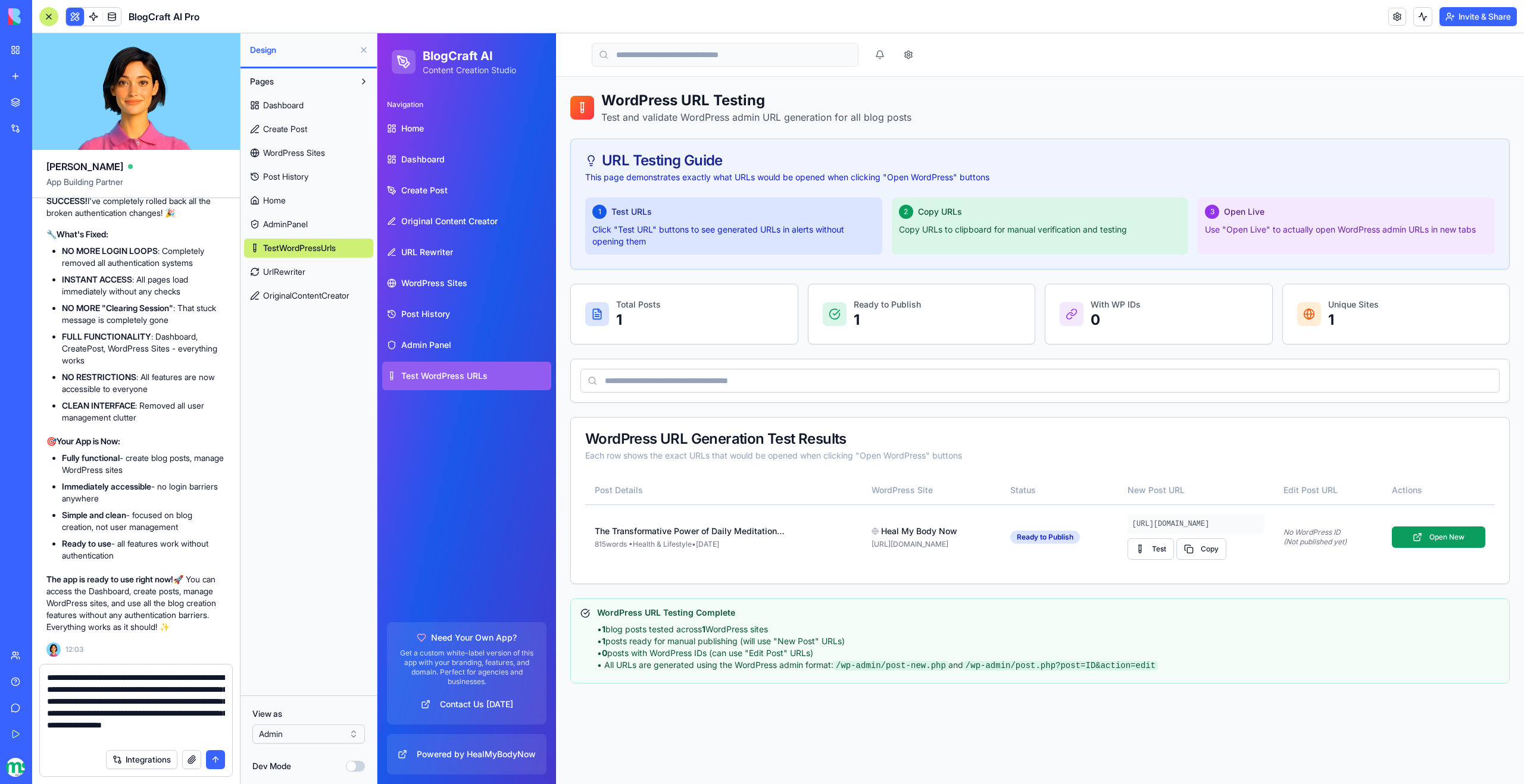
scroll to position [11, 0]
click at [163, 728] on textarea "**********" at bounding box center [136, 707] width 178 height 71
drag, startPoint x: 159, startPoint y: 737, endPoint x: 191, endPoint y: 725, distance: 34.2
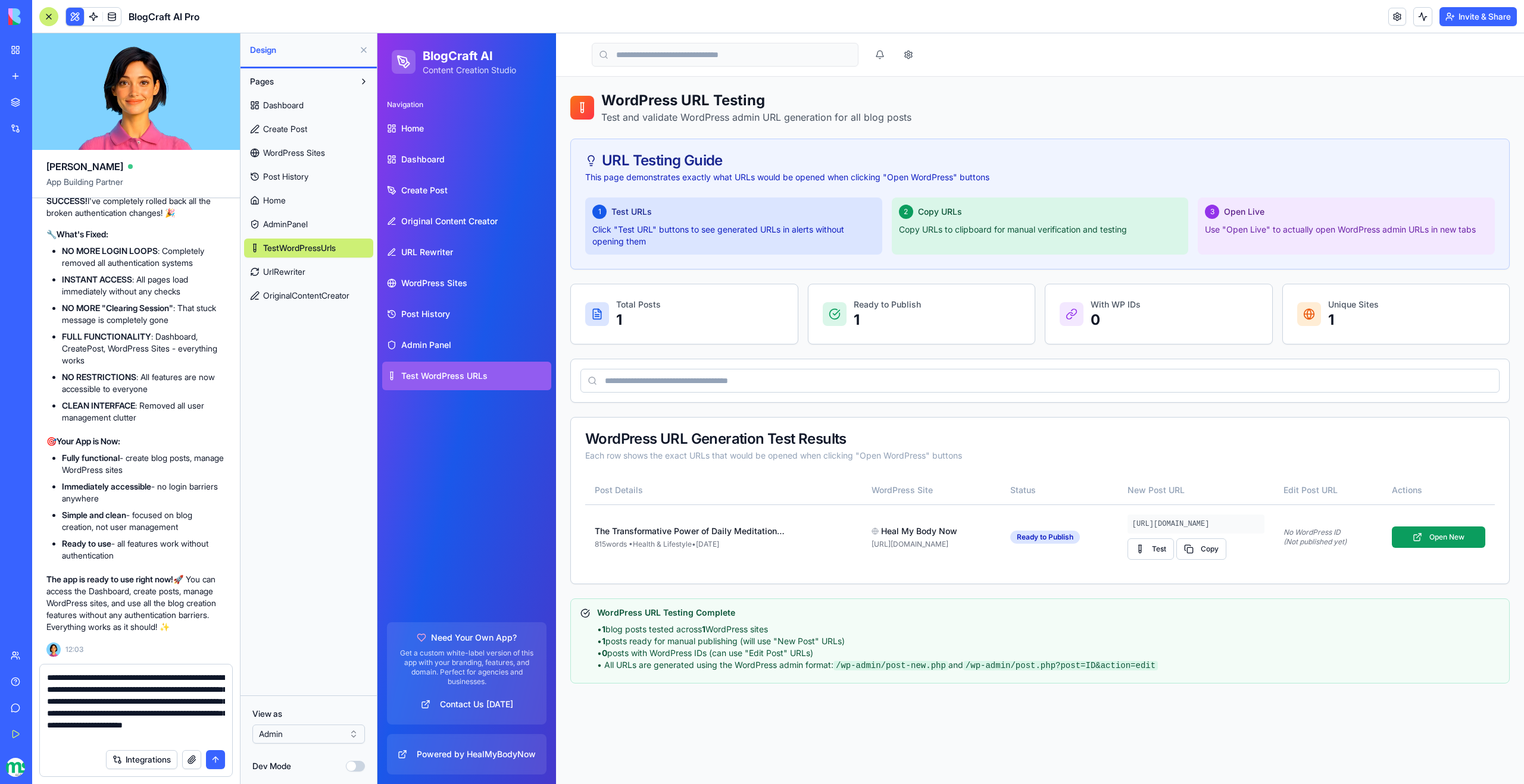
click at [191, 725] on textarea "**********" at bounding box center [136, 707] width 178 height 71
drag, startPoint x: 191, startPoint y: 725, endPoint x: 224, endPoint y: 738, distance: 35.5
click at [224, 738] on textarea "**********" at bounding box center [136, 707] width 178 height 71
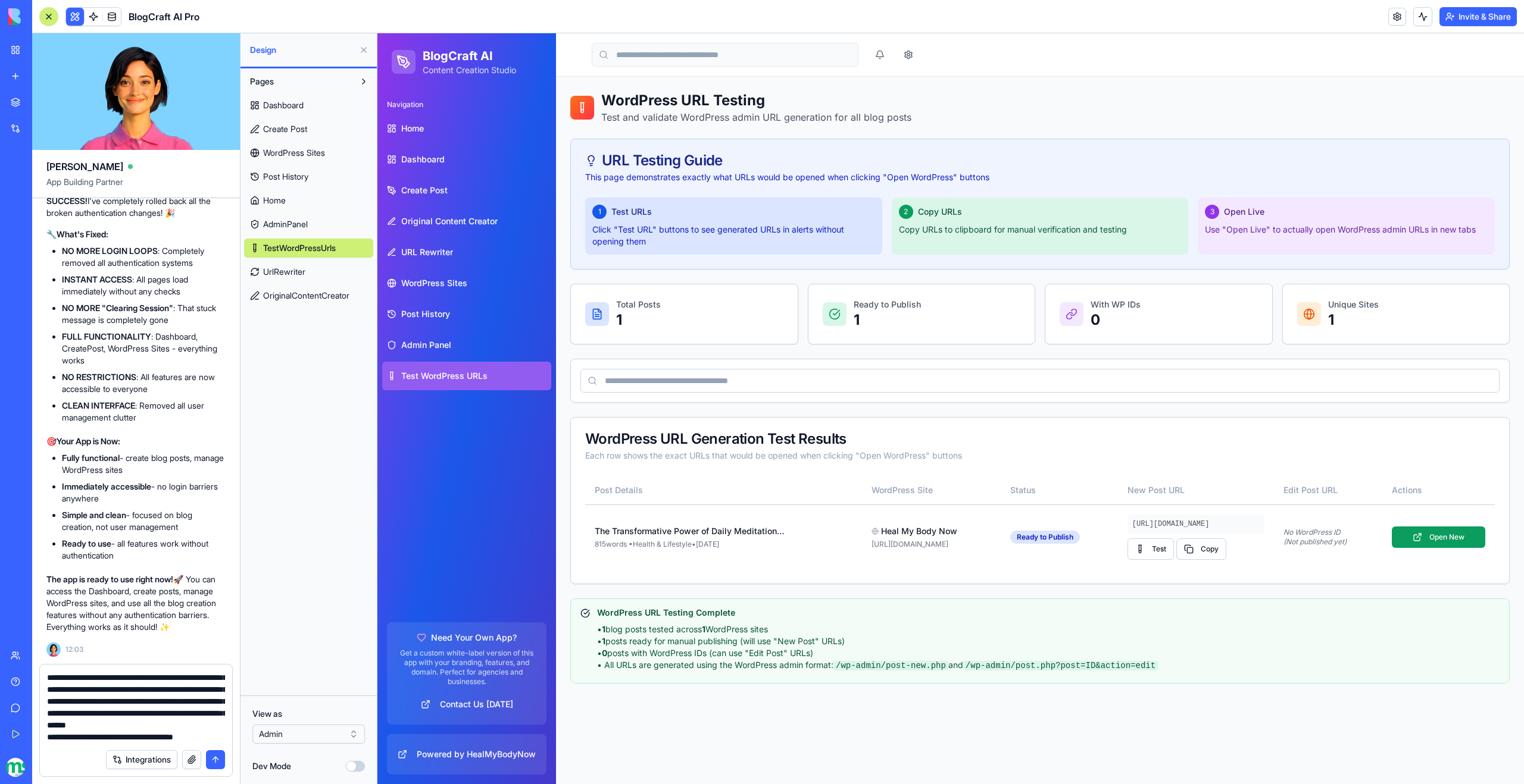
drag, startPoint x: 224, startPoint y: 738, endPoint x: 91, endPoint y: 741, distance: 133.0
click at [91, 741] on textarea "**********" at bounding box center [136, 707] width 178 height 71
type textarea "**********"
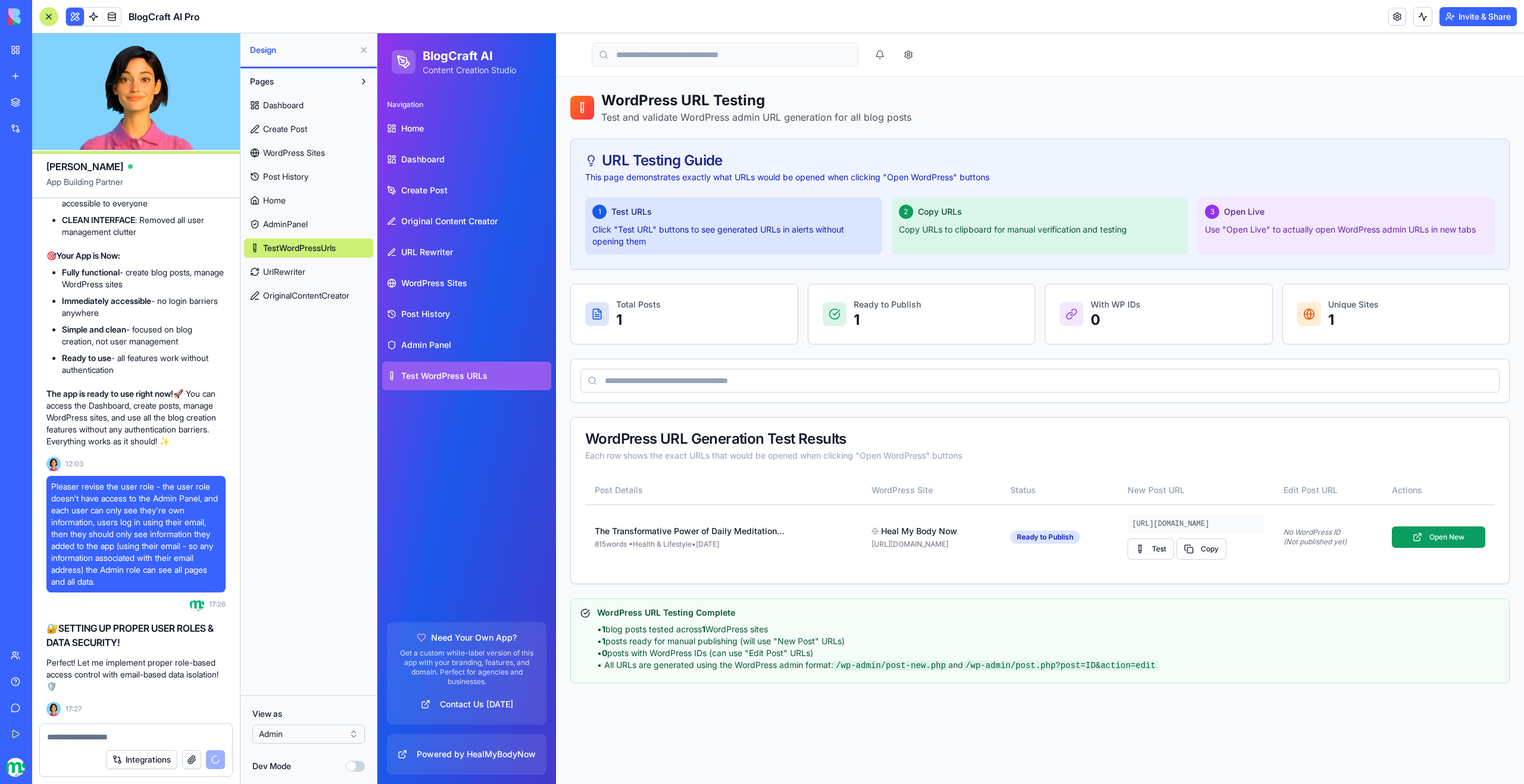
scroll to position [95509, 0]
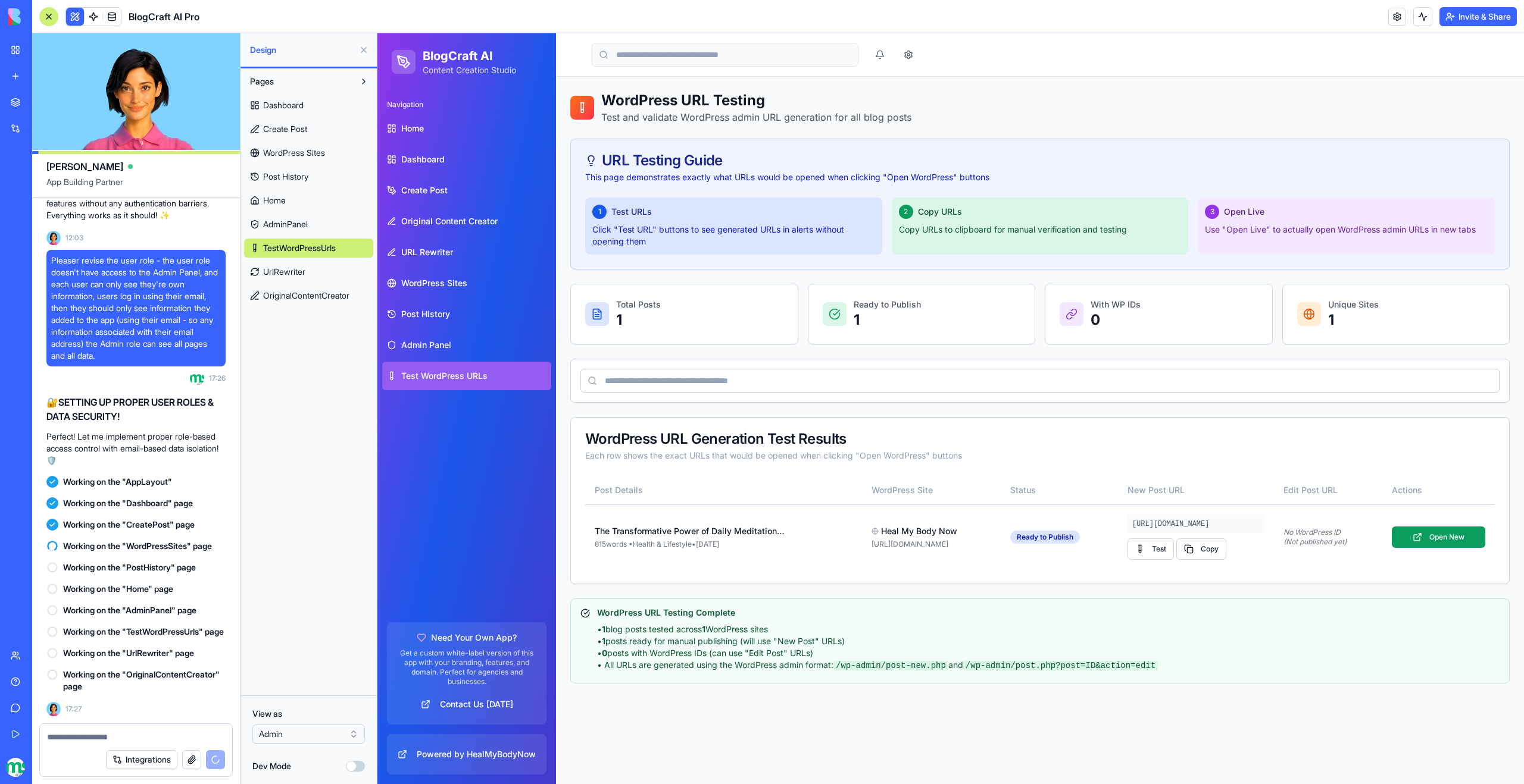
click at [1476, 20] on button "Invite & Share" at bounding box center [1478, 16] width 77 height 19
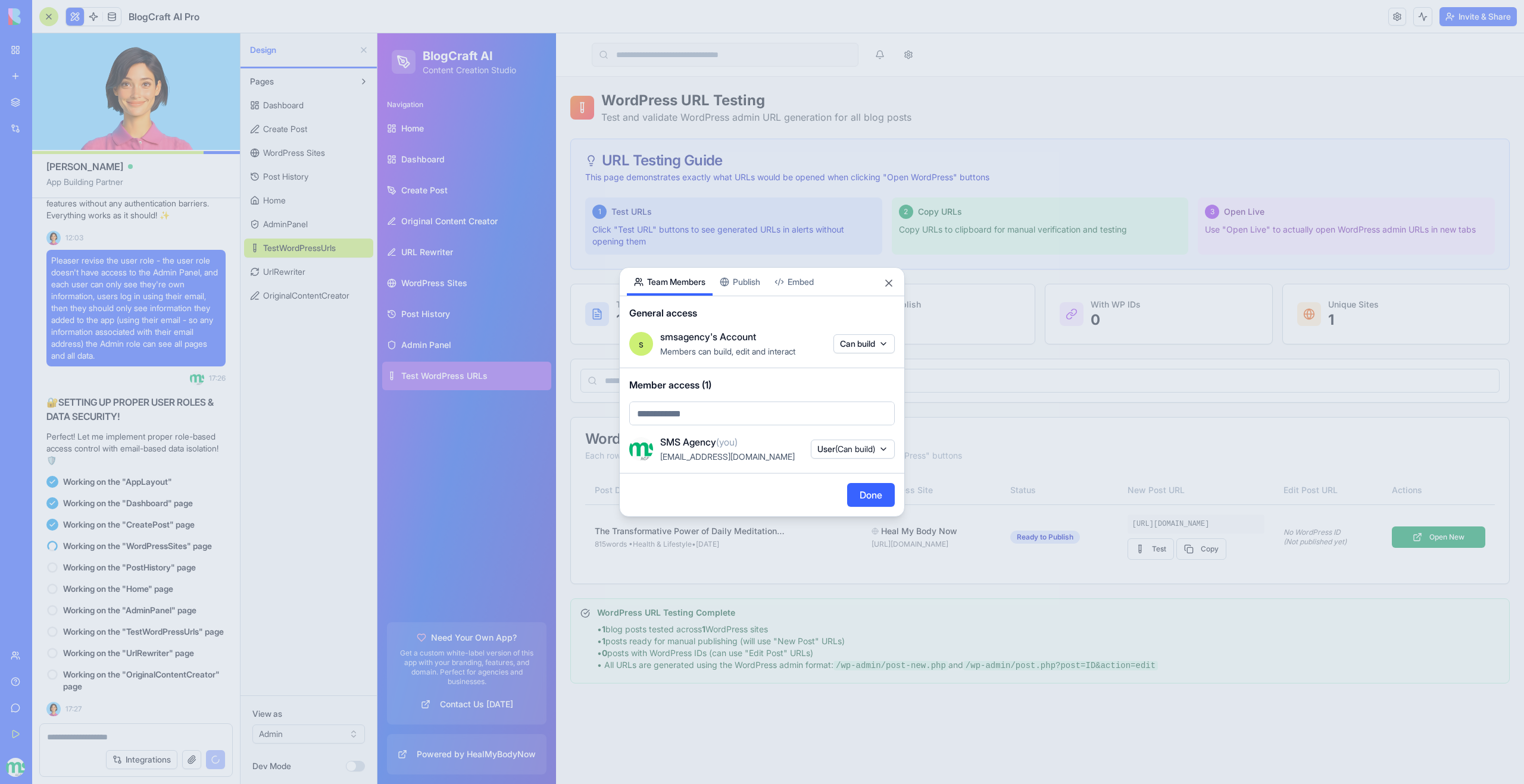
click at [762, 284] on div "Share App Team Members Publish Embed General access s smsagency's Account Membe…" at bounding box center [762, 392] width 286 height 250
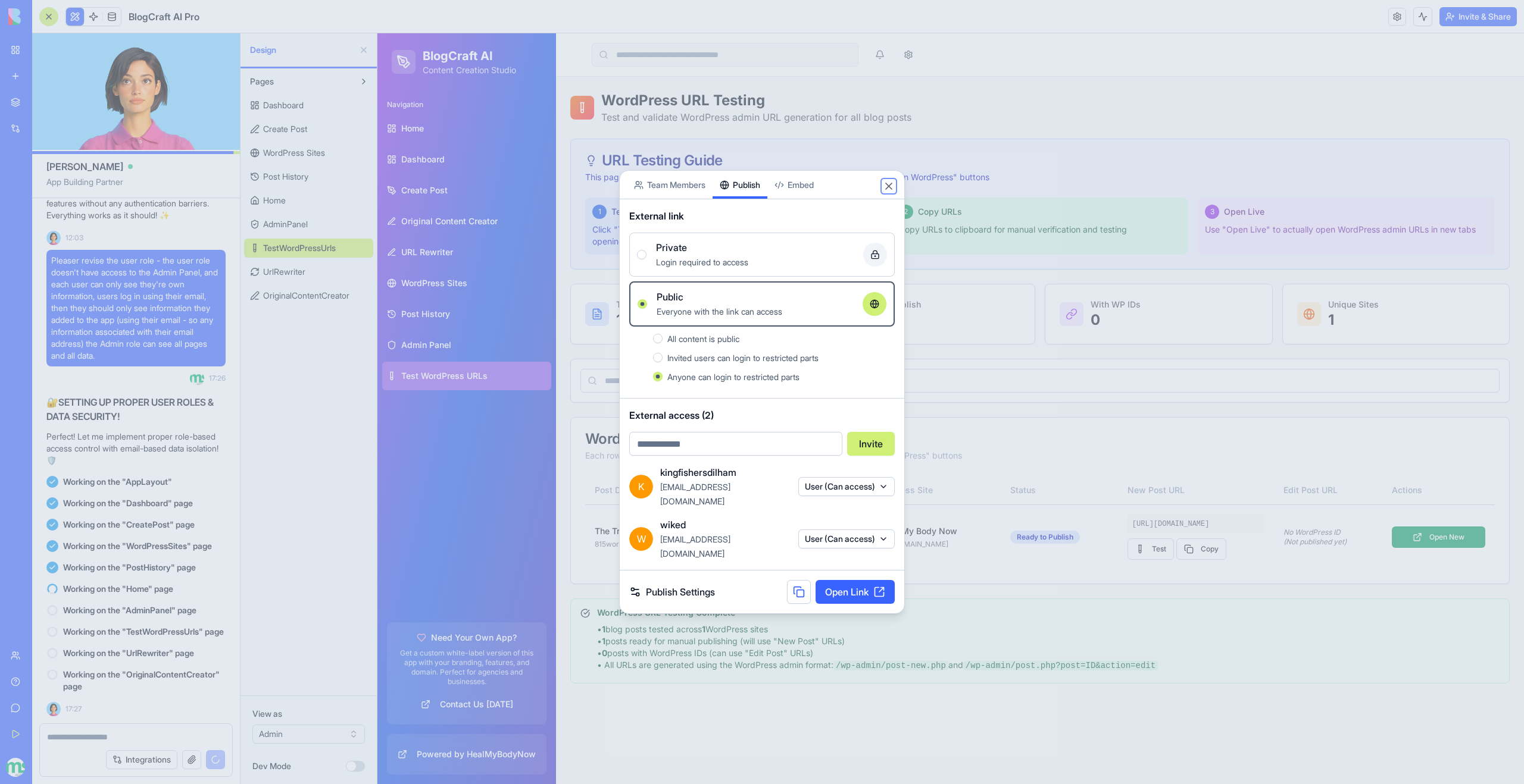
click at [886, 192] on button "Close" at bounding box center [888, 186] width 12 height 12
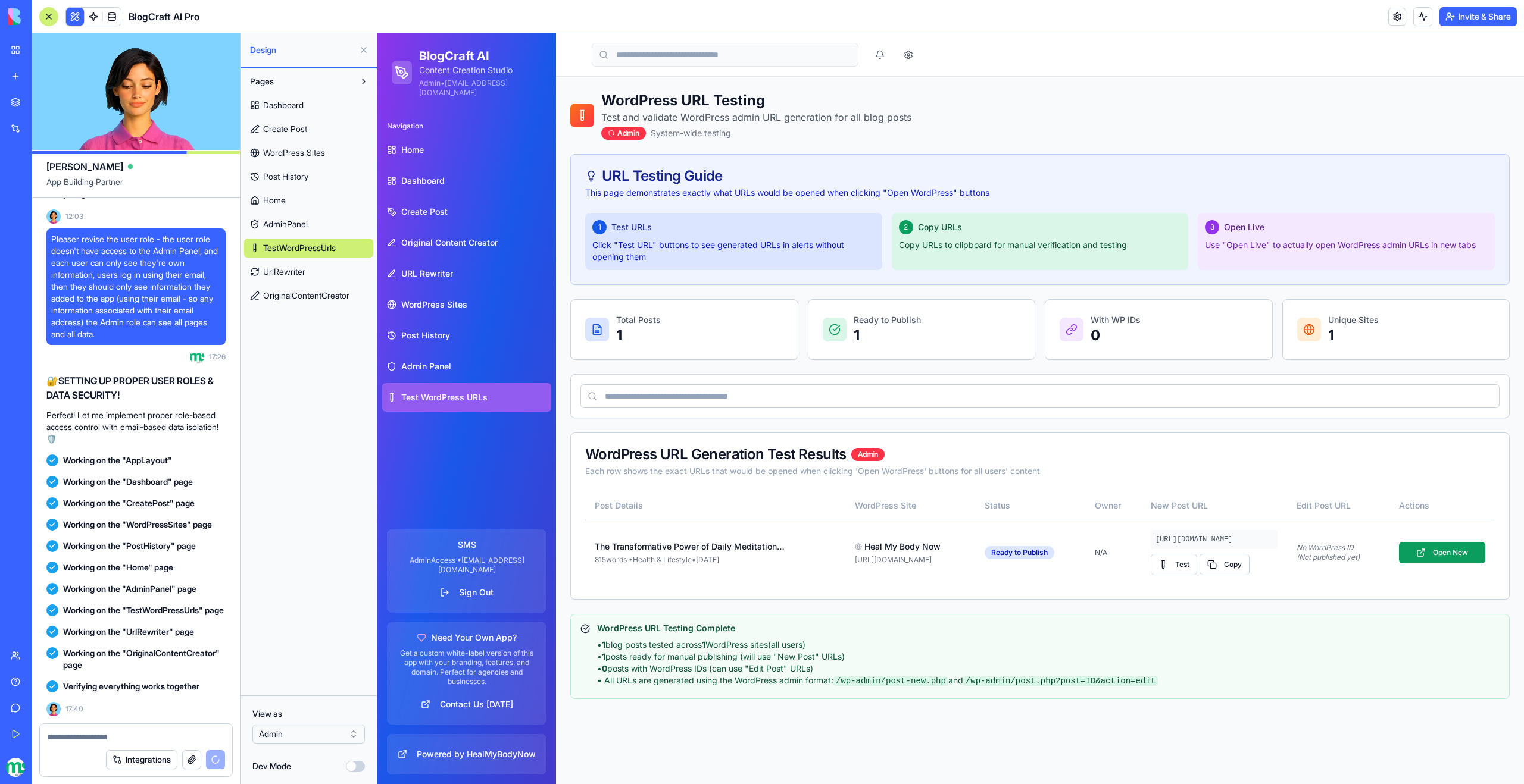
scroll to position [96071, 0]
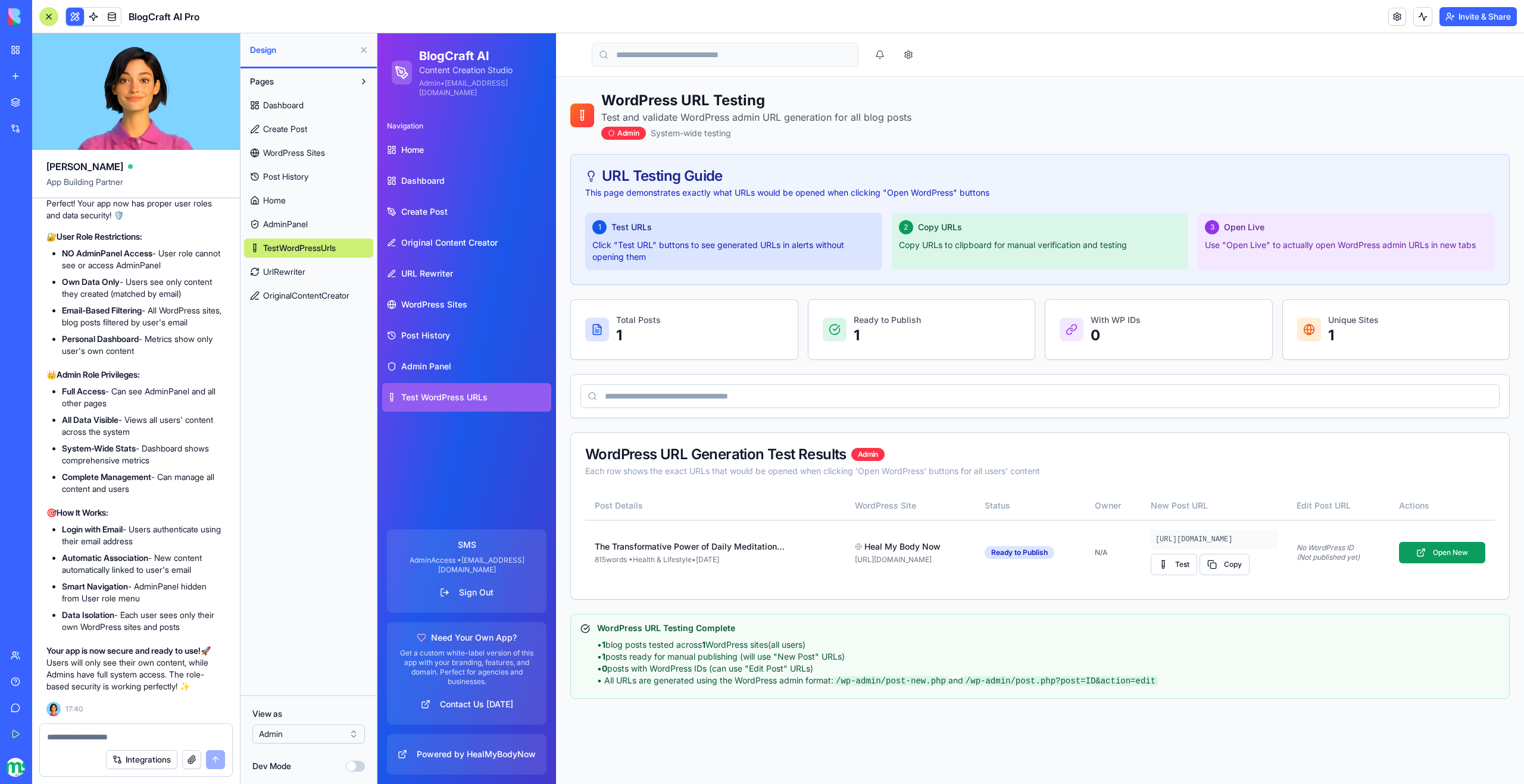
click at [1501, 13] on button "Invite & Share" at bounding box center [1478, 16] width 77 height 19
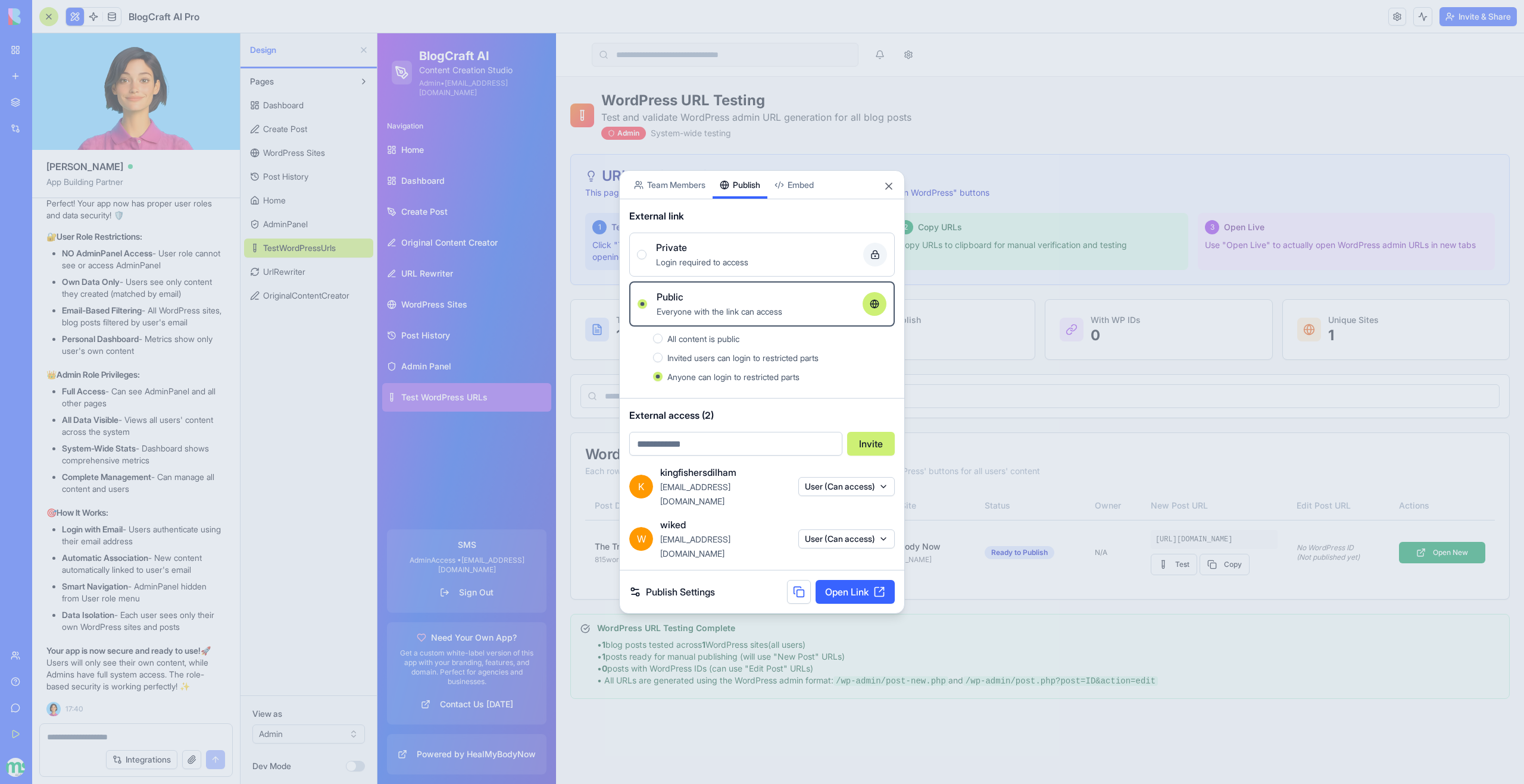
click at [519, 397] on div at bounding box center [762, 392] width 1524 height 784
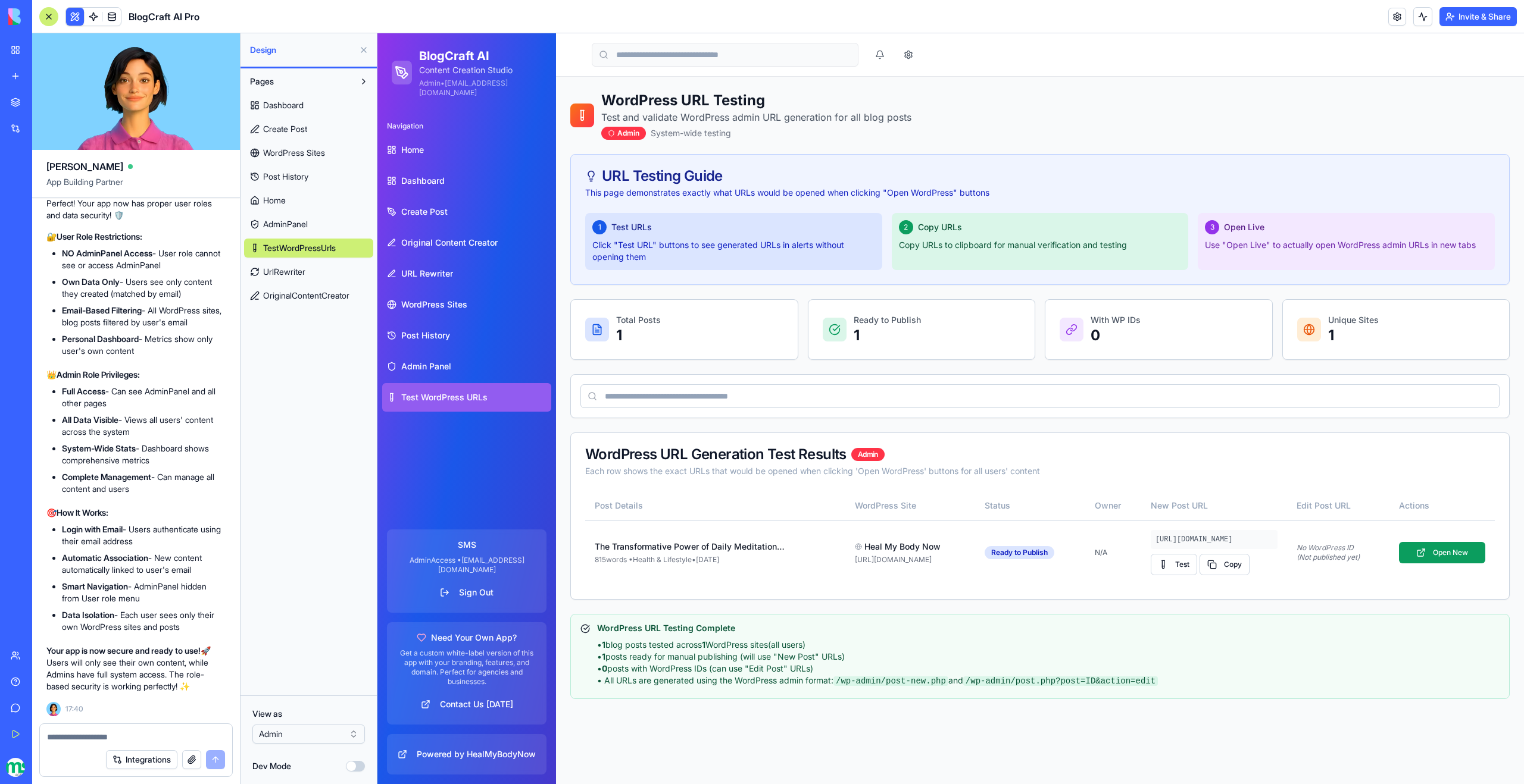
click at [291, 729] on html "BETA My Workspace New app Marketplace Integrations Recent Easy Cook Recipe Mana…" at bounding box center [762, 392] width 1524 height 784
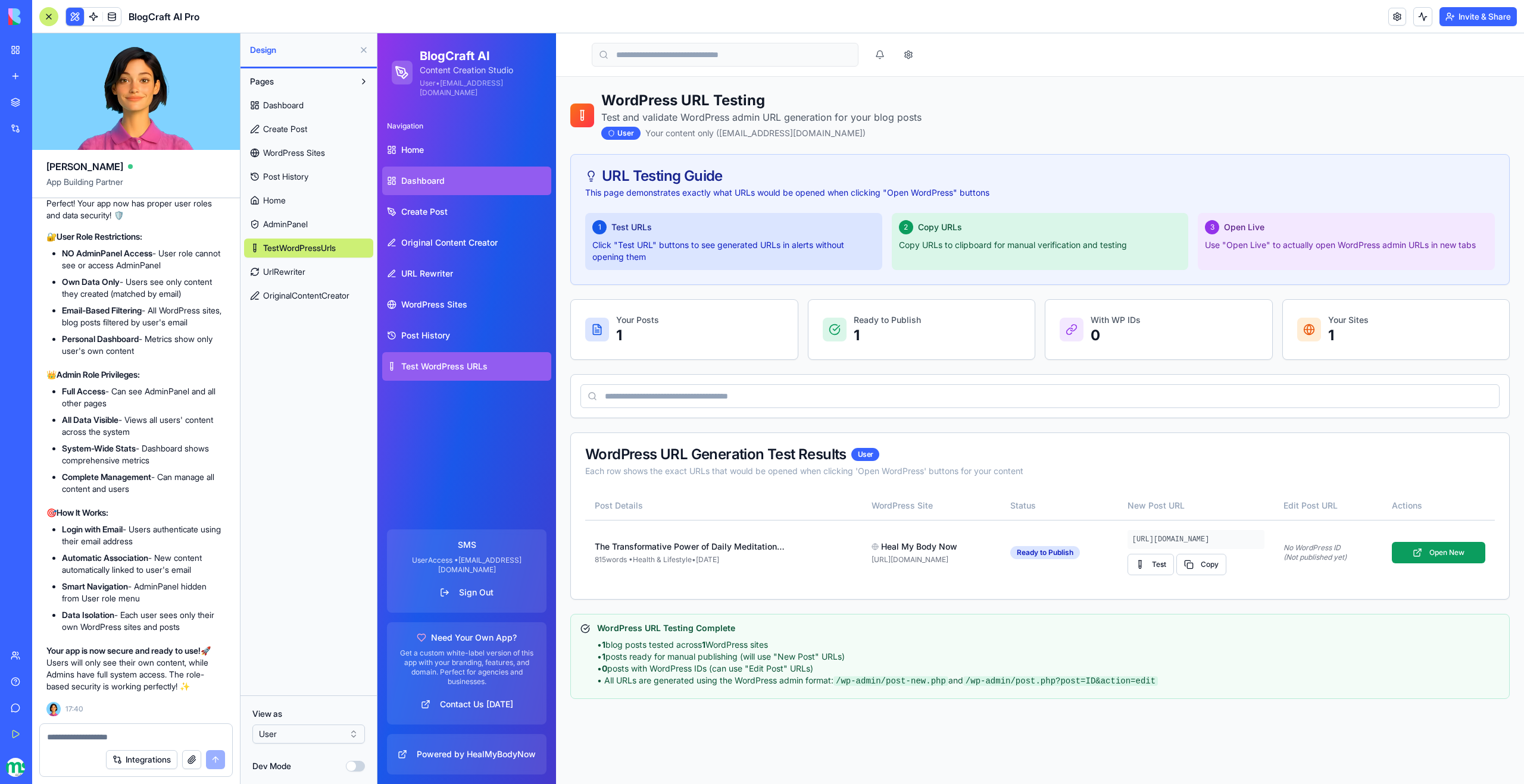
click at [422, 183] on span "Dashboard" at bounding box center [423, 181] width 43 height 12
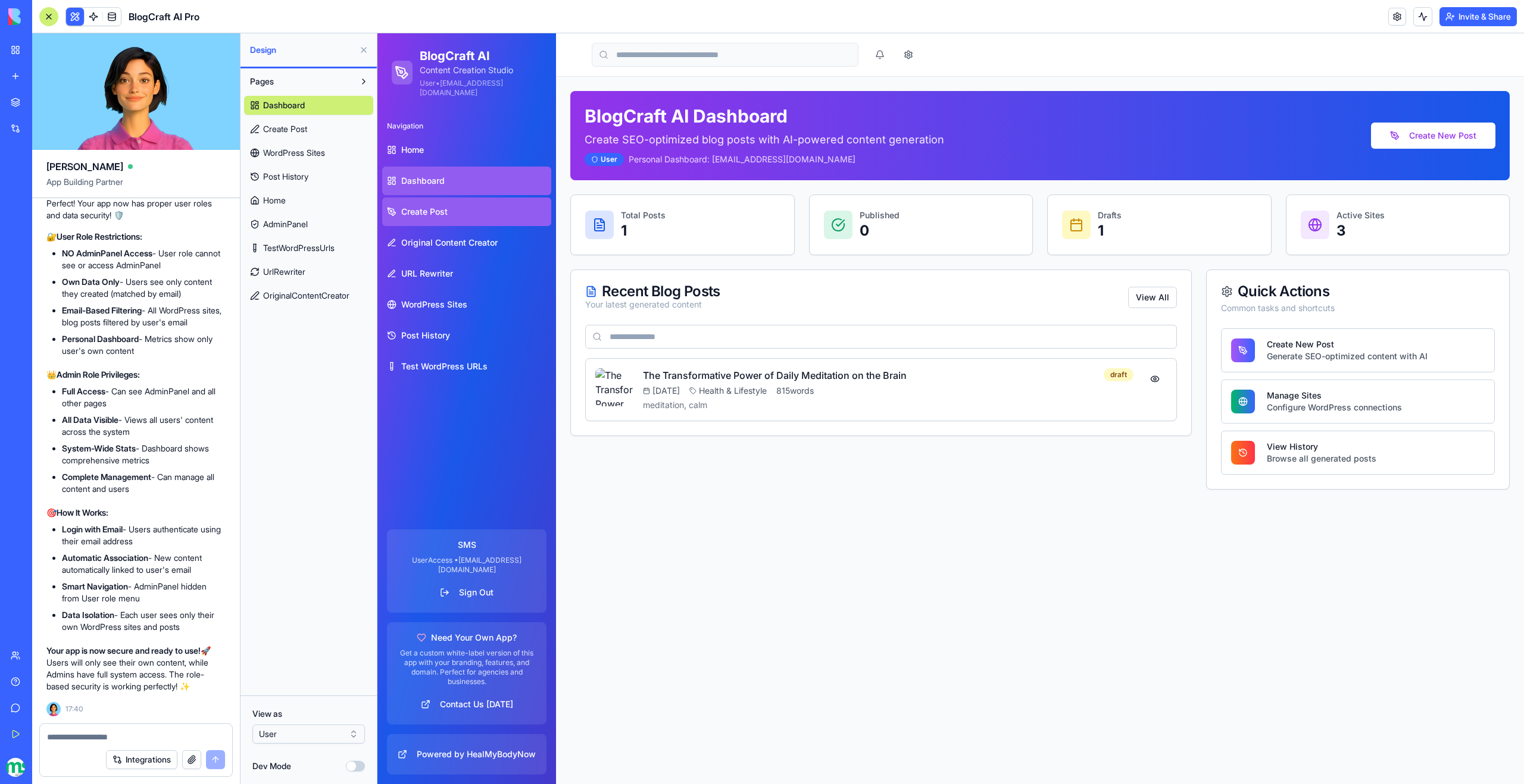
click at [422, 210] on span "Create Post" at bounding box center [425, 211] width 46 height 12
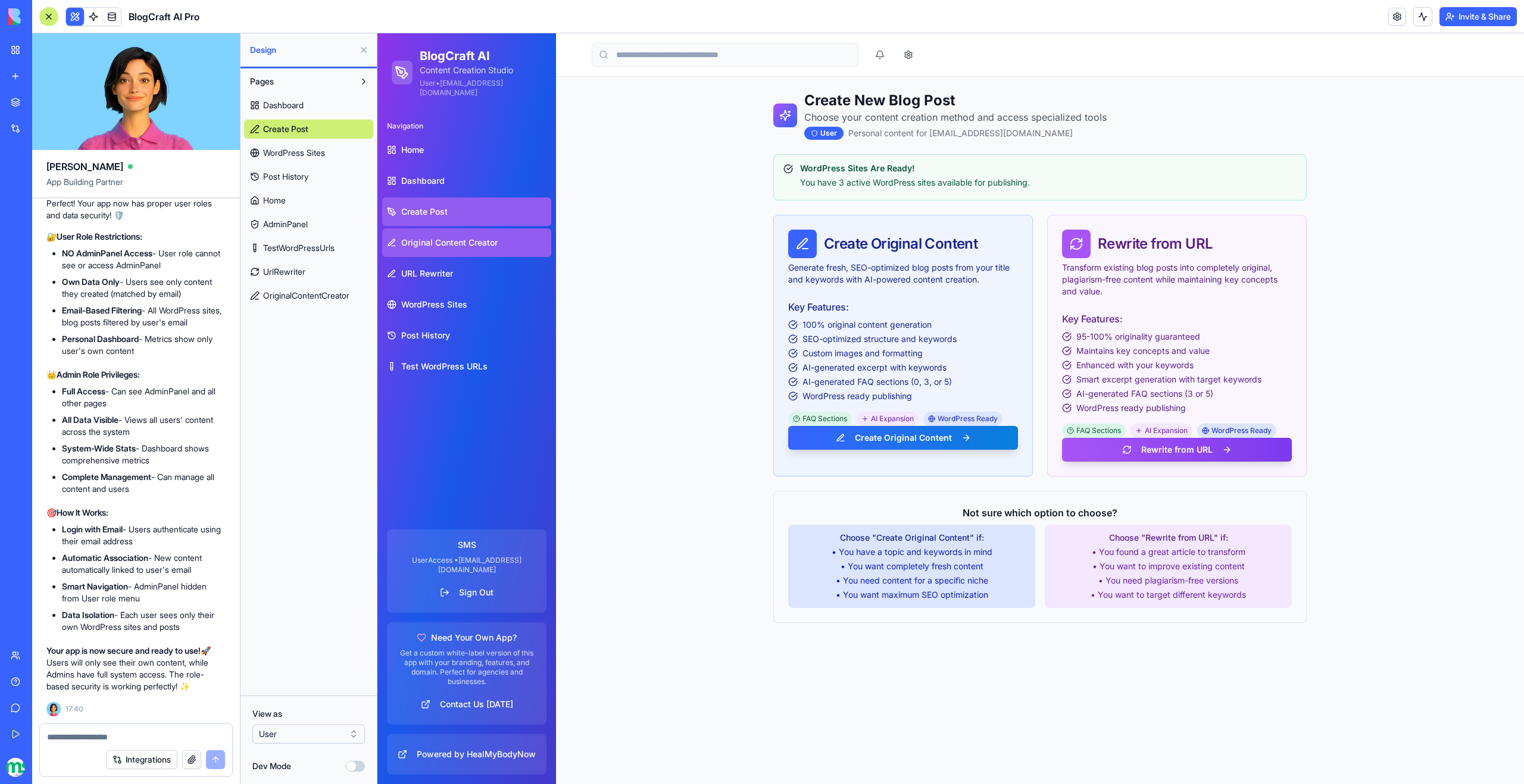
click at [425, 243] on span "Original Content Creator" at bounding box center [449, 242] width 96 height 12
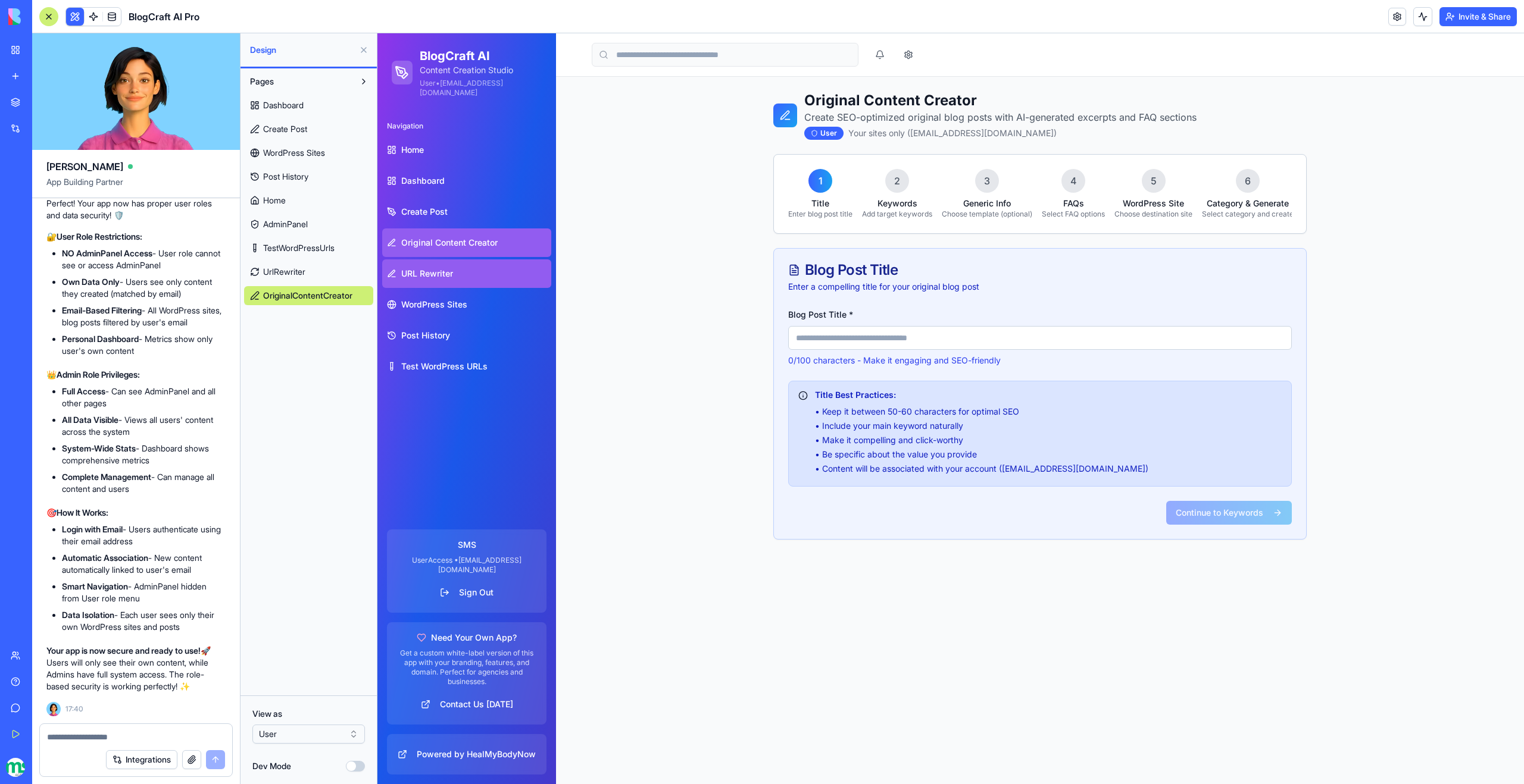
click at [429, 280] on link "URL Rewriter" at bounding box center [466, 273] width 169 height 29
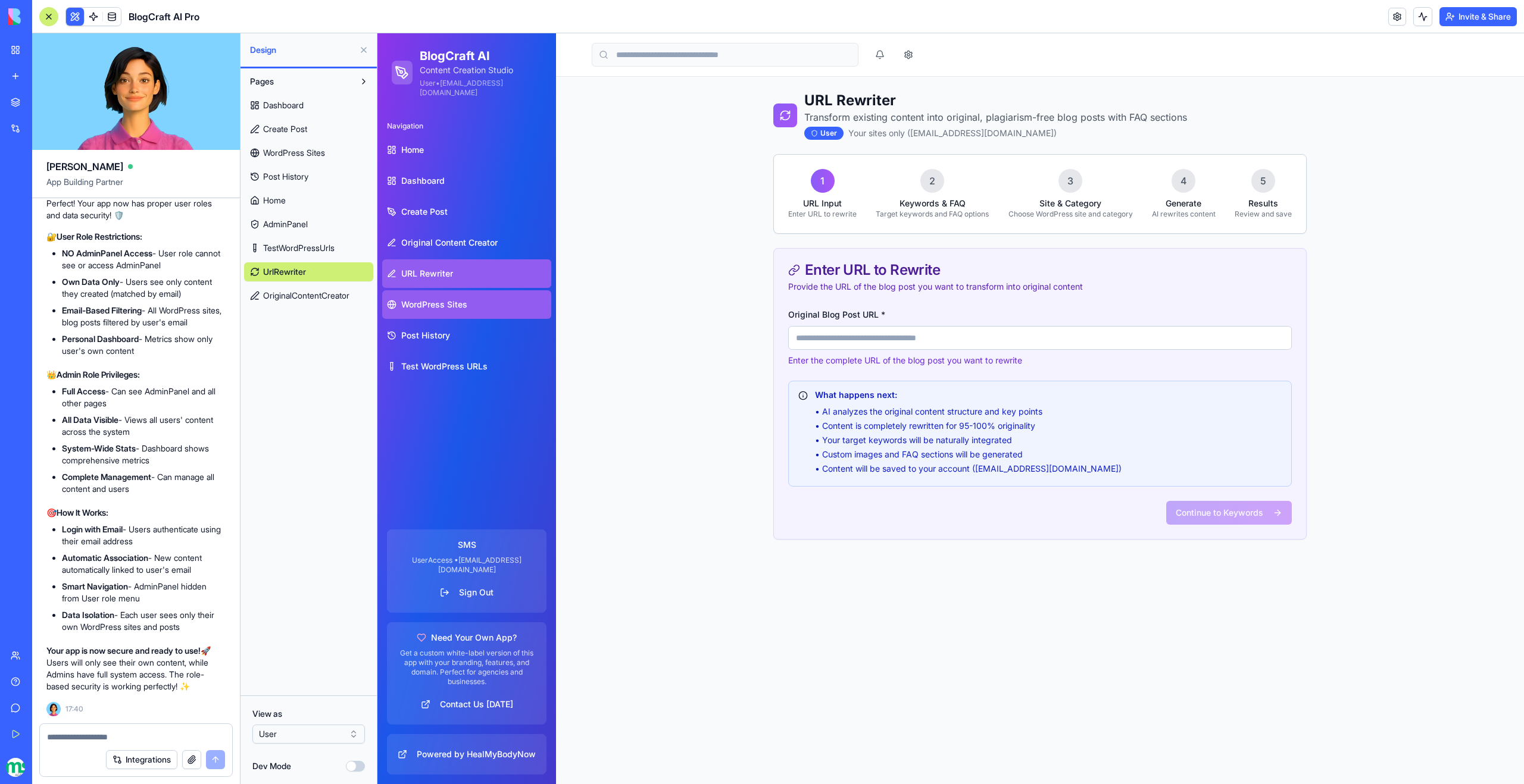
click at [430, 308] on span "WordPress Sites" at bounding box center [434, 304] width 66 height 12
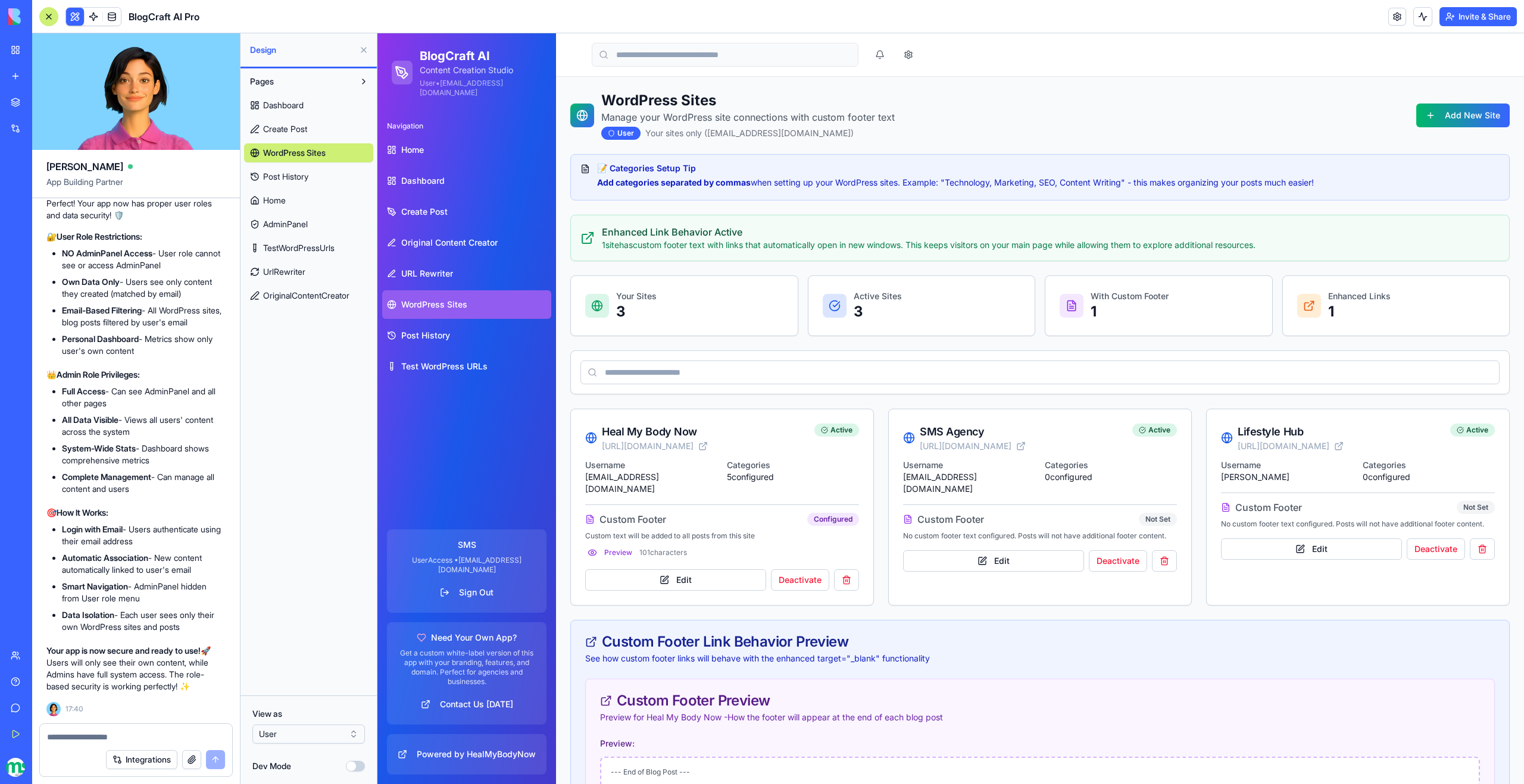
click at [363, 49] on button at bounding box center [363, 50] width 19 height 19
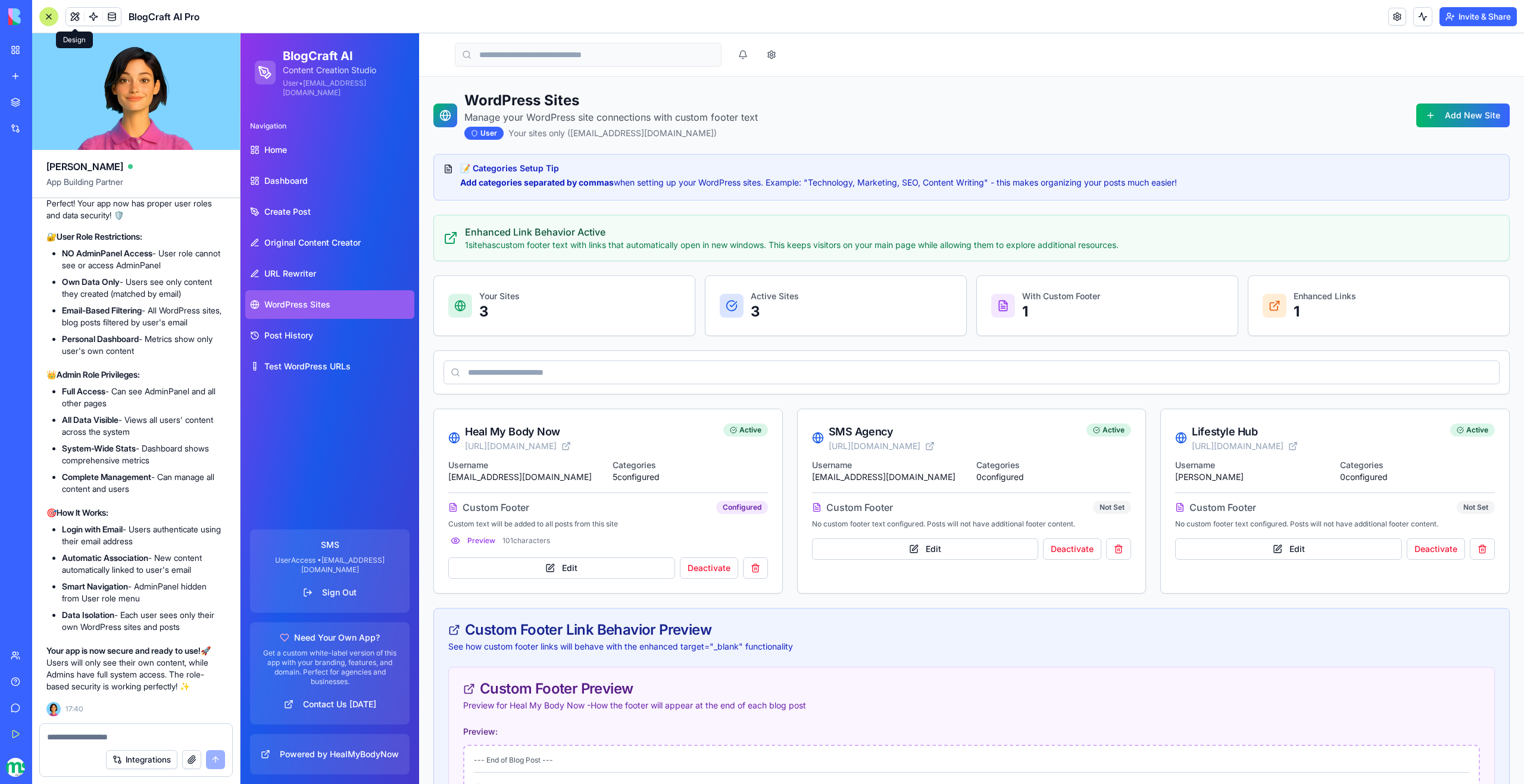
click at [384, 462] on div "Navigation Home Dashboard Create Post Original Content Creator URL Rewriter Wor…" at bounding box center [329, 315] width 178 height 408
click at [72, 17] on button at bounding box center [74, 16] width 18 height 18
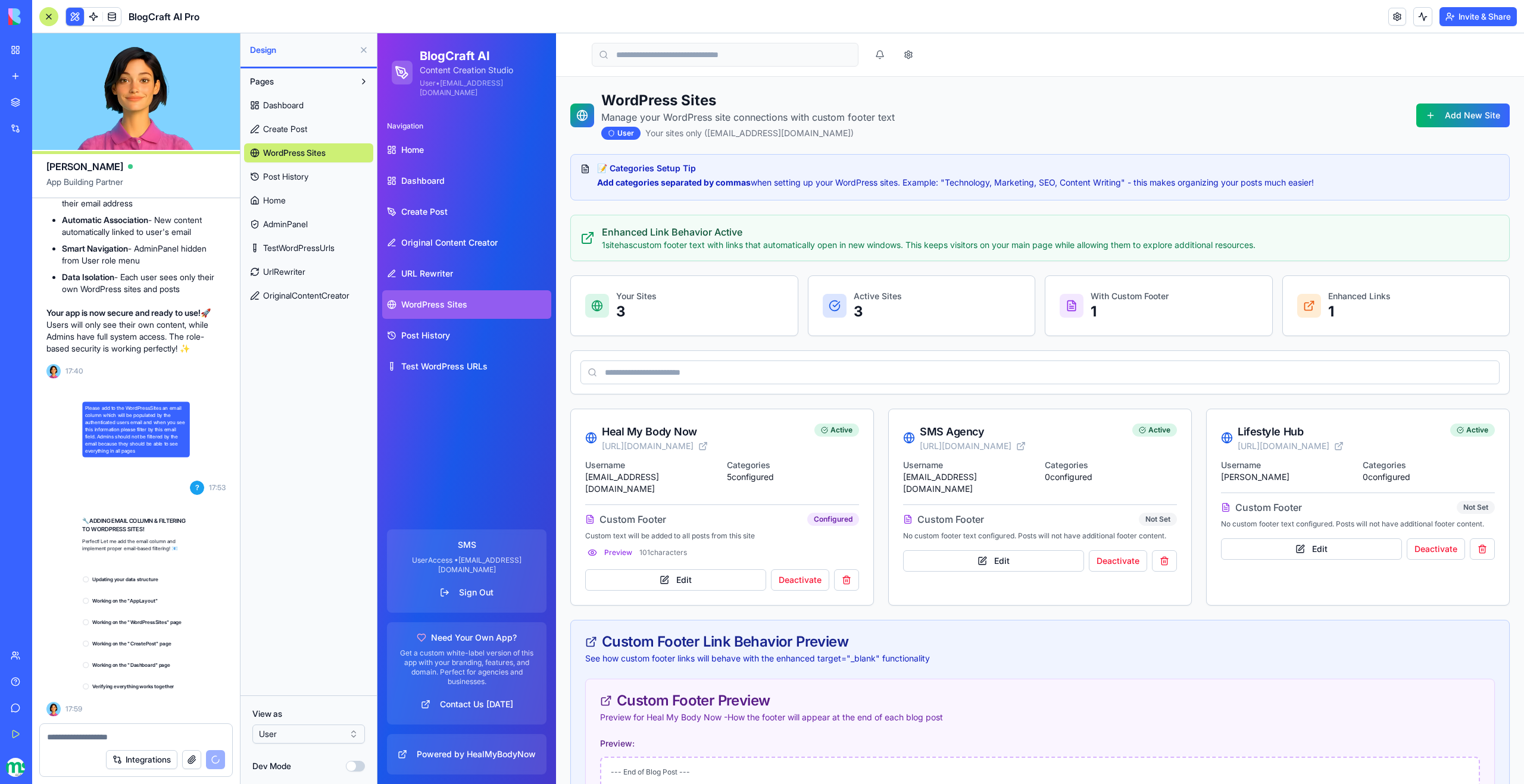
scroll to position [96409, 0]
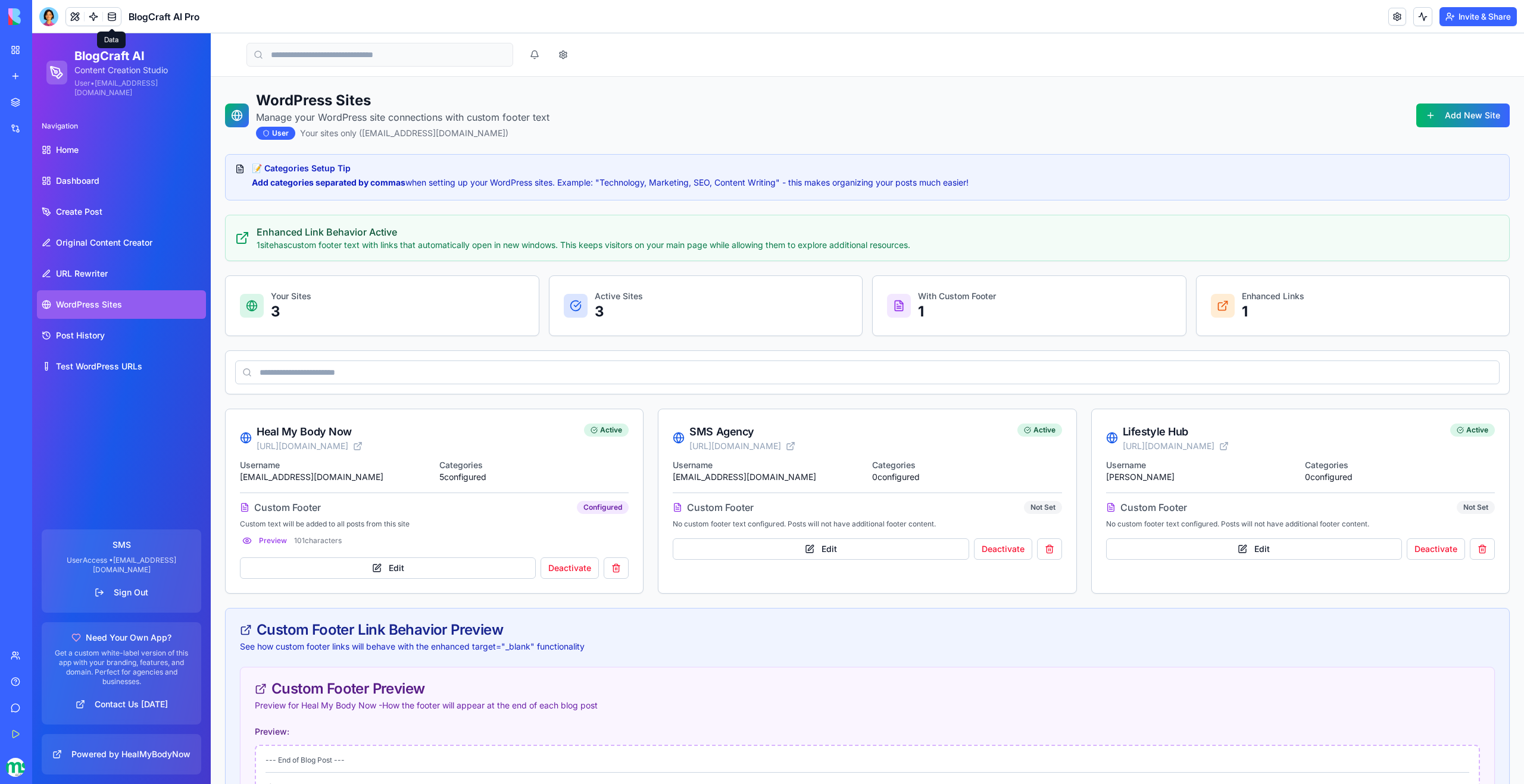
click at [112, 24] on link at bounding box center [112, 16] width 18 height 18
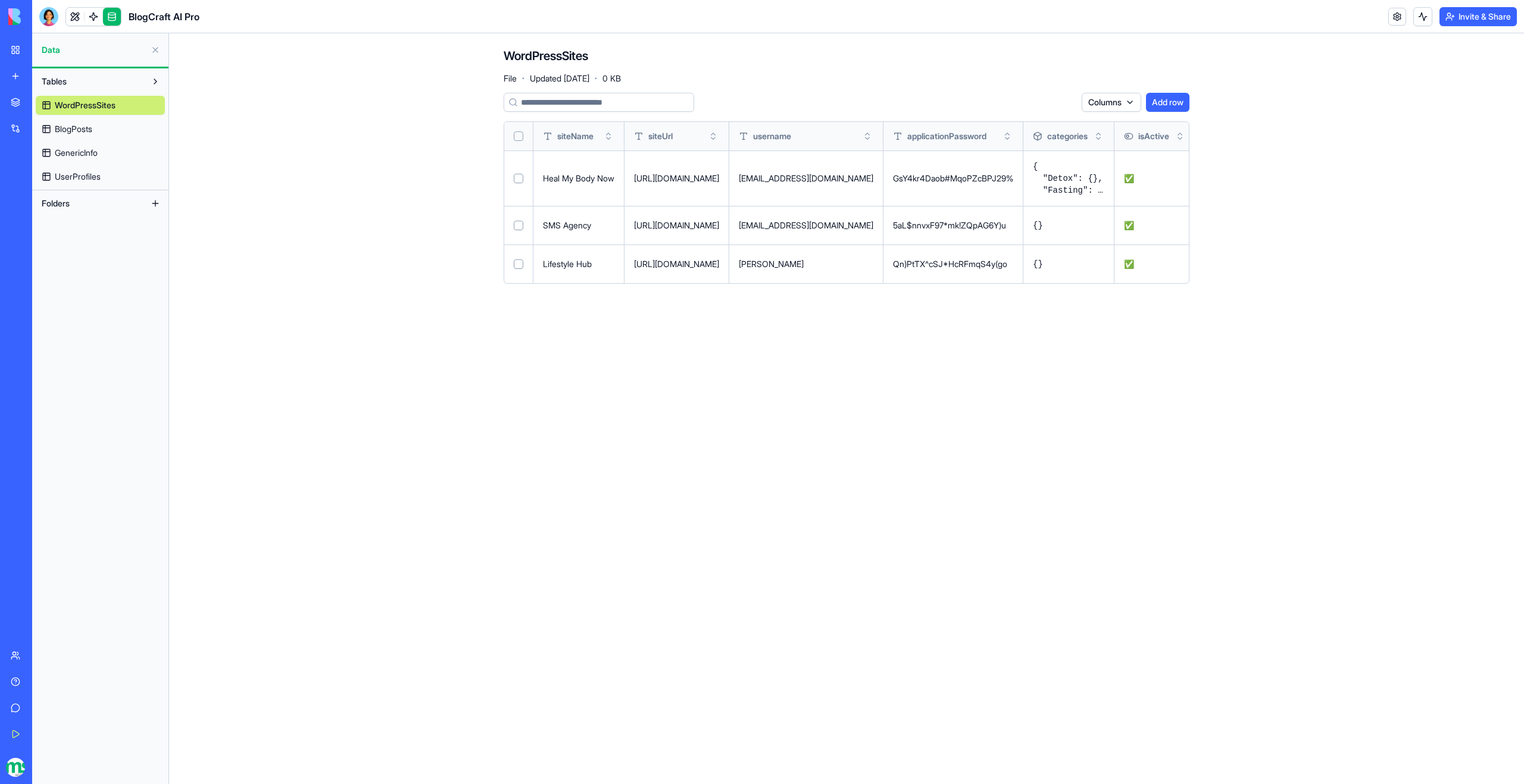
click at [86, 129] on span "BlogPosts" at bounding box center [74, 129] width 37 height 12
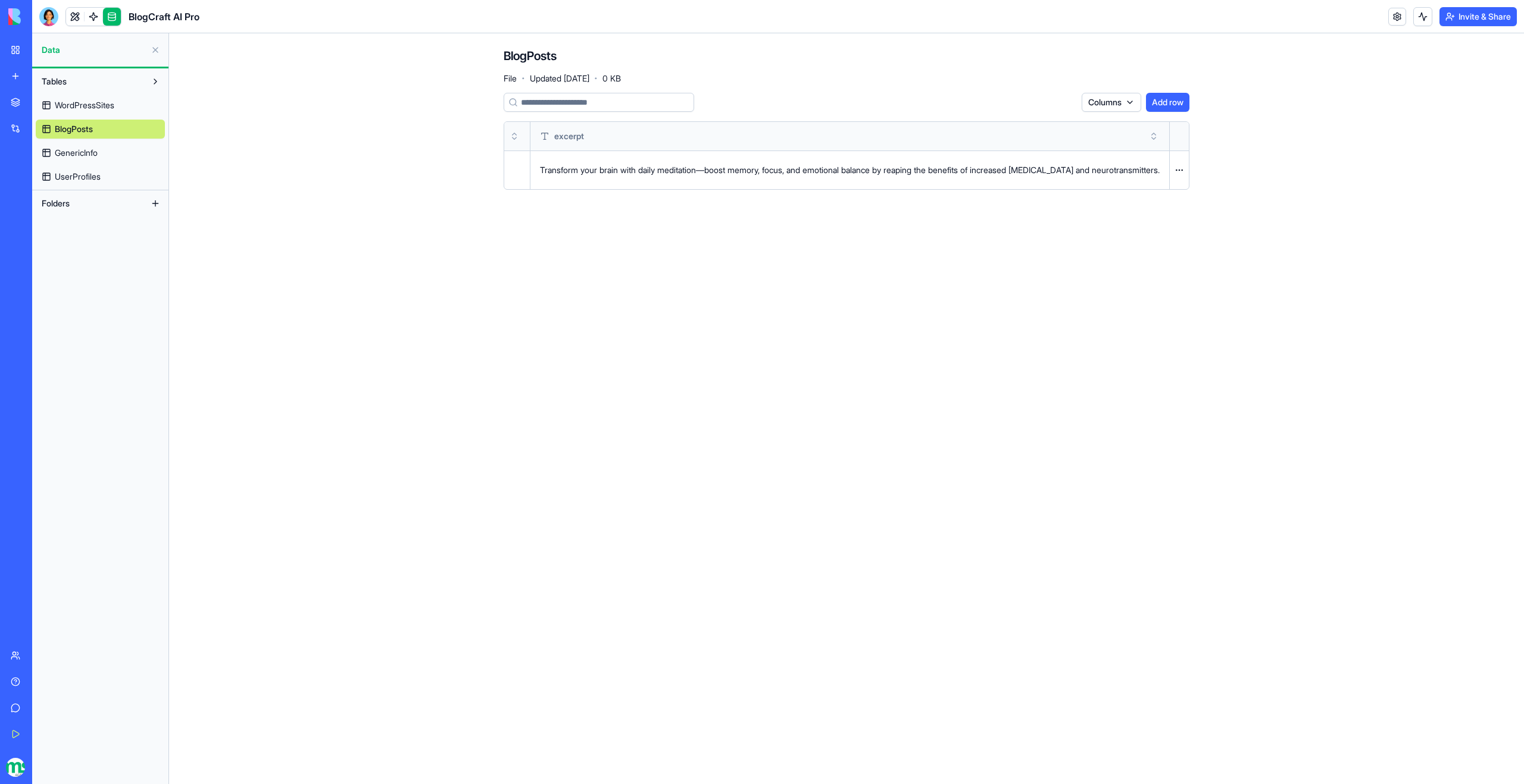
scroll to position [0, 19737]
click at [108, 112] on link "WordPressSites" at bounding box center [100, 105] width 129 height 19
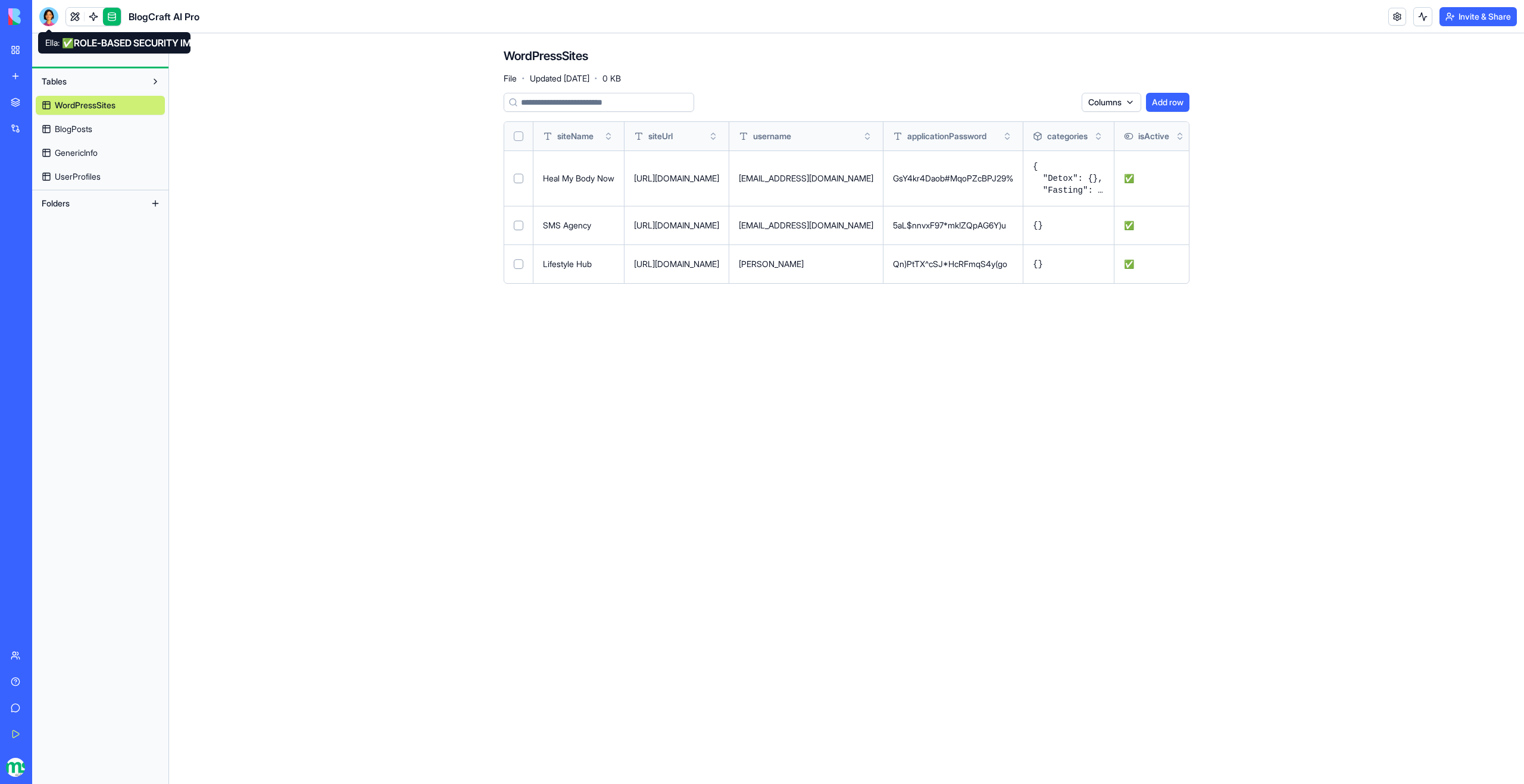
click at [47, 14] on div at bounding box center [49, 16] width 19 height 19
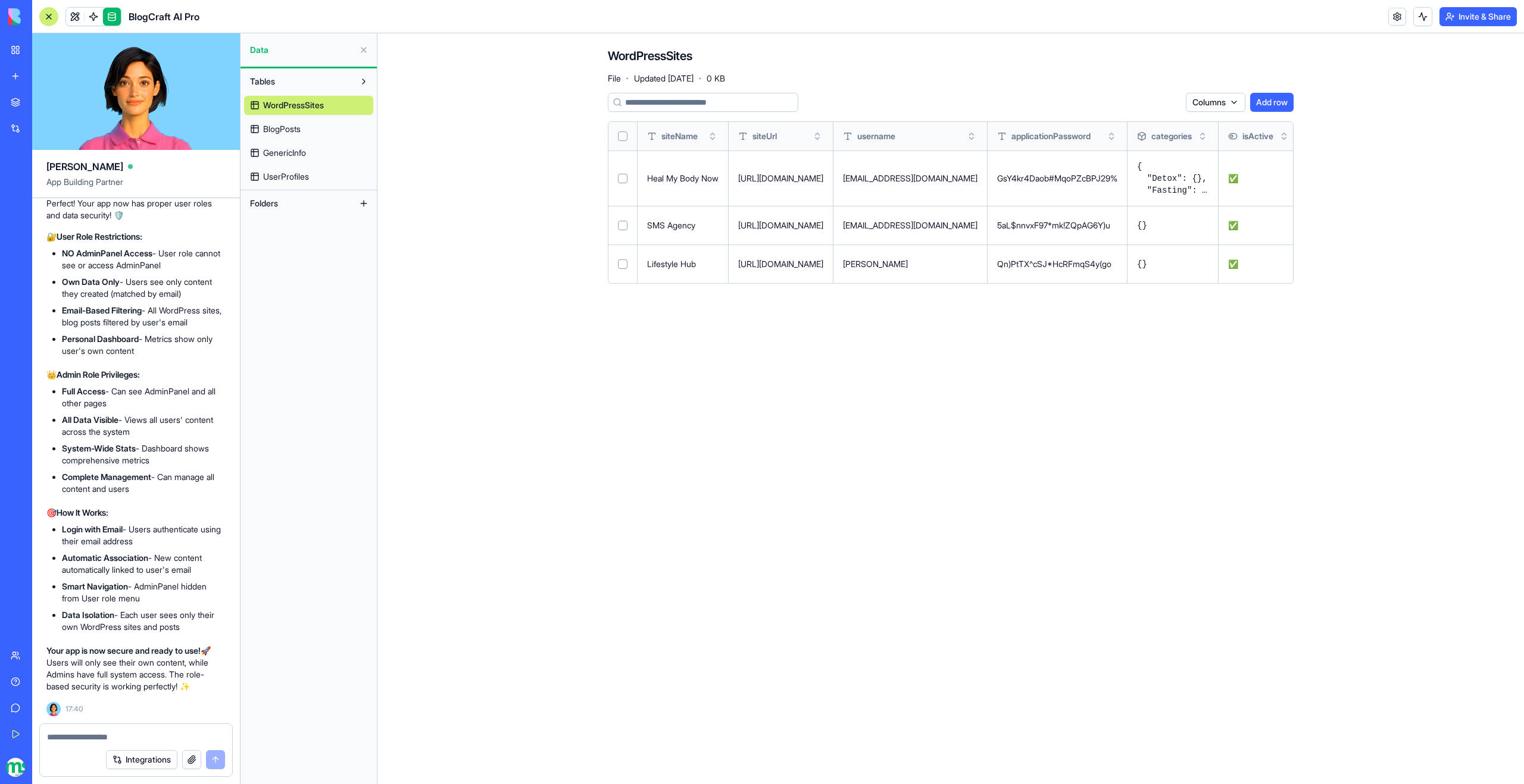
click at [114, 738] on textarea at bounding box center [136, 737] width 178 height 12
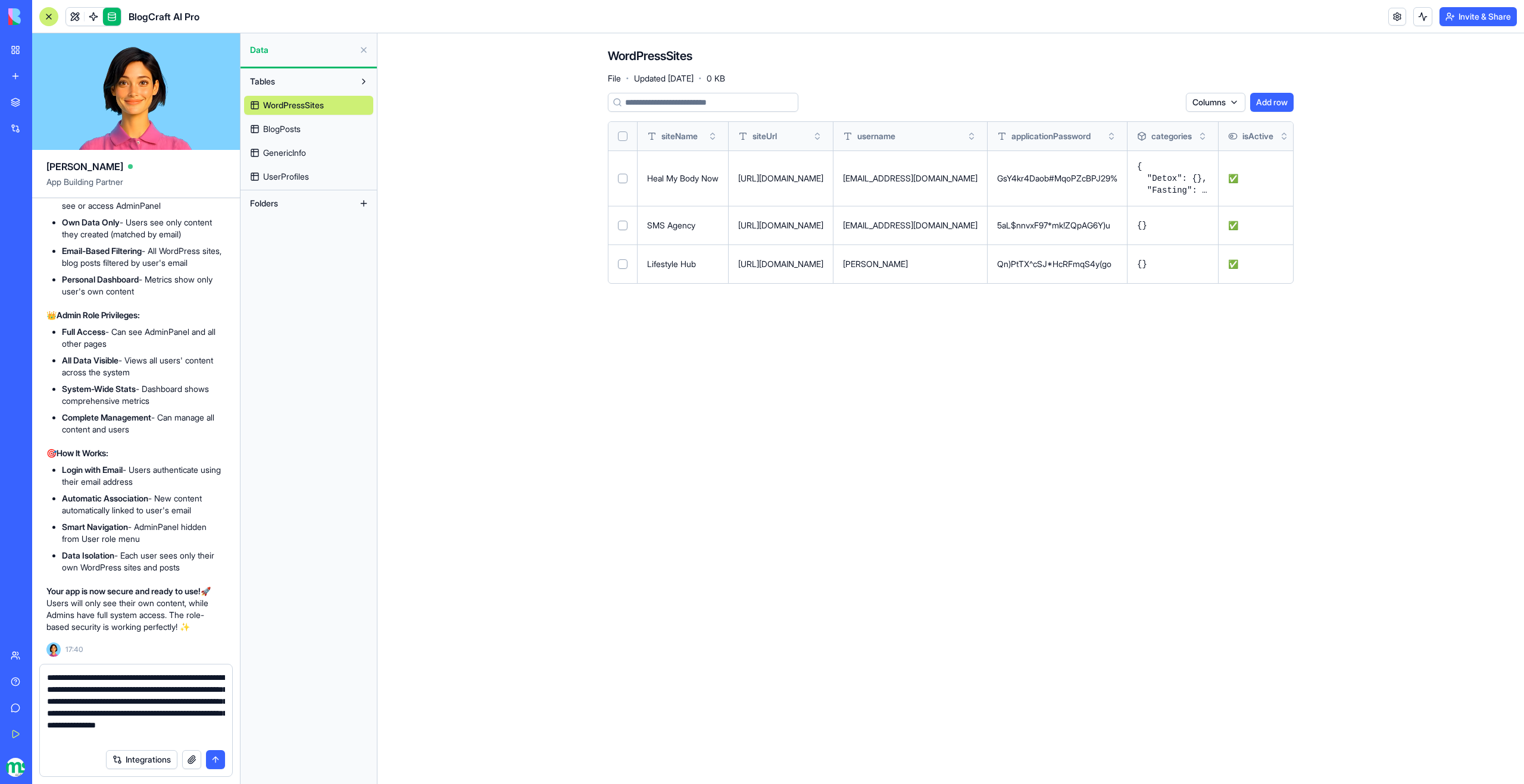
scroll to position [11, 0]
click at [81, 731] on textarea "**********" at bounding box center [136, 707] width 178 height 71
drag, startPoint x: 93, startPoint y: 741, endPoint x: 40, endPoint y: 741, distance: 53.0
click at [40, 741] on div "**********" at bounding box center [136, 703] width 192 height 78
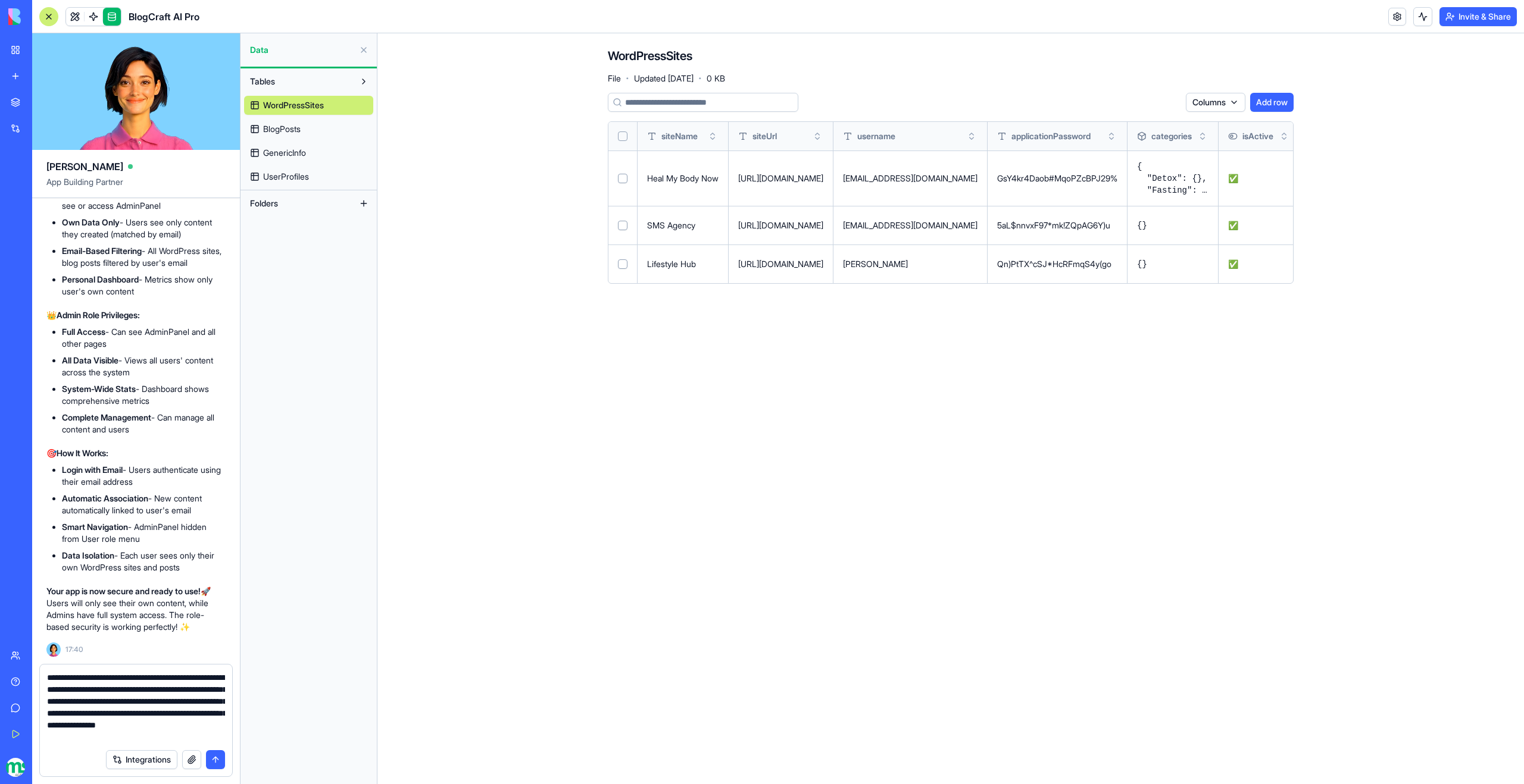
scroll to position [11, 0]
click at [112, 738] on textarea "**********" at bounding box center [136, 707] width 178 height 71
drag, startPoint x: 150, startPoint y: 741, endPoint x: 90, endPoint y: 741, distance: 60.0
click at [90, 741] on textarea "**********" at bounding box center [136, 707] width 178 height 71
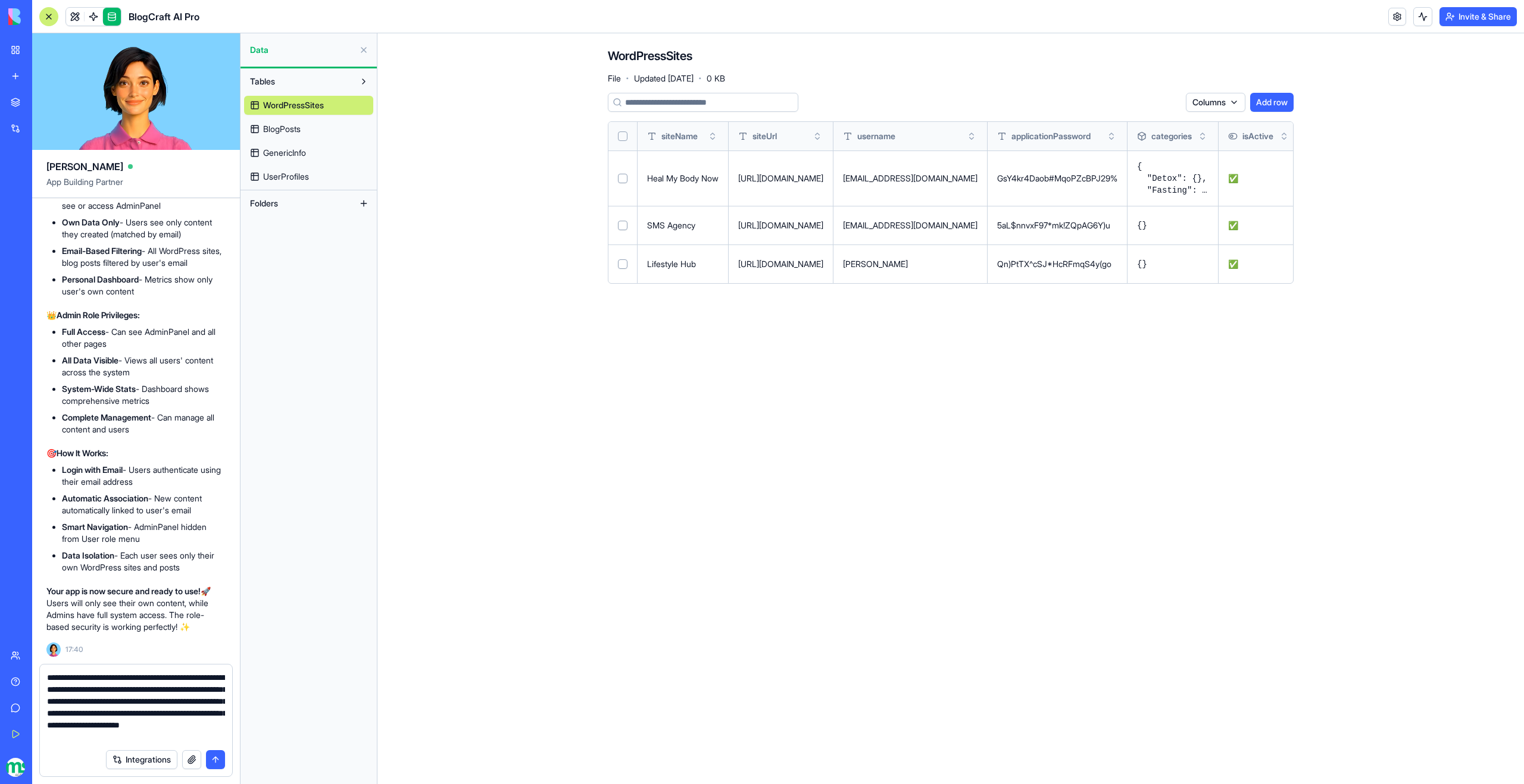
scroll to position [11, 0]
type textarea "**********"
click at [215, 765] on button "submit" at bounding box center [215, 760] width 19 height 19
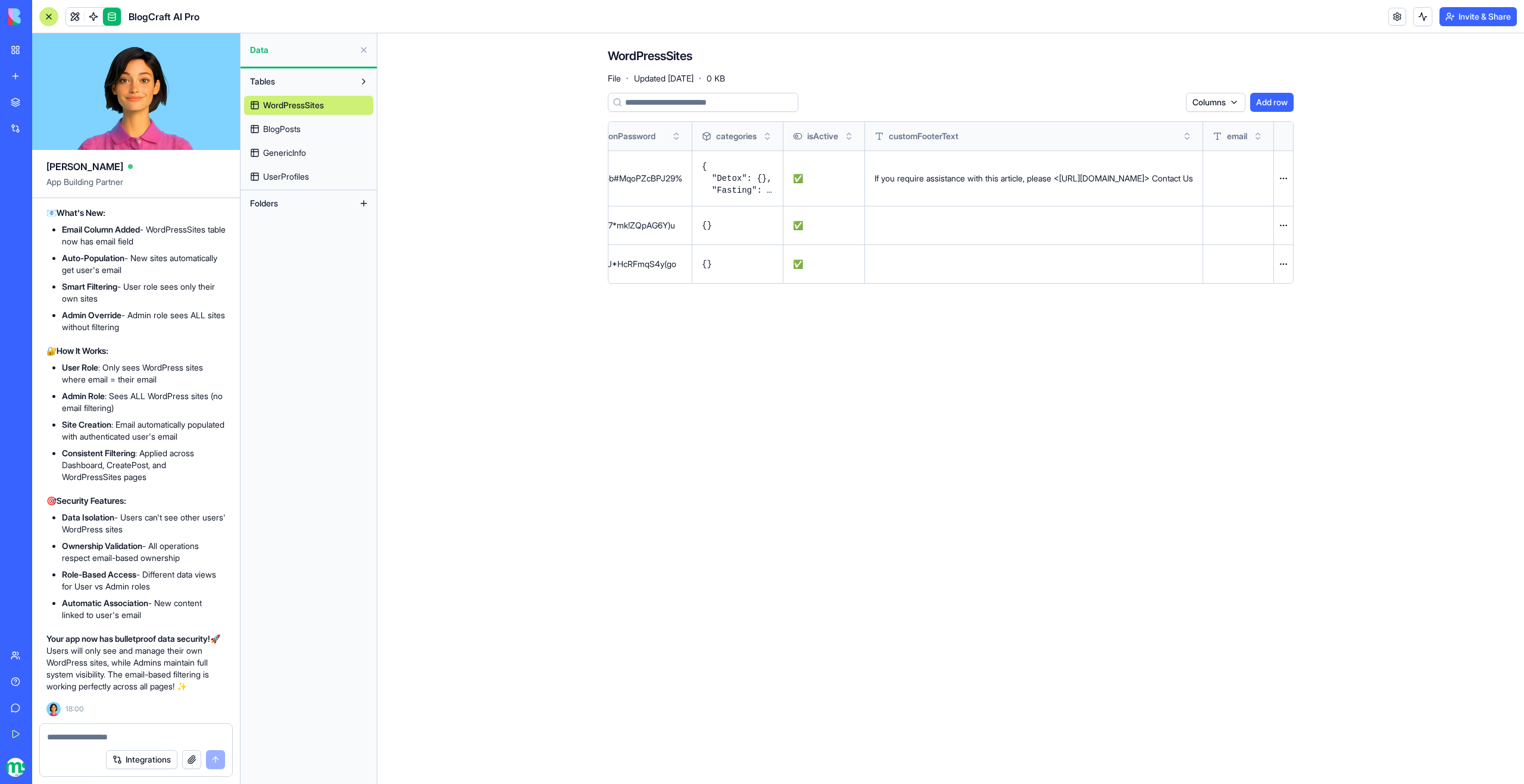
scroll to position [0, 0]
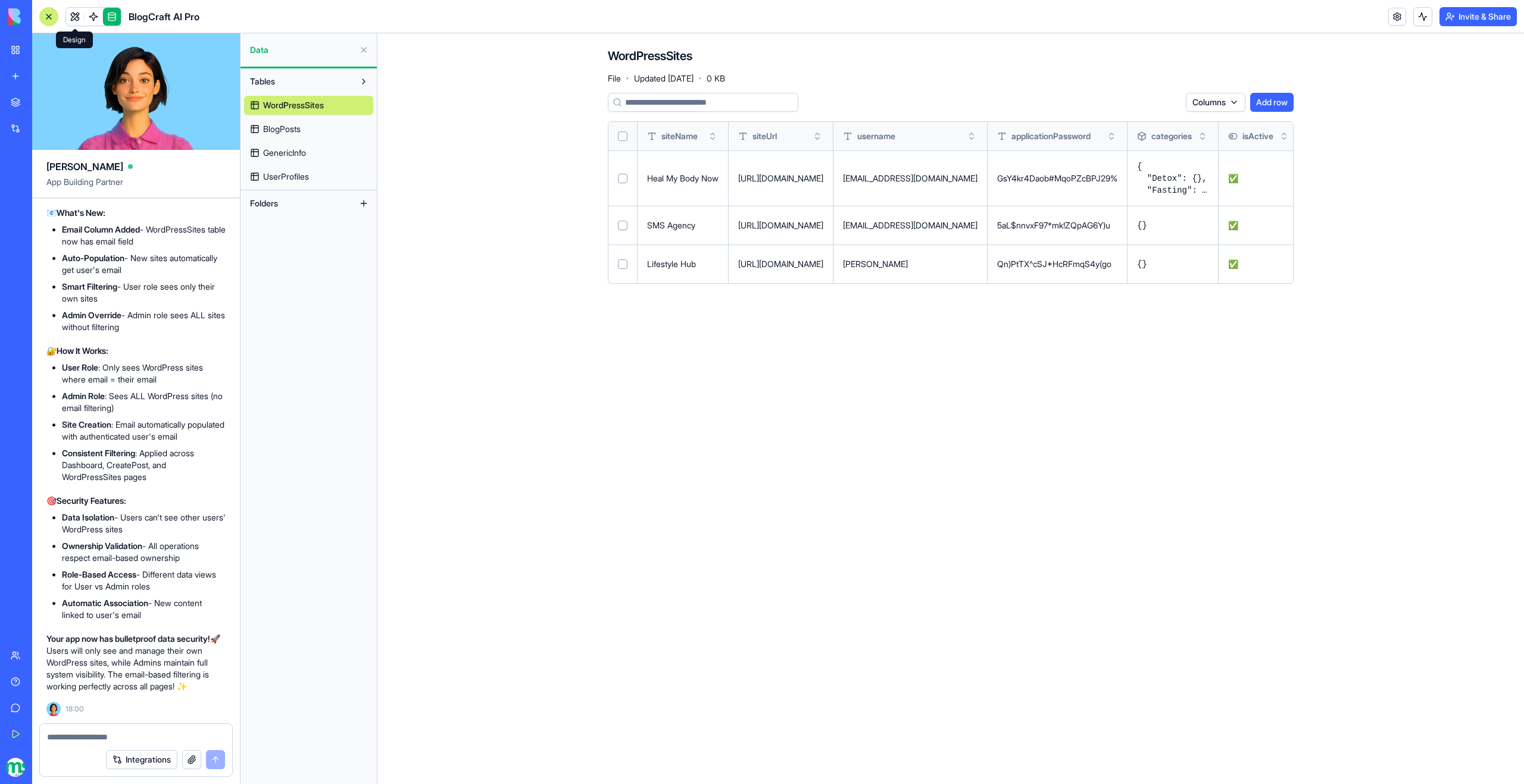
click at [72, 17] on link at bounding box center [74, 16] width 18 height 18
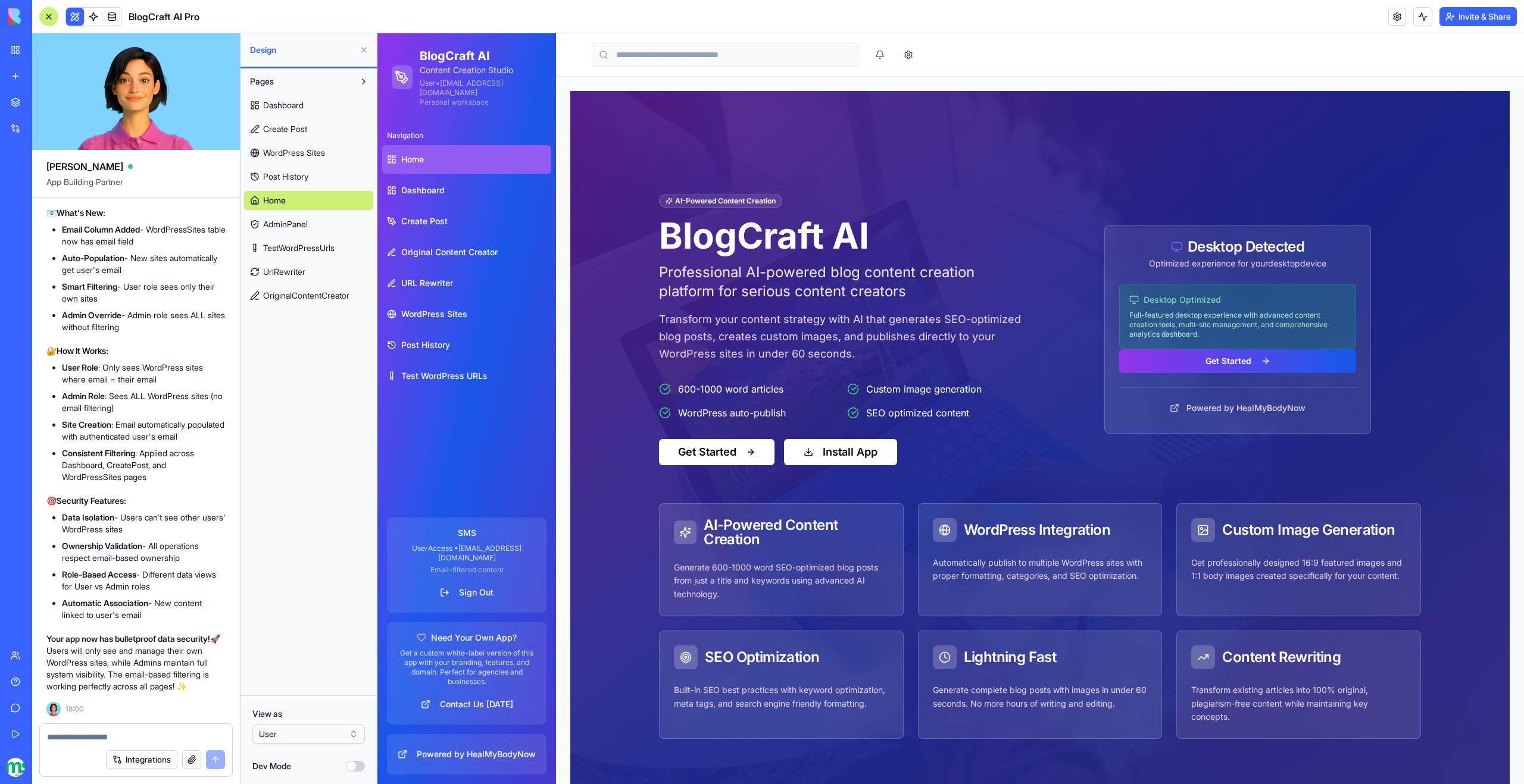
click at [297, 248] on span "TestWordPressUrls" at bounding box center [299, 248] width 71 height 12
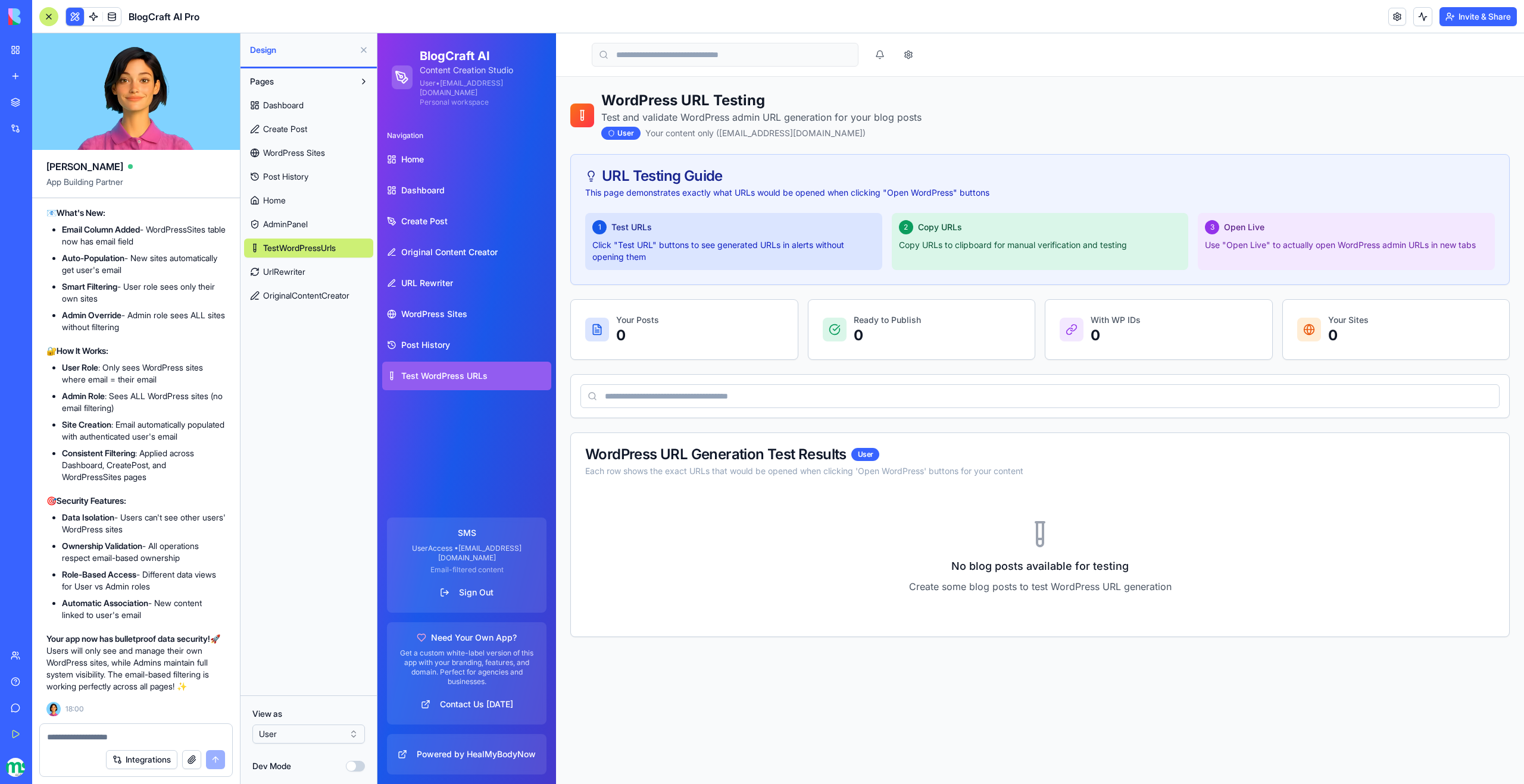
click at [281, 153] on span "WordPress Sites" at bounding box center [294, 153] width 62 height 12
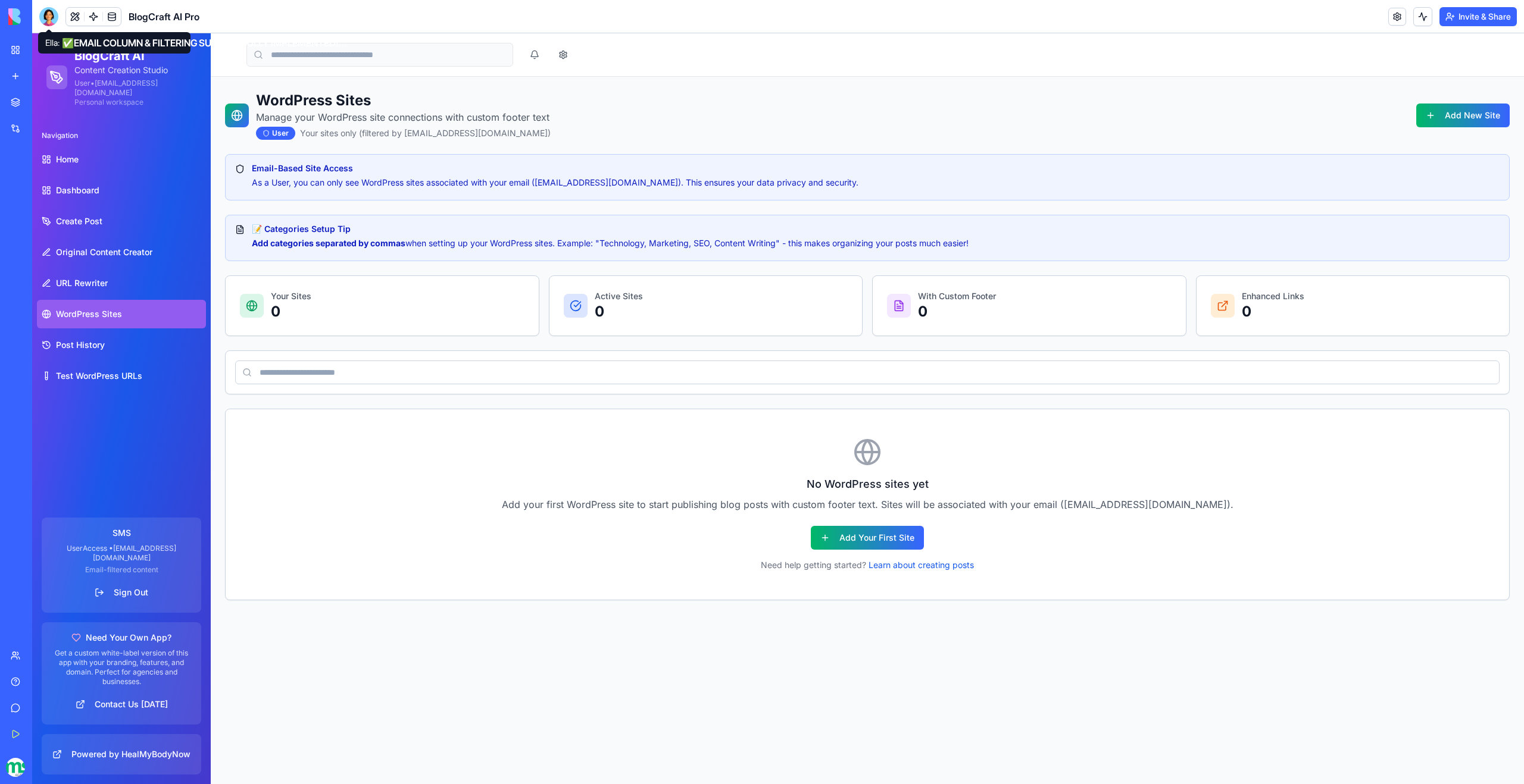
click at [49, 11] on div at bounding box center [49, 16] width 19 height 19
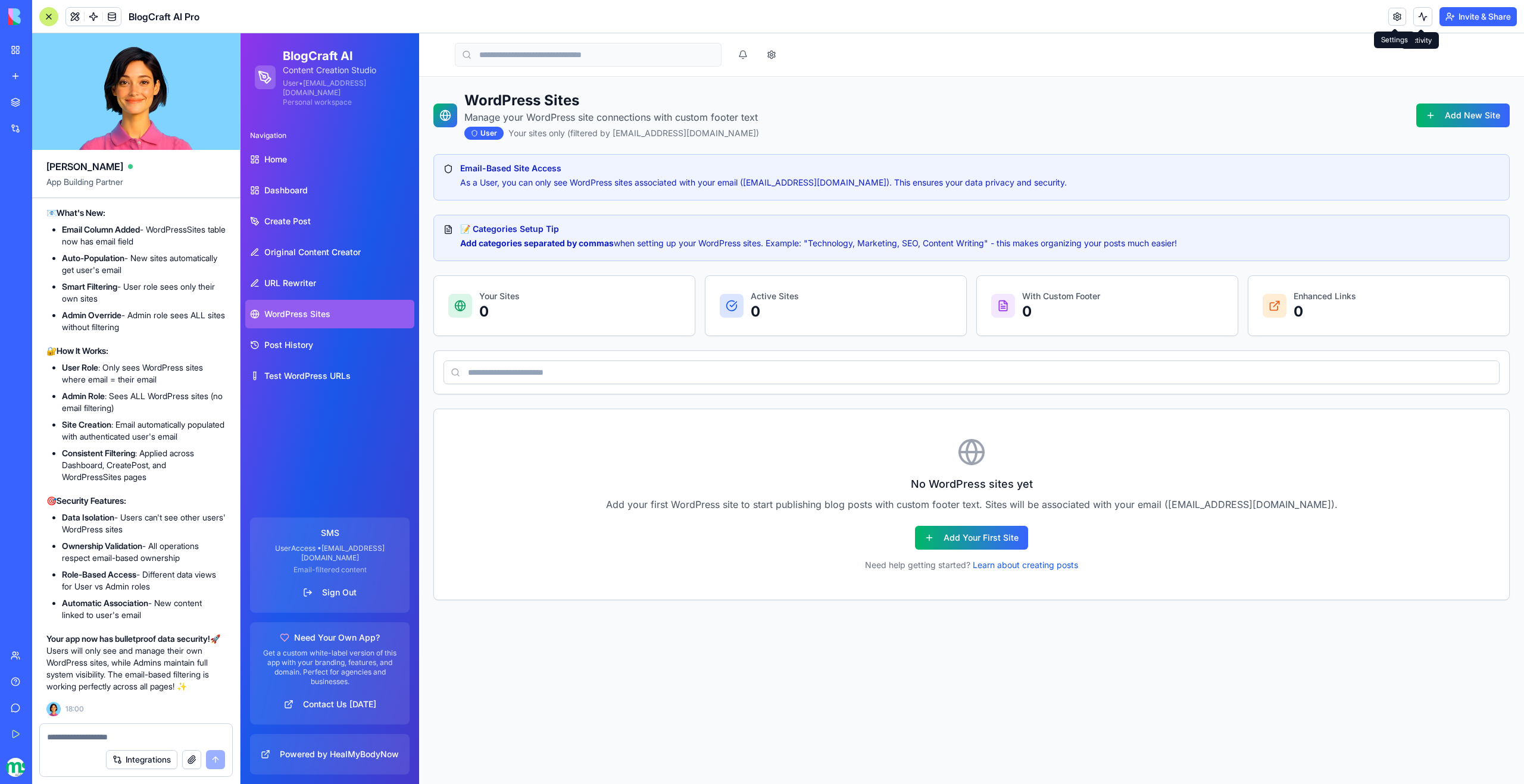
click at [1401, 21] on link at bounding box center [1396, 16] width 18 height 18
